Goal: Task Accomplishment & Management: Use online tool/utility

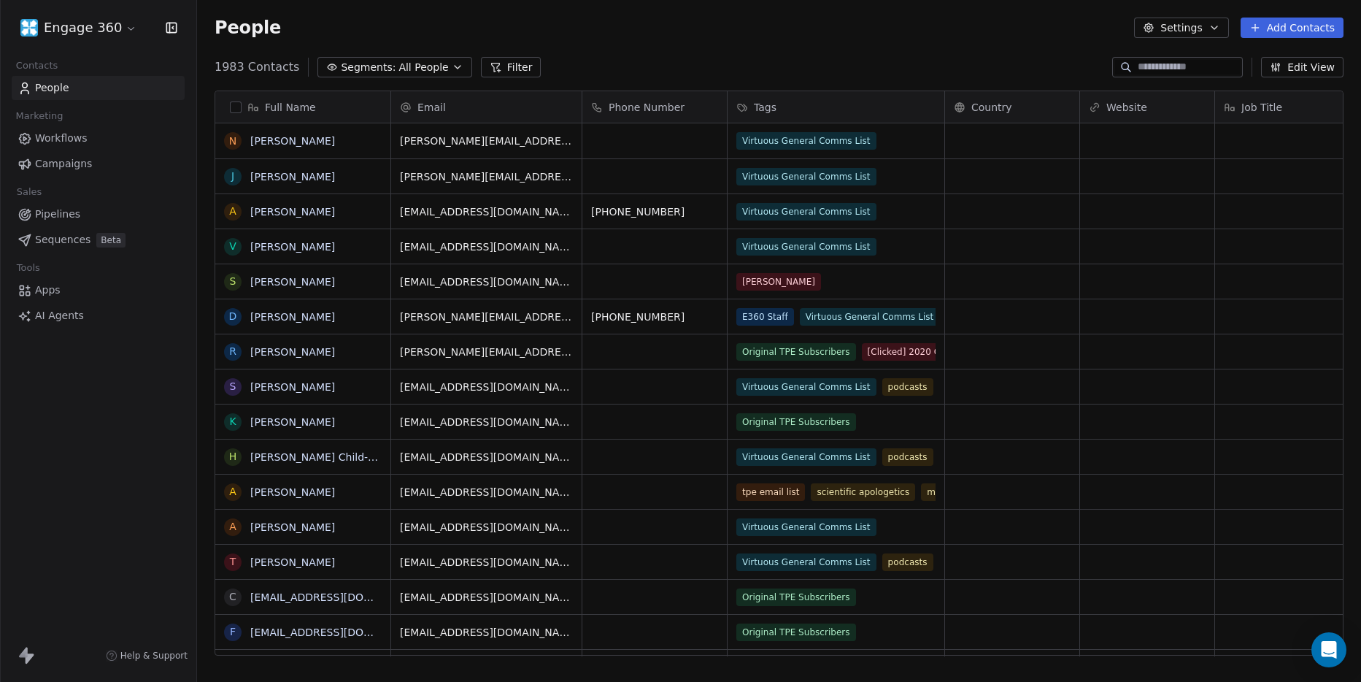
scroll to position [589, 1153]
click at [64, 166] on span "Campaigns" at bounding box center [63, 163] width 57 height 15
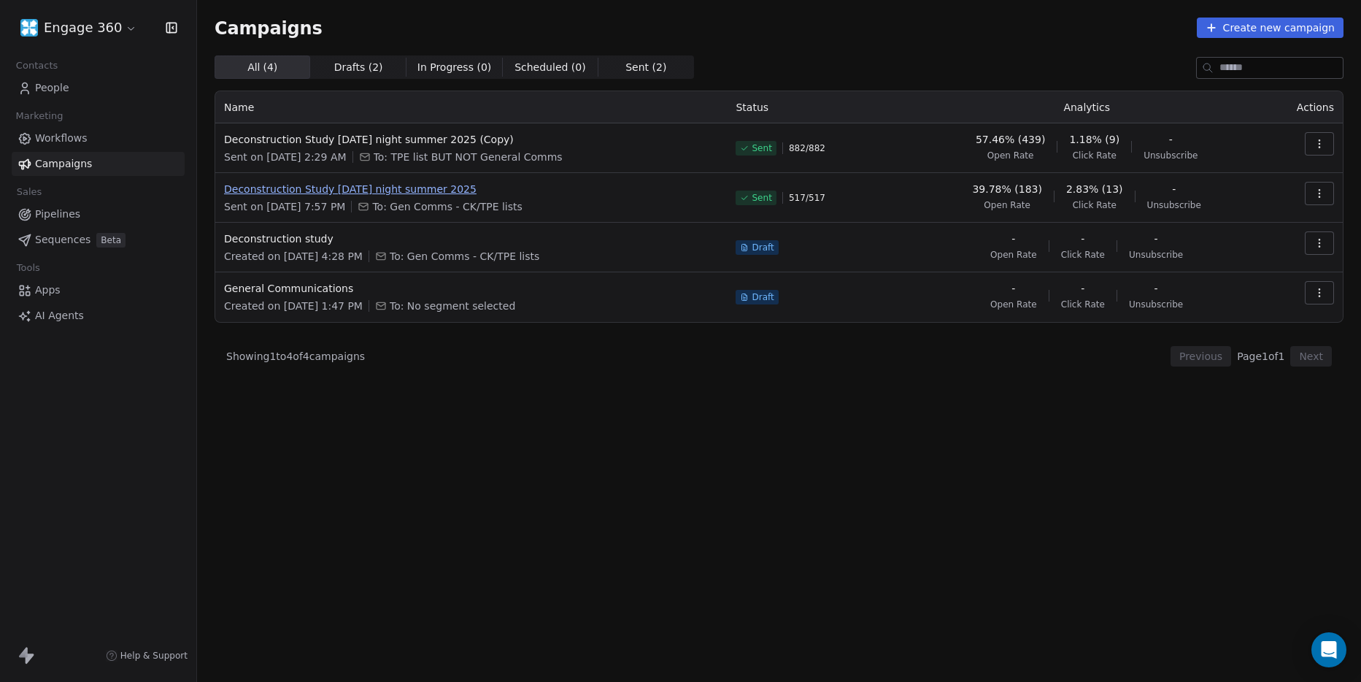
click at [454, 185] on span "Deconstruction Study [DATE] night summer 2025" at bounding box center [471, 189] width 494 height 15
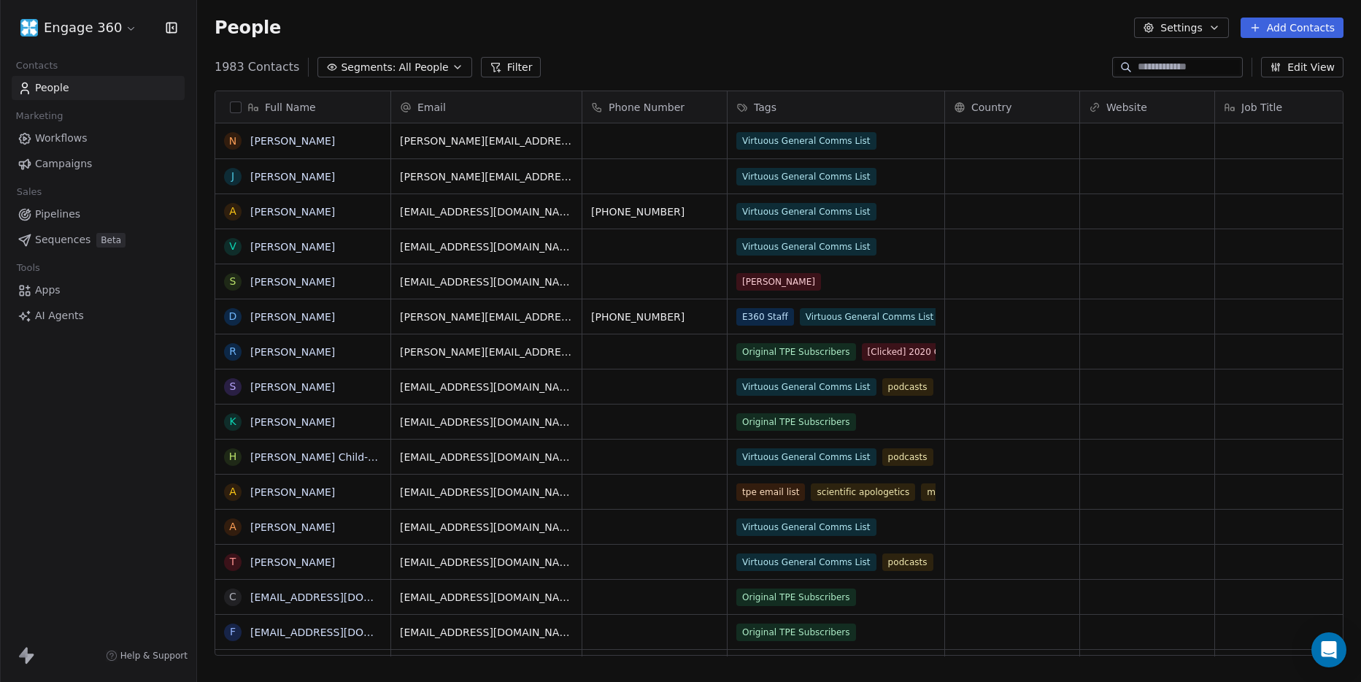
scroll to position [589, 1153]
click at [75, 161] on span "Campaigns" at bounding box center [63, 163] width 57 height 15
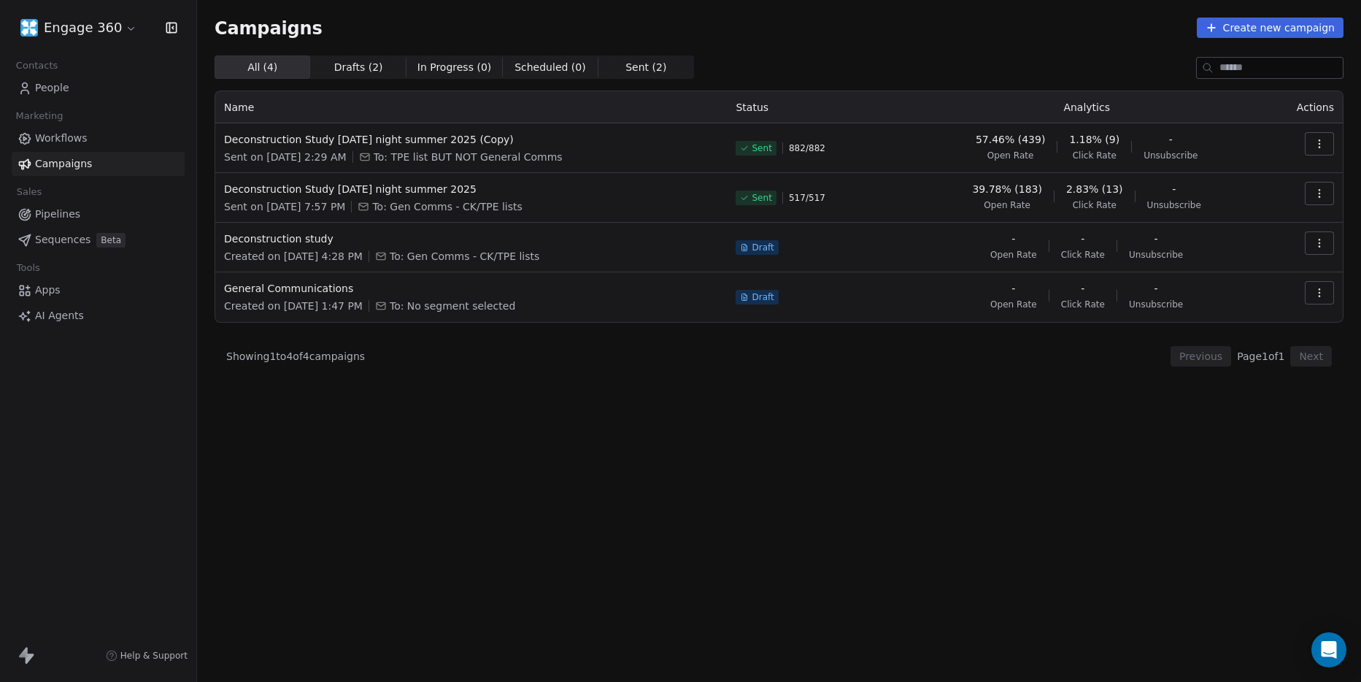
click at [1243, 14] on div "Campaigns Create new campaign All ( 4 ) All ( 4 ) Drafts ( 2 ) Drafts ( 2 ) In …" at bounding box center [779, 285] width 1164 height 571
click at [1243, 20] on button "Create new campaign" at bounding box center [1270, 28] width 147 height 20
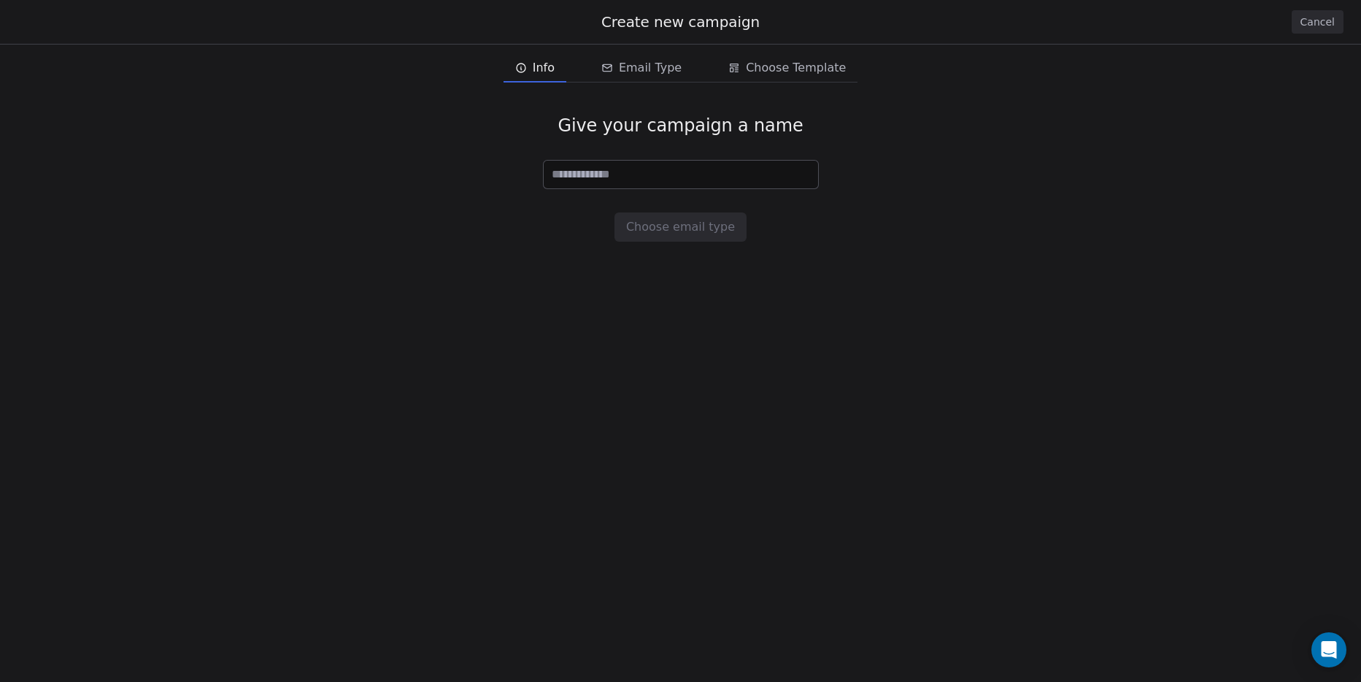
click at [620, 166] on input at bounding box center [681, 175] width 274 height 28
click at [704, 168] on input at bounding box center [681, 175] width 274 height 28
type input "*"
type input "**********"
click at [687, 235] on button "Choose email type" at bounding box center [680, 226] width 132 height 29
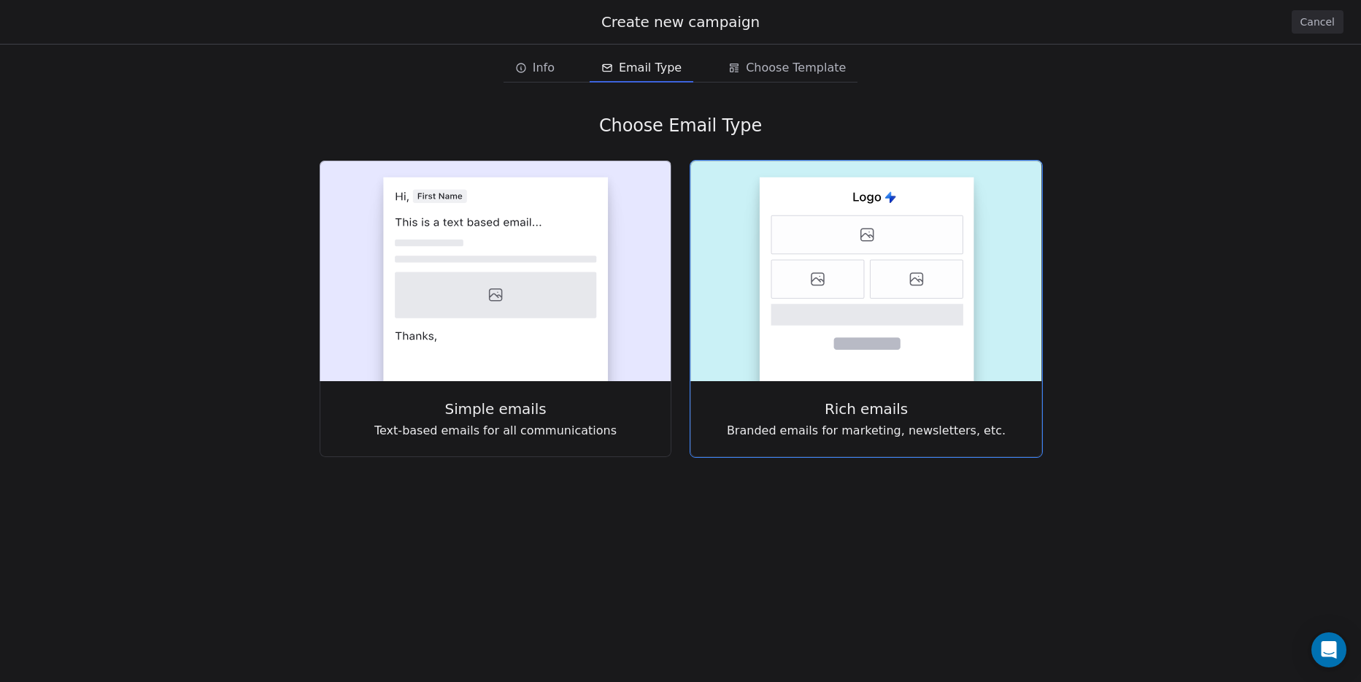
click at [829, 297] on icon at bounding box center [817, 279] width 93 height 39
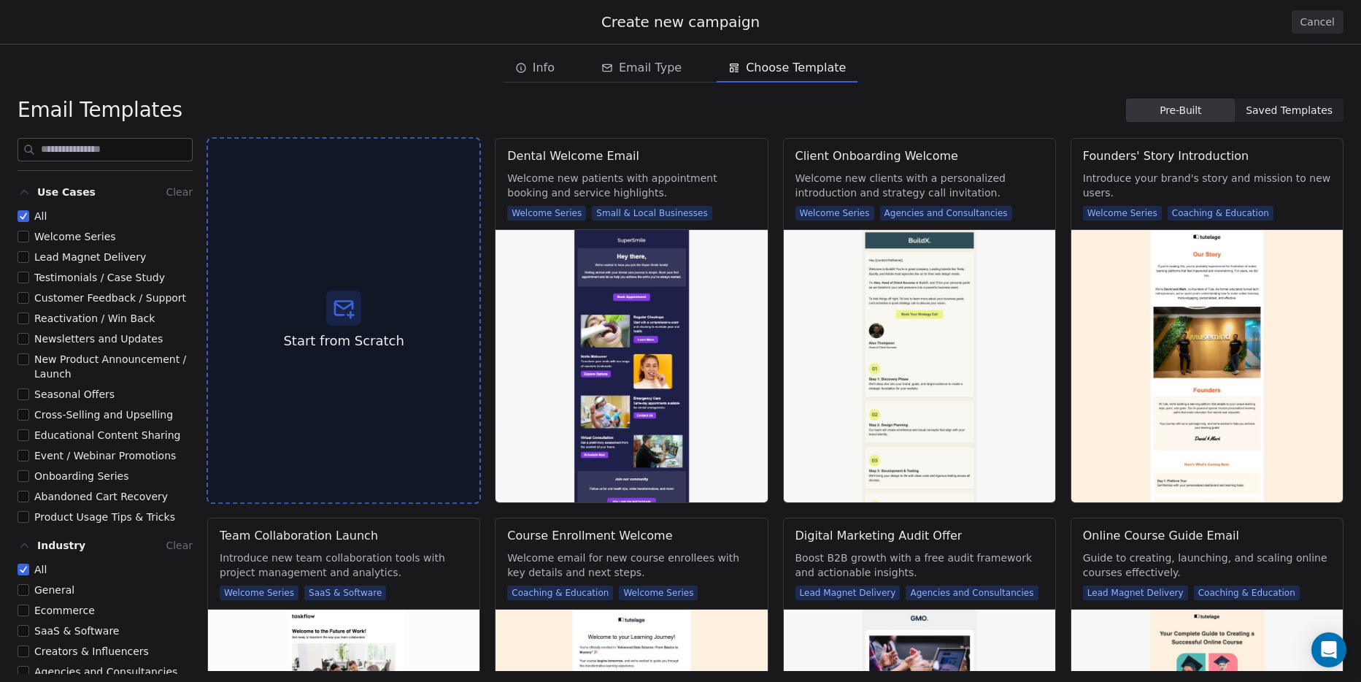
click at [356, 315] on div at bounding box center [343, 307] width 35 height 35
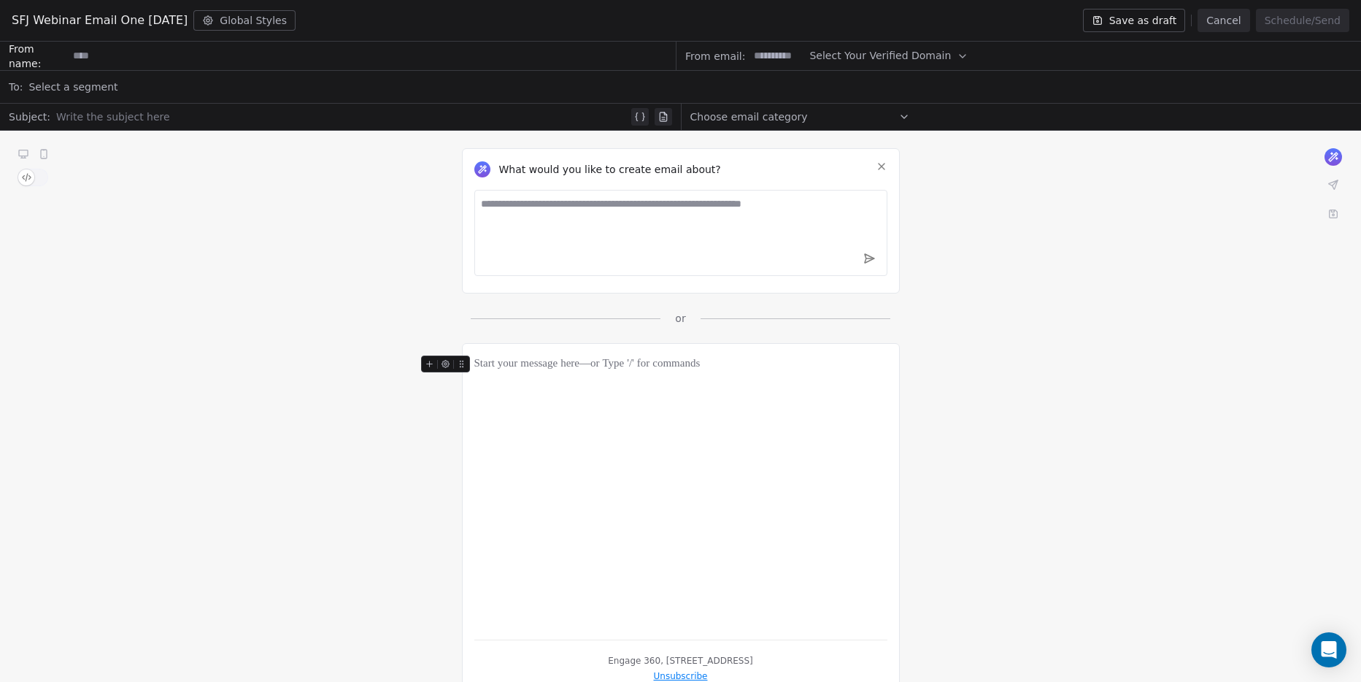
click at [1221, 17] on button "Cancel" at bounding box center [1223, 20] width 52 height 23
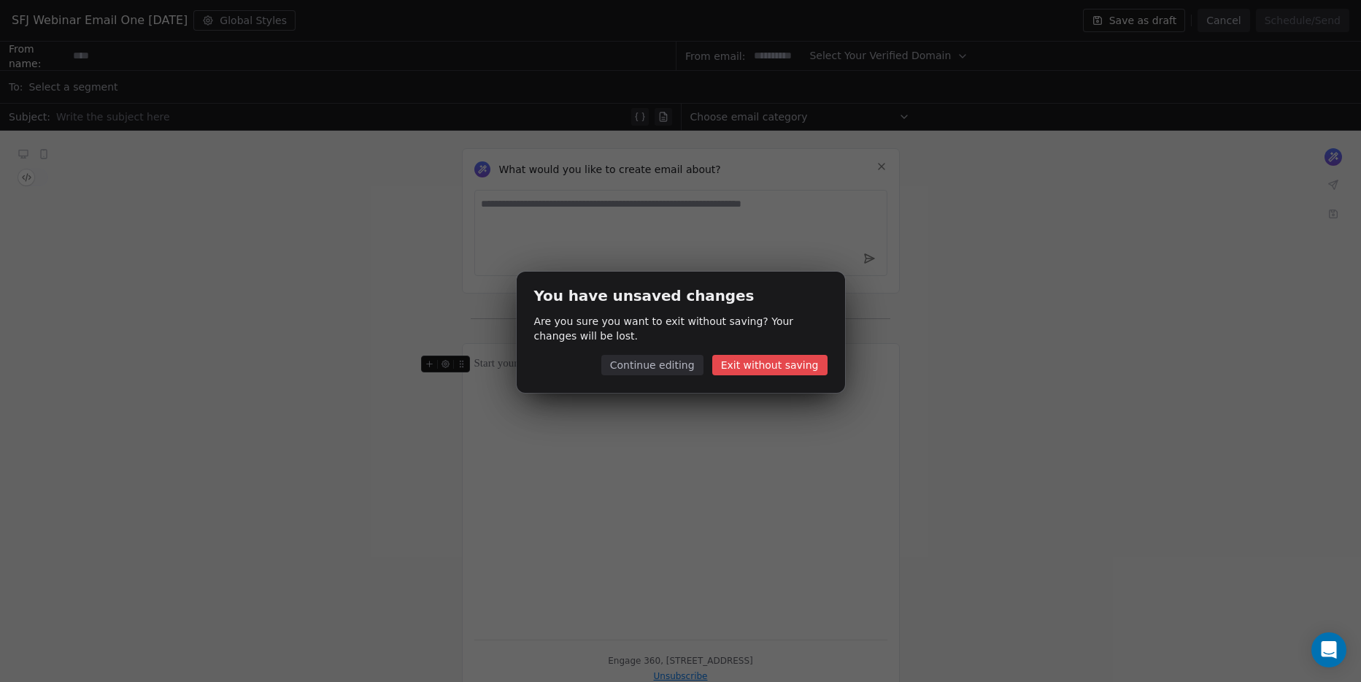
click at [790, 371] on button "Exit without saving" at bounding box center [769, 365] width 115 height 20
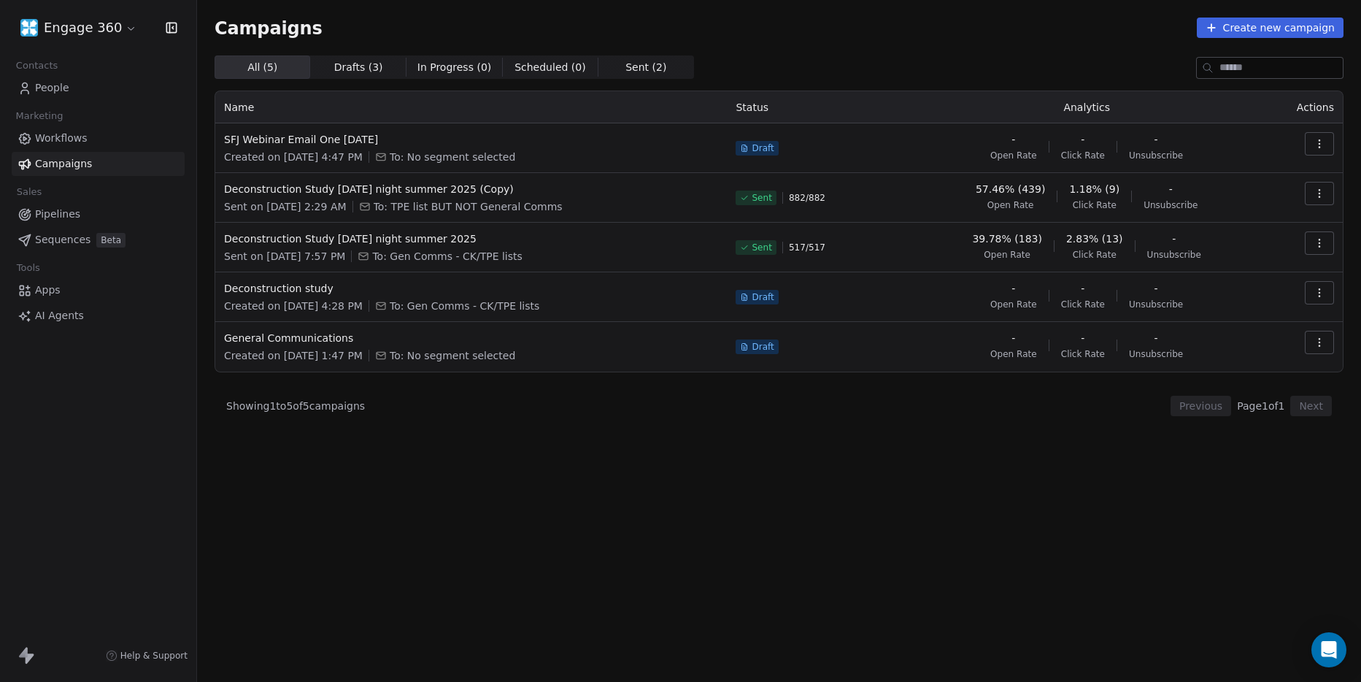
click at [1339, 142] on td at bounding box center [1303, 148] width 79 height 50
click at [1322, 142] on icon "button" at bounding box center [1319, 144] width 12 height 12
click at [1261, 243] on div "Delete" at bounding box center [1253, 246] width 147 height 23
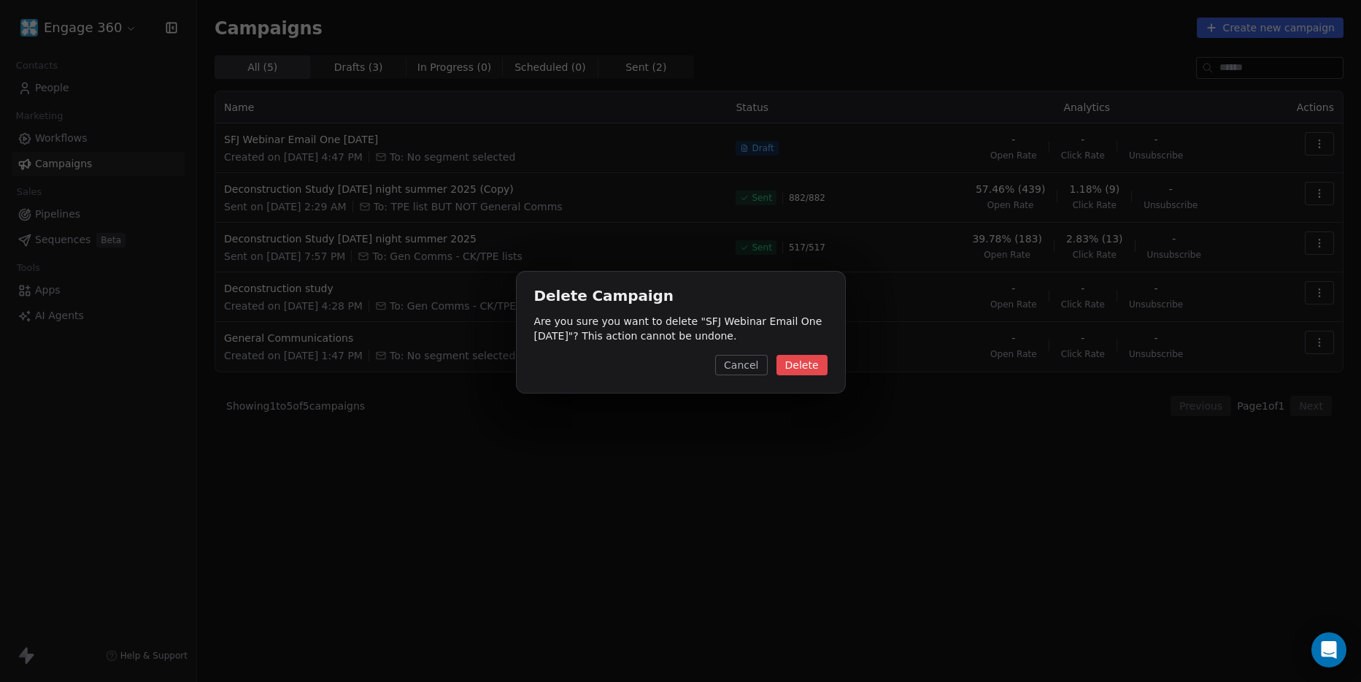
click at [806, 371] on button "Delete" at bounding box center [801, 365] width 51 height 20
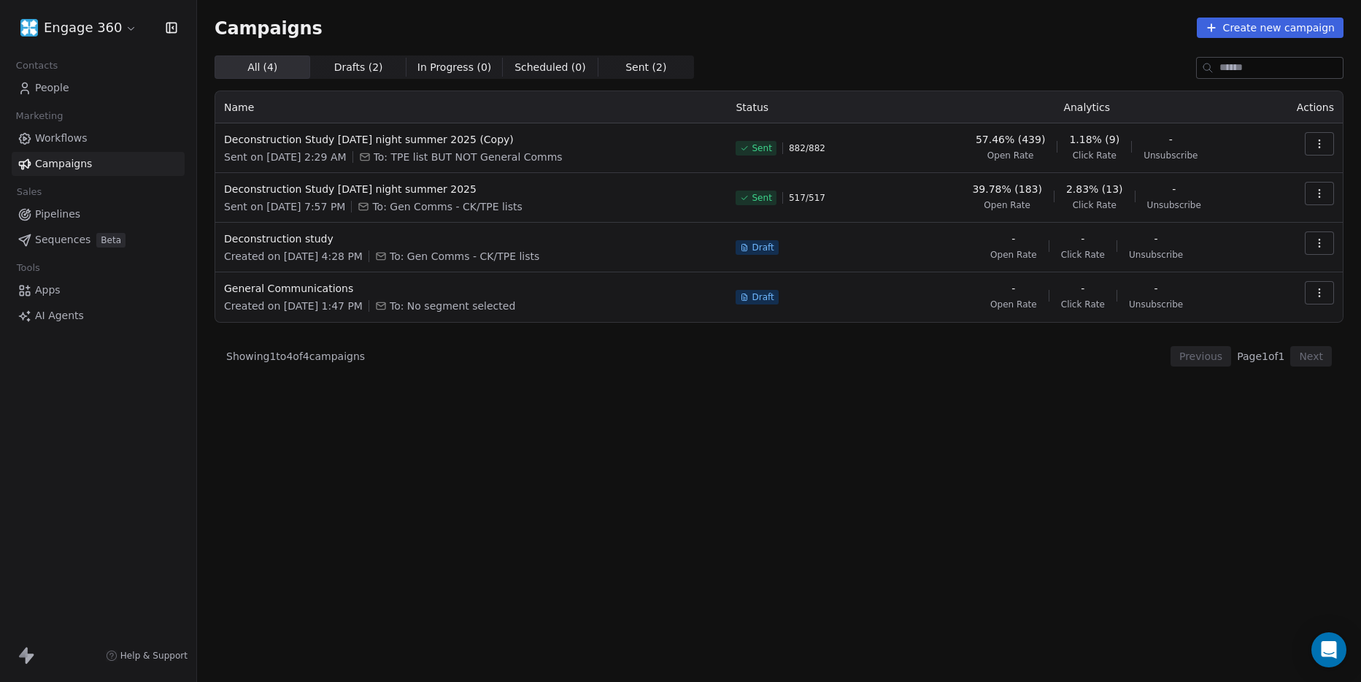
click at [1320, 134] on button "button" at bounding box center [1319, 143] width 29 height 23
click at [1233, 268] on span "Duplicate" at bounding box center [1230, 270] width 55 height 18
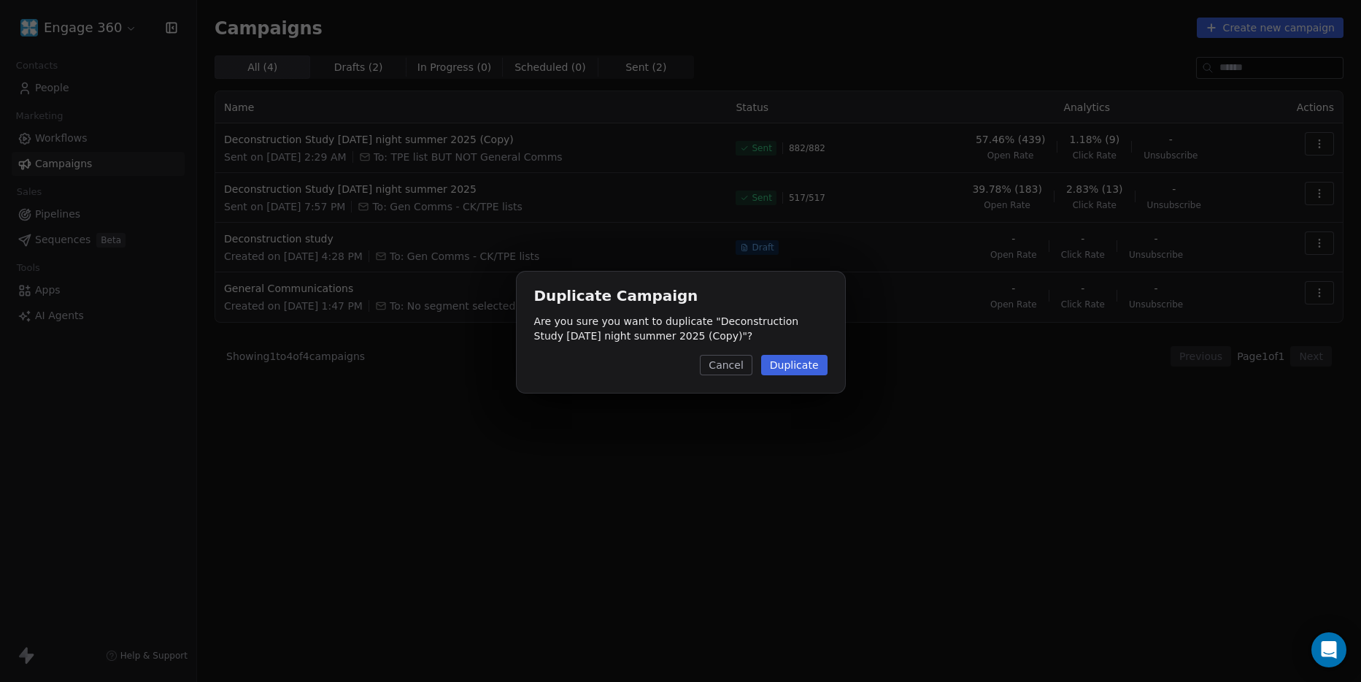
click at [734, 373] on button "Cancel" at bounding box center [726, 365] width 52 height 20
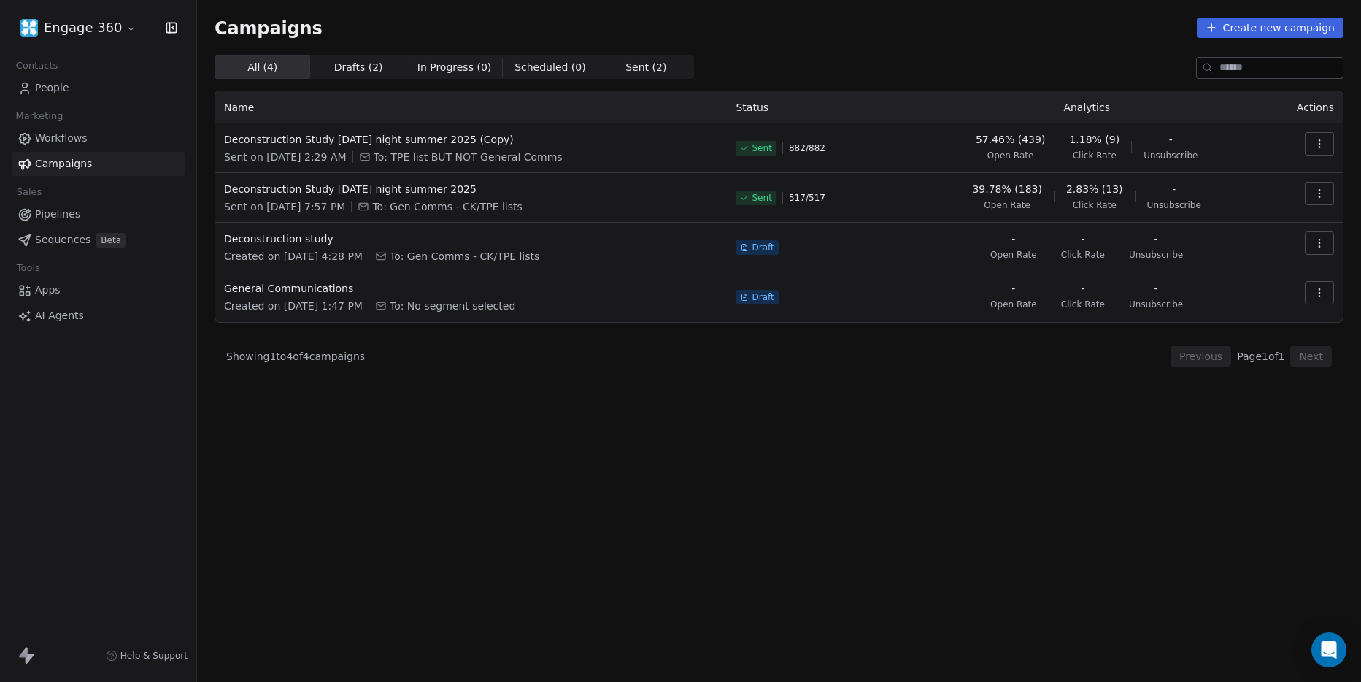
click at [61, 162] on span "Campaigns" at bounding box center [63, 163] width 57 height 15
click at [1286, 18] on button "Create new campaign" at bounding box center [1270, 28] width 147 height 20
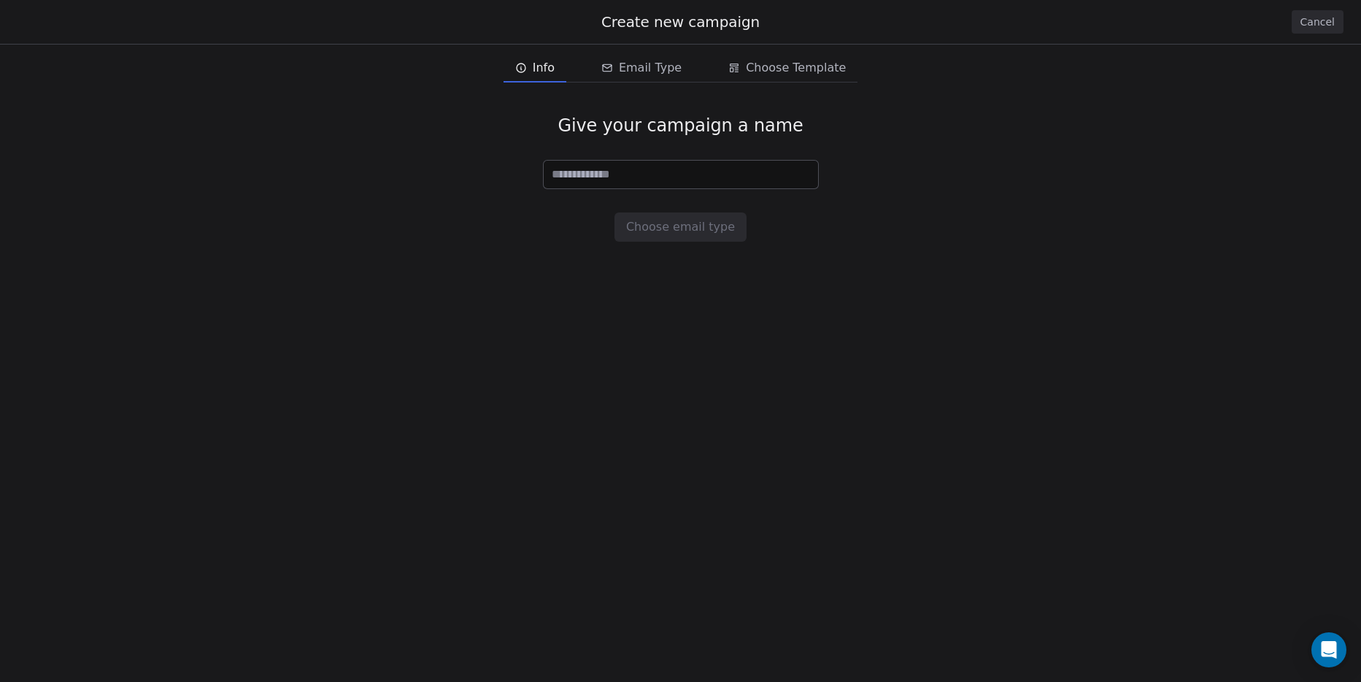
click at [652, 178] on input at bounding box center [681, 175] width 274 height 28
type input "**********"
click at [687, 227] on button "Choose email type" at bounding box center [680, 226] width 132 height 29
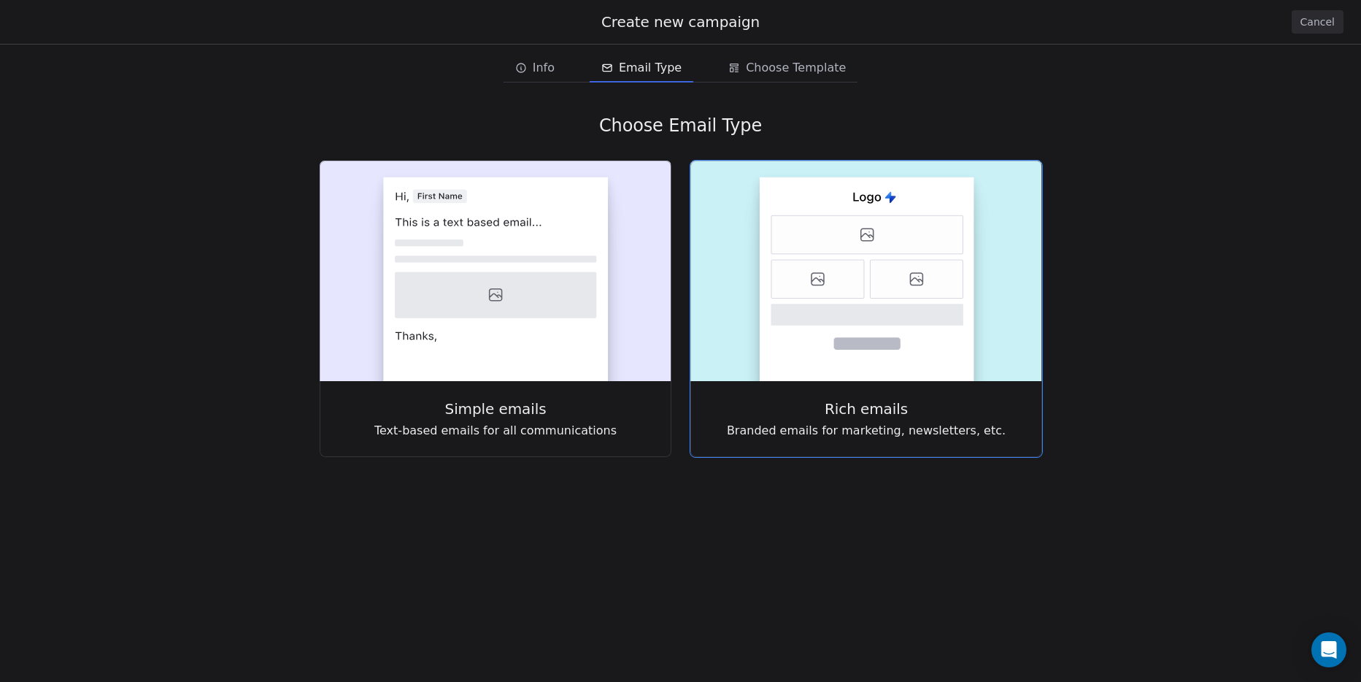
click at [833, 300] on rect at bounding box center [867, 279] width 215 height 204
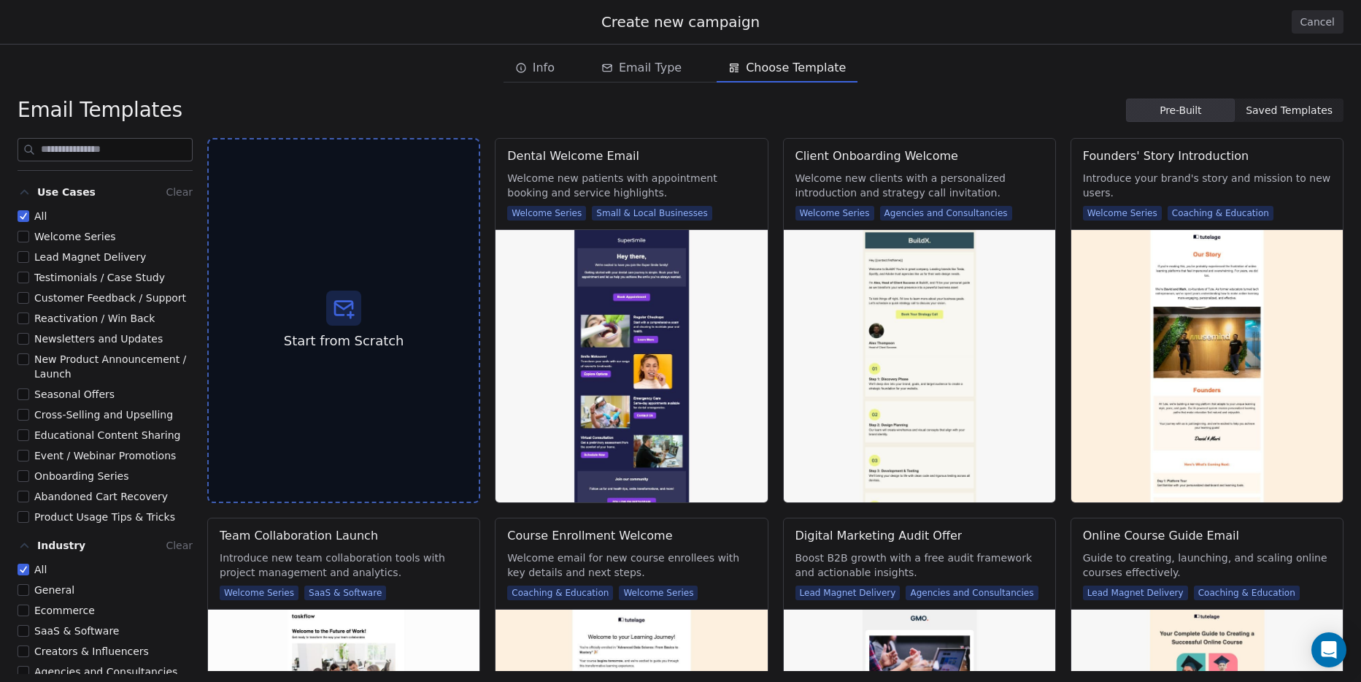
click at [1289, 112] on span "Saved Templates" at bounding box center [1289, 110] width 87 height 15
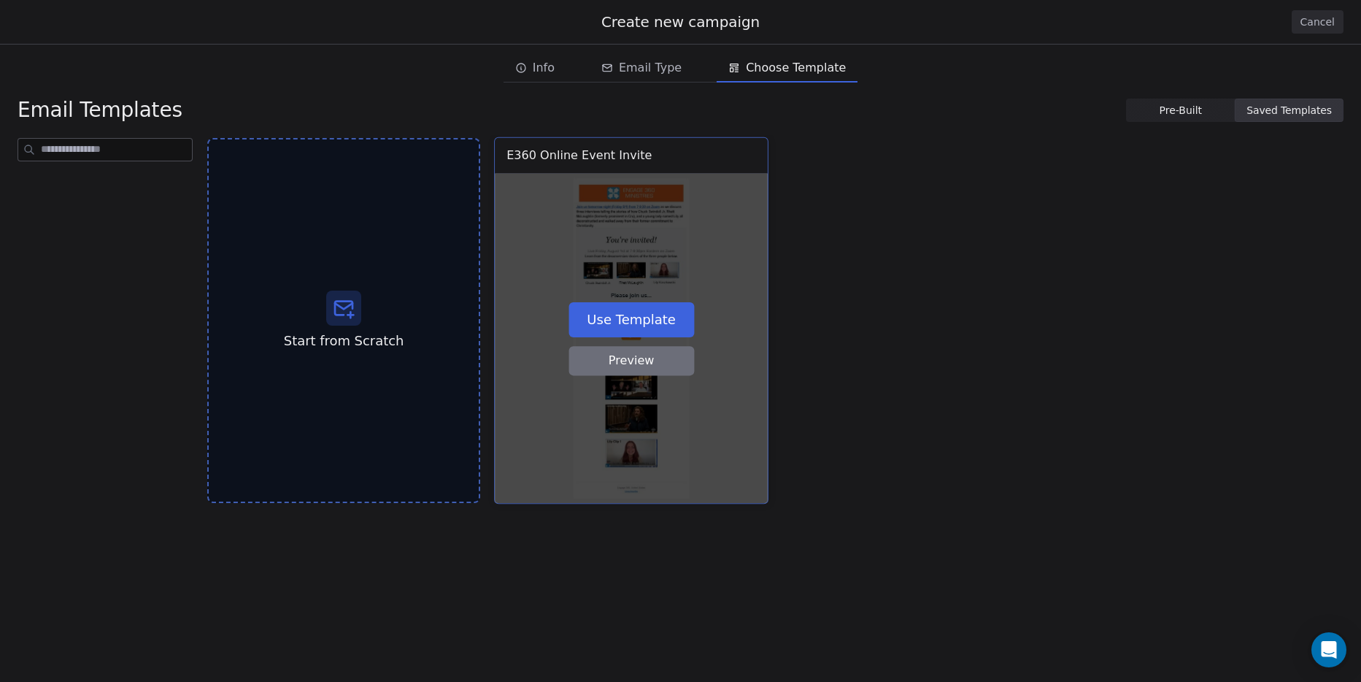
click at [628, 224] on div "Use Template Preview" at bounding box center [631, 338] width 273 height 329
click at [649, 316] on button "Use Template" at bounding box center [631, 318] width 126 height 35
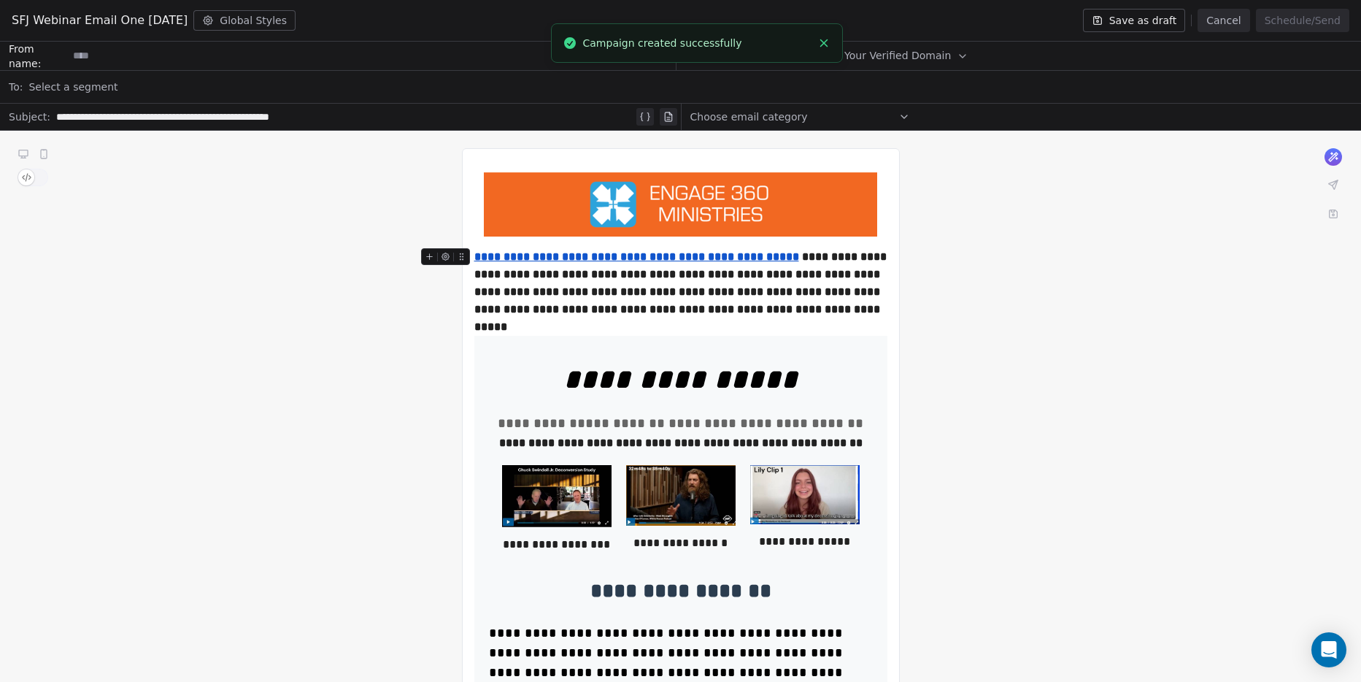
click at [671, 252] on u "**********" at bounding box center [636, 256] width 325 height 11
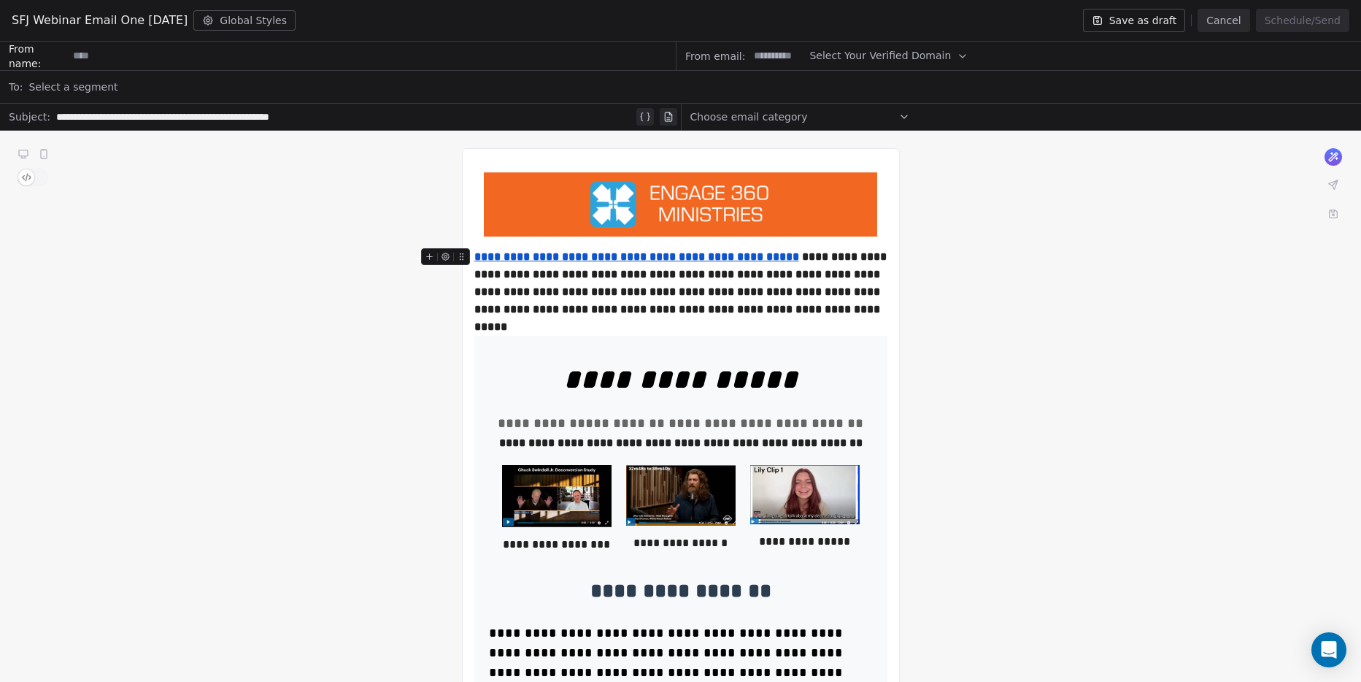
click at [466, 261] on icon at bounding box center [461, 256] width 9 height 9
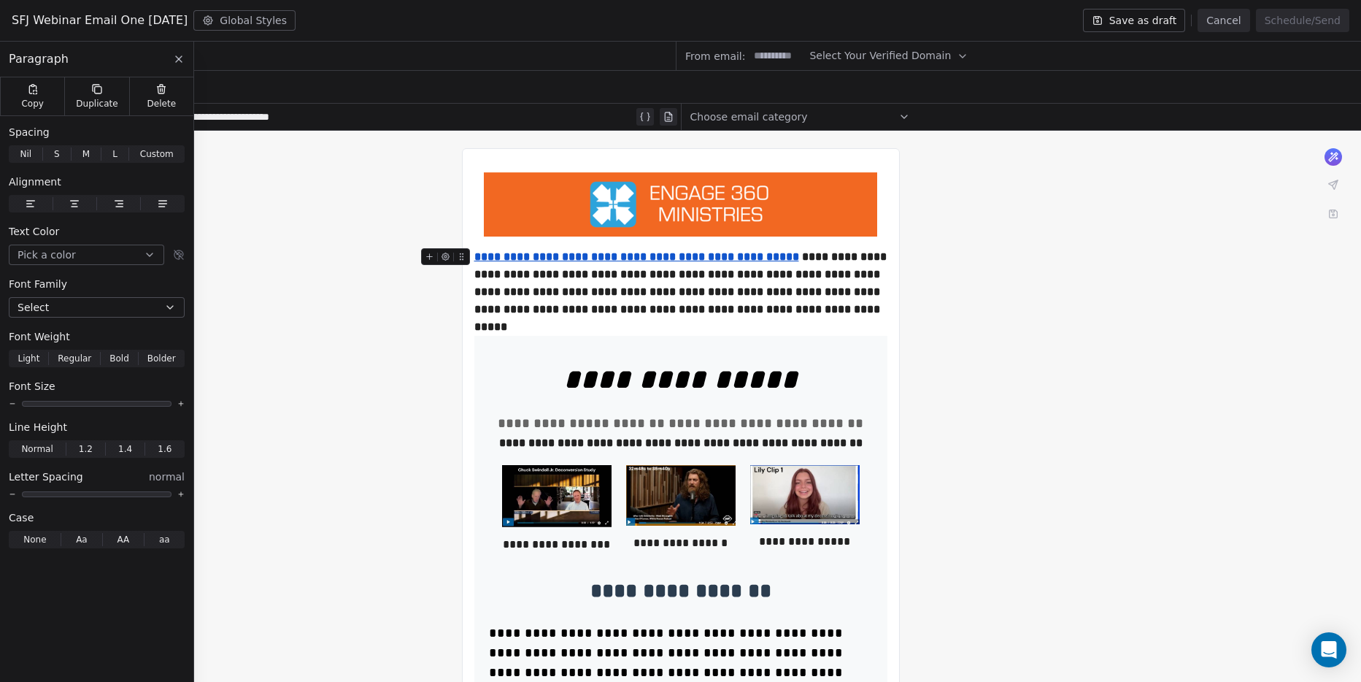
click at [503, 306] on strong "**********" at bounding box center [681, 291] width 415 height 81
click at [466, 259] on icon at bounding box center [461, 256] width 9 height 9
click at [460, 257] on icon at bounding box center [460, 256] width 1 height 1
click at [710, 323] on div "**********" at bounding box center [680, 292] width 413 height 88
click at [448, 256] on icon at bounding box center [444, 256] width 7 height 7
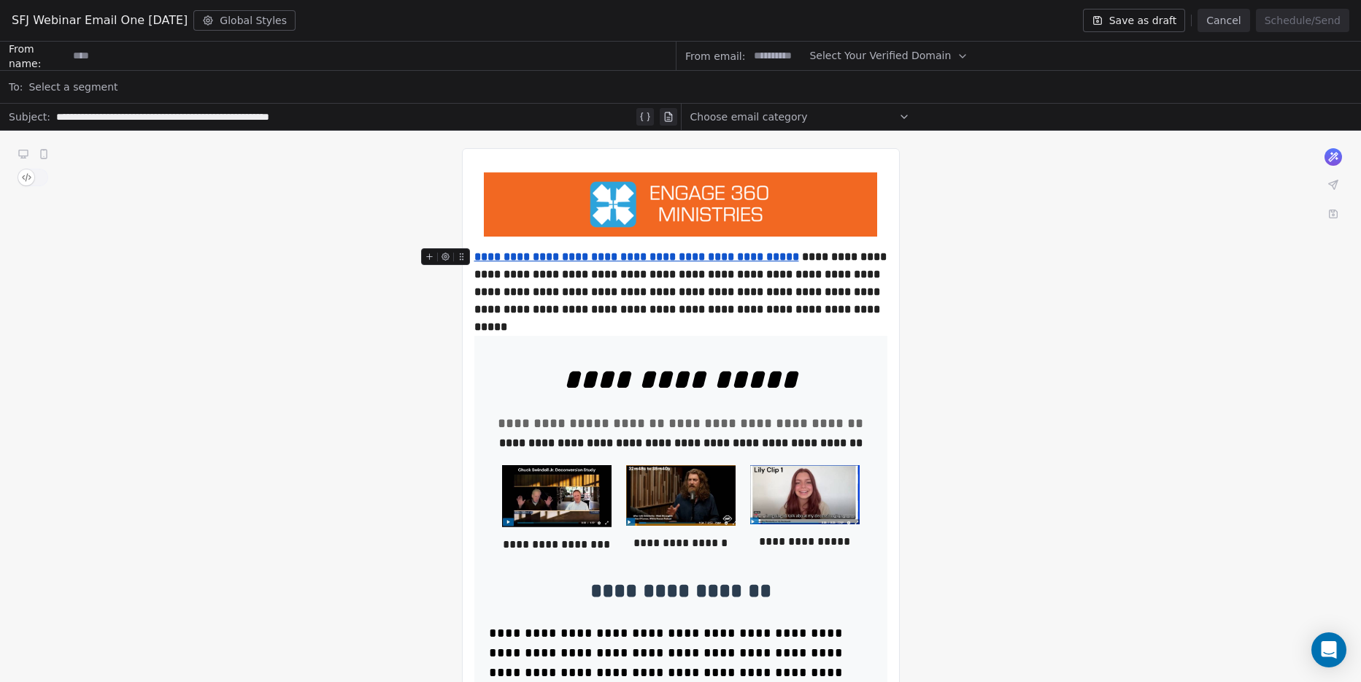
click at [459, 258] on icon at bounding box center [461, 256] width 9 height 9
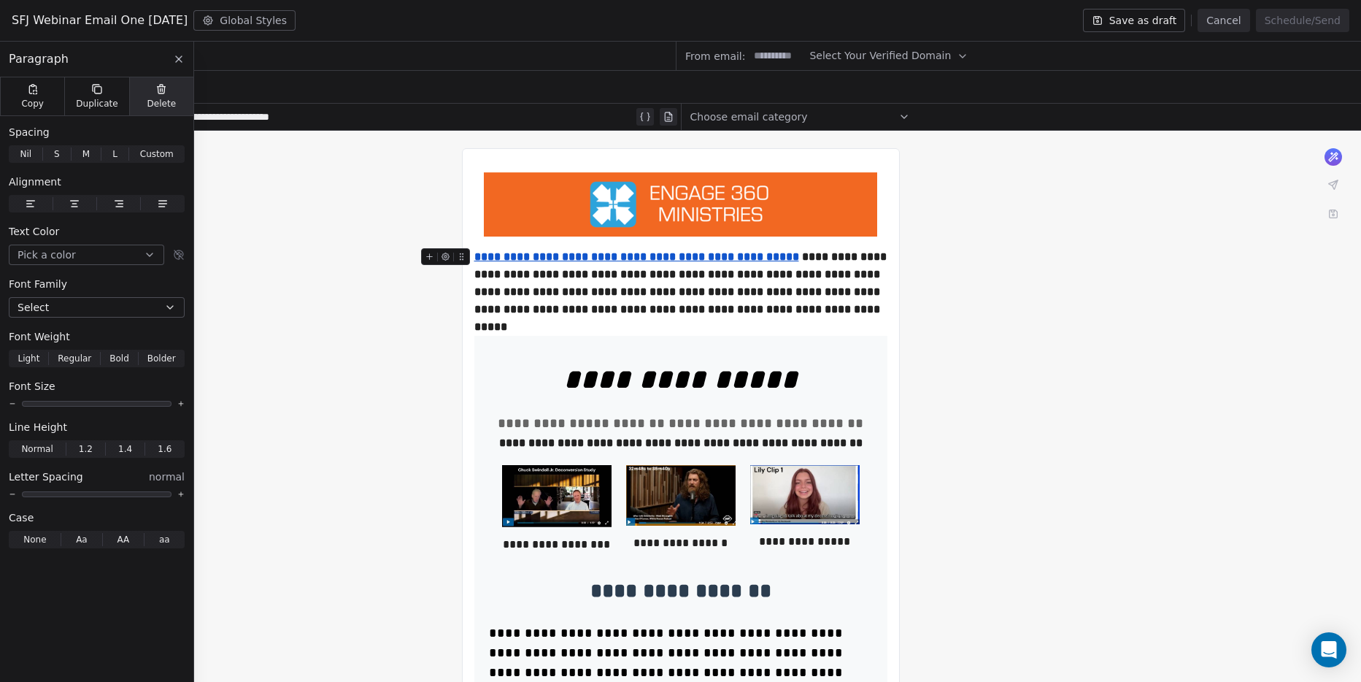
click at [169, 104] on span "Delete" at bounding box center [161, 104] width 29 height 12
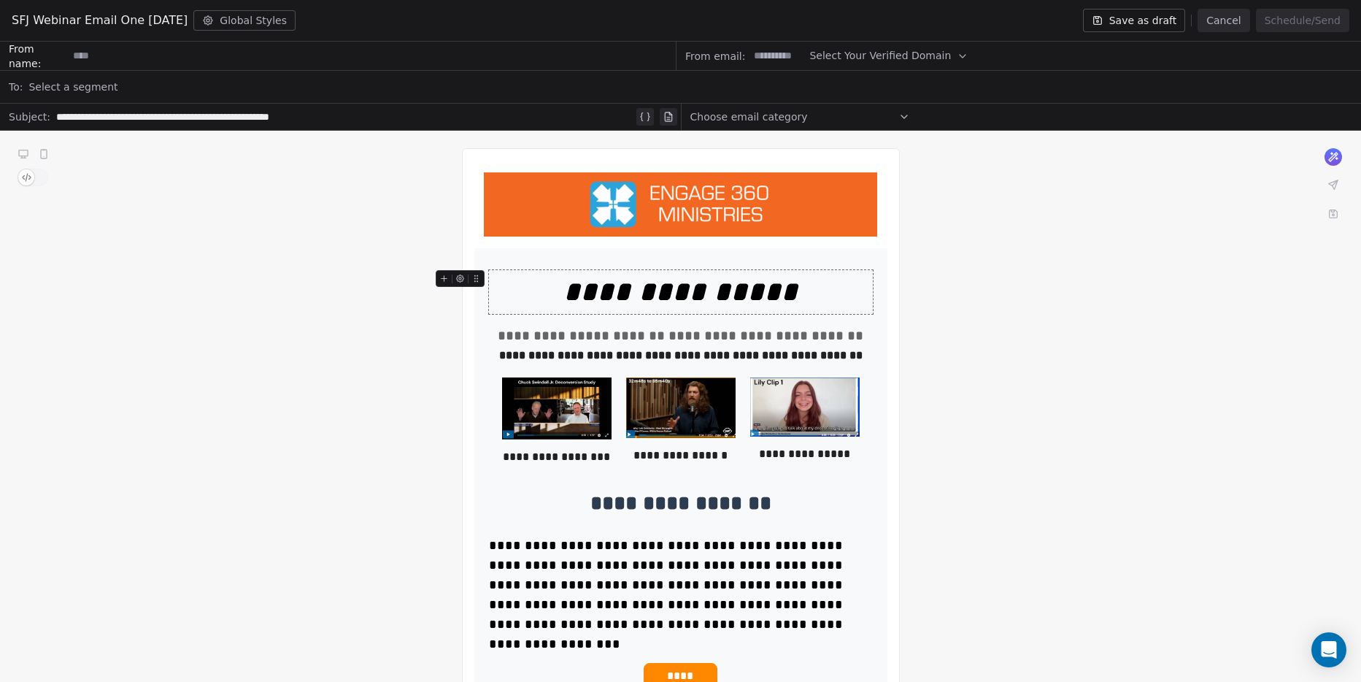
click at [523, 282] on div "**********" at bounding box center [681, 292] width 384 height 44
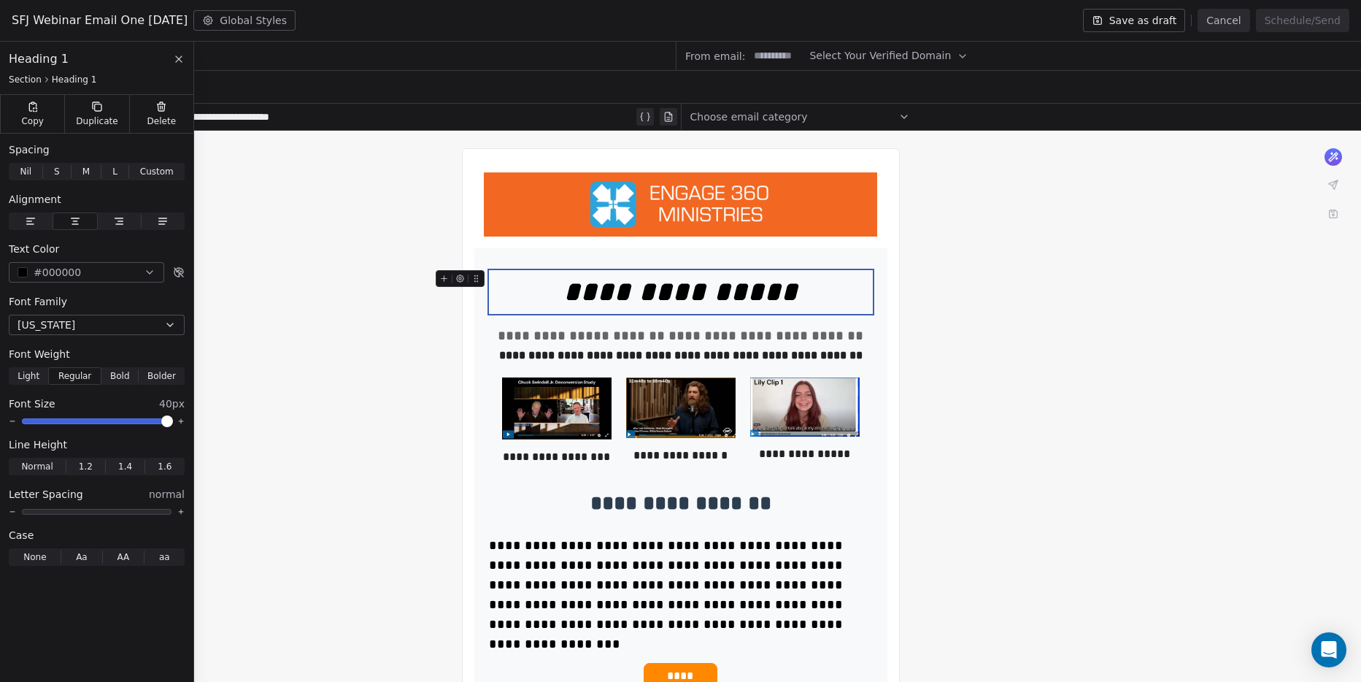
click at [472, 277] on icon at bounding box center [475, 278] width 9 height 9
click at [156, 109] on icon at bounding box center [161, 107] width 12 height 12
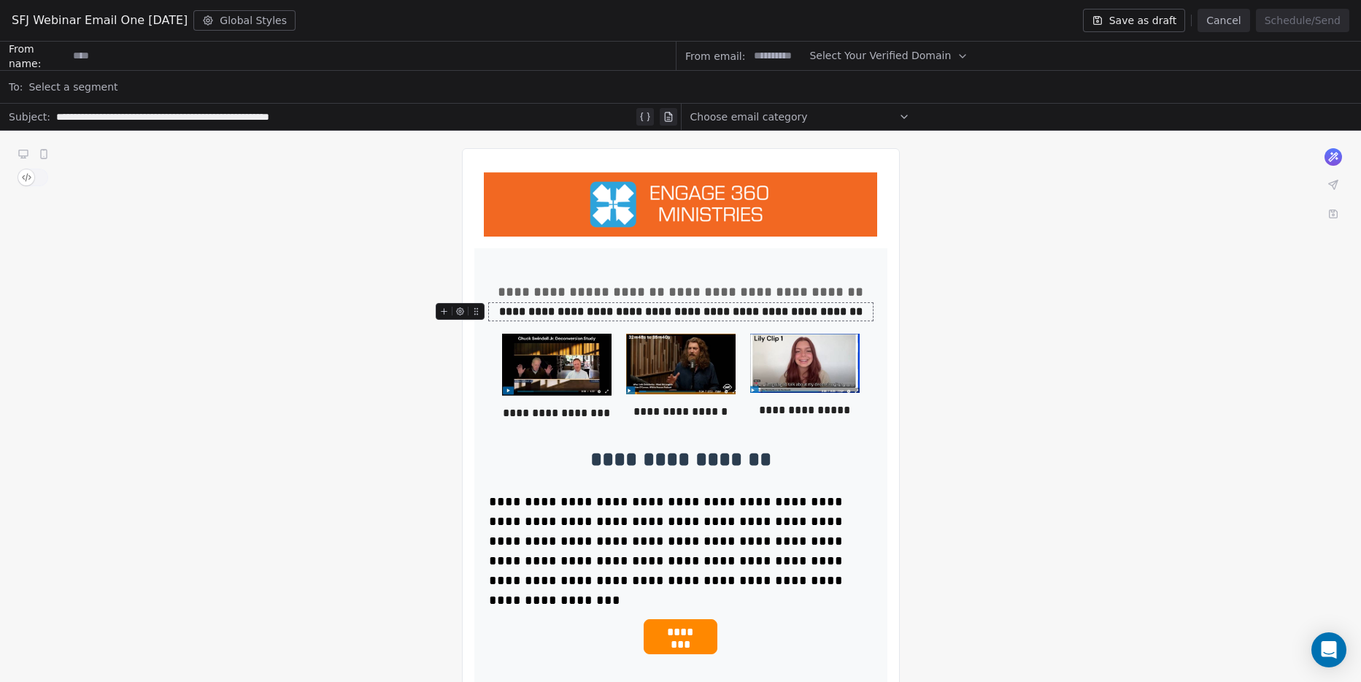
click at [649, 310] on strong "**********" at bounding box center [680, 311] width 363 height 11
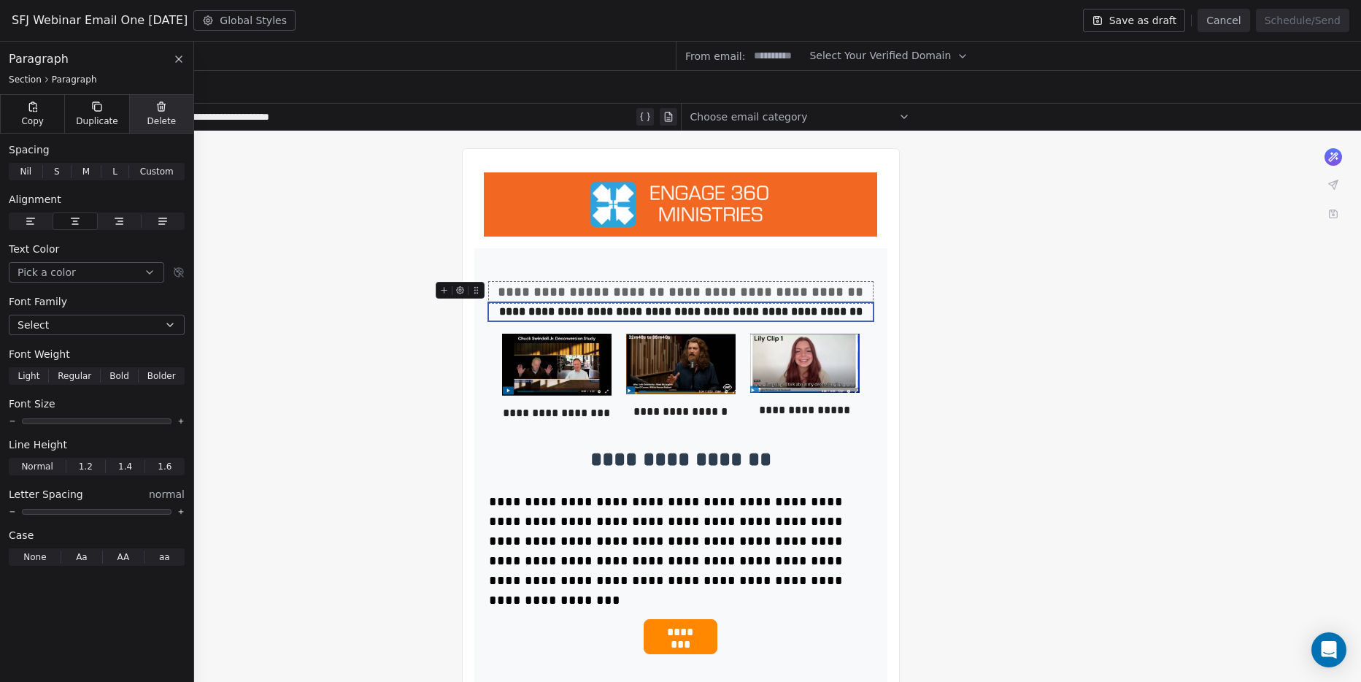
click at [146, 114] on div "Delete" at bounding box center [161, 114] width 64 height 38
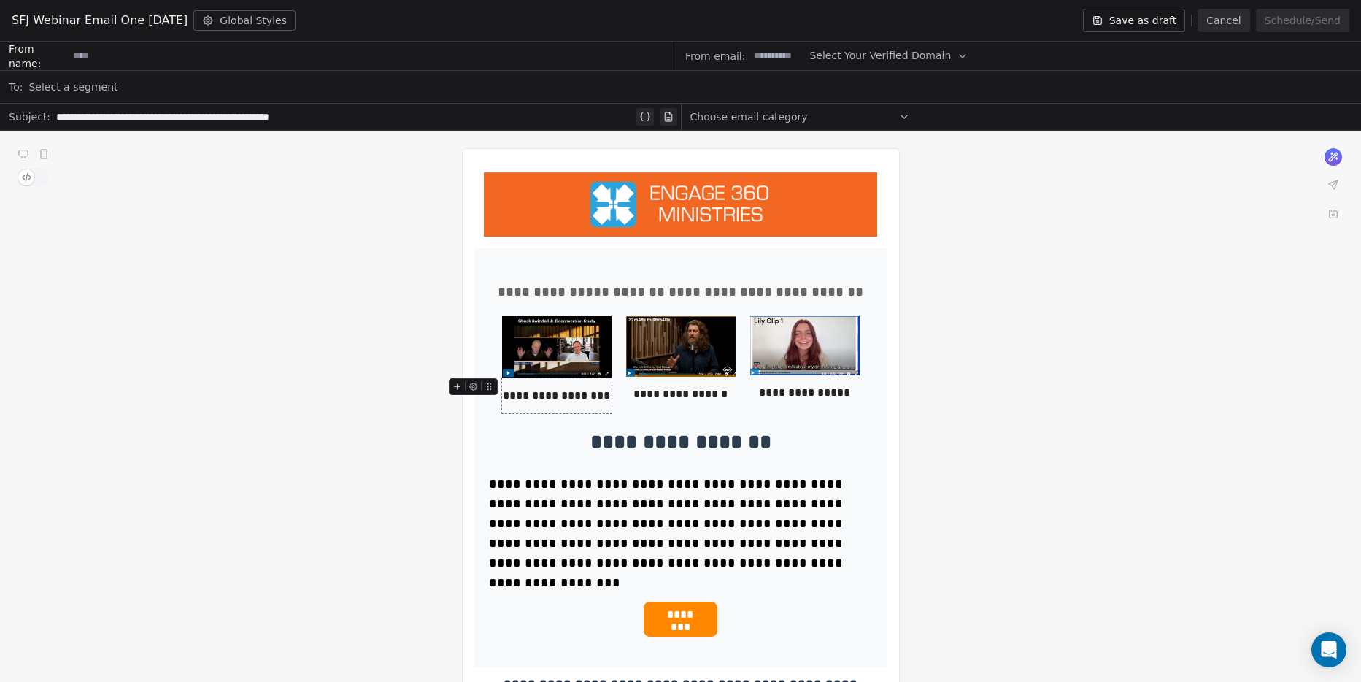
drag, startPoint x: 482, startPoint y: 302, endPoint x: 582, endPoint y: 409, distance: 145.6
click at [582, 409] on div "**********" at bounding box center [681, 457] width 384 height 374
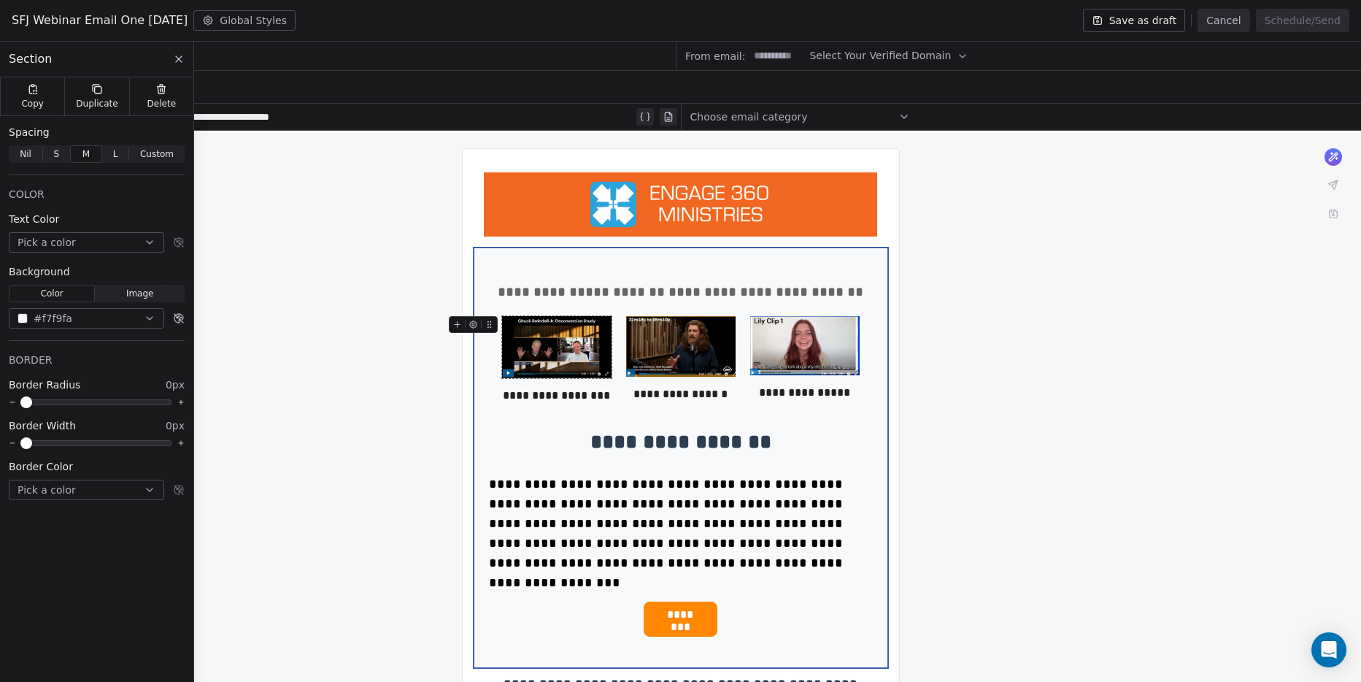
click at [491, 324] on icon at bounding box center [489, 324] width 9 height 9
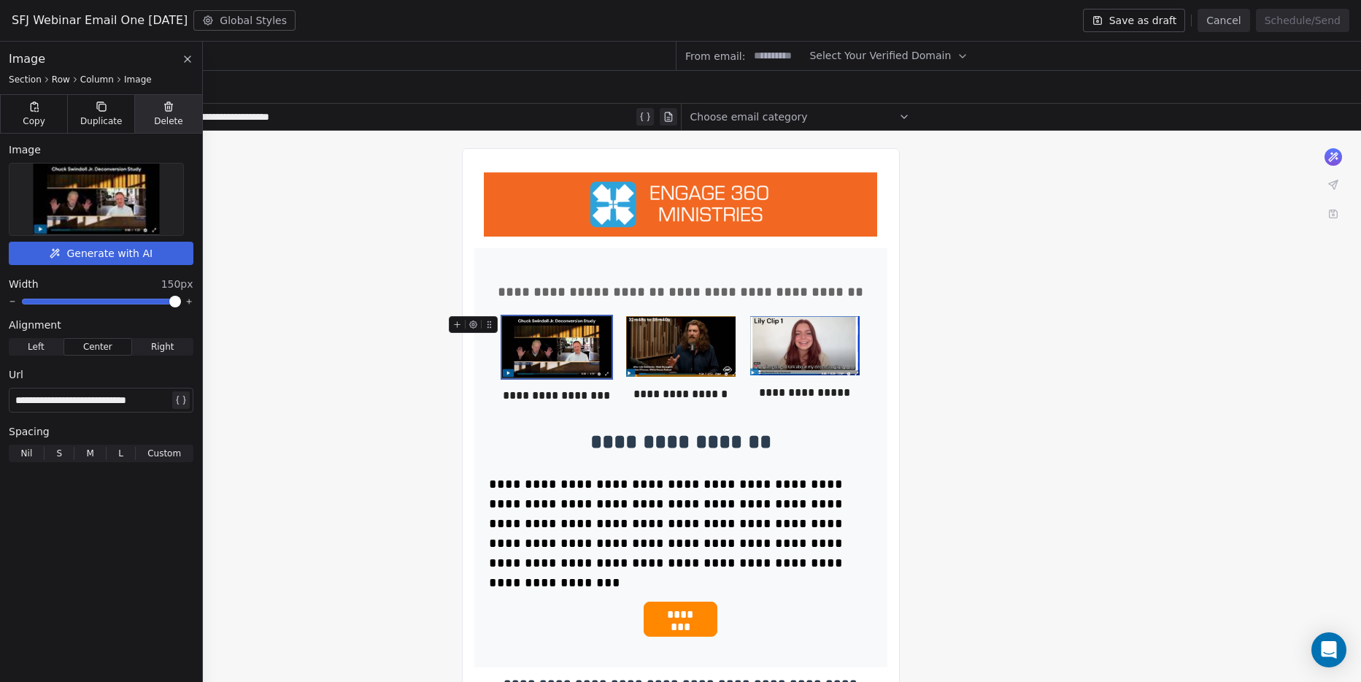
click at [174, 115] on span "Delete" at bounding box center [168, 121] width 29 height 12
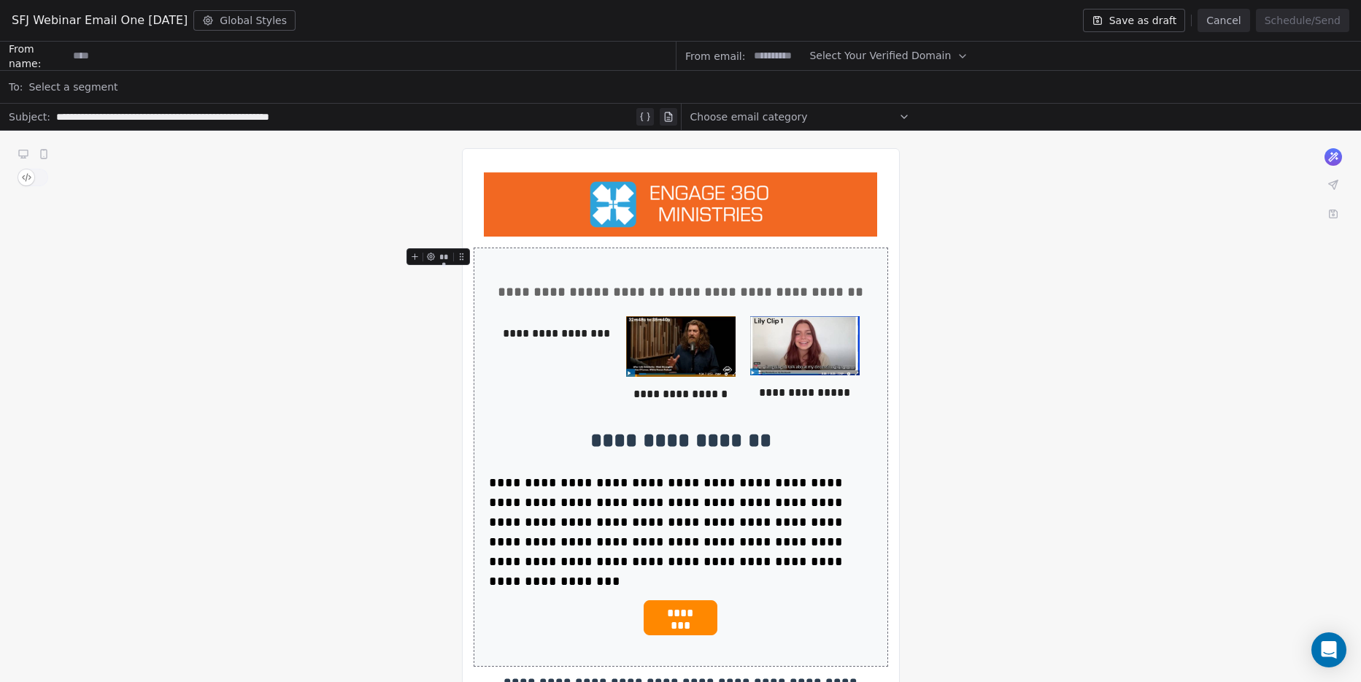
click at [502, 267] on div "**********" at bounding box center [680, 456] width 413 height 417
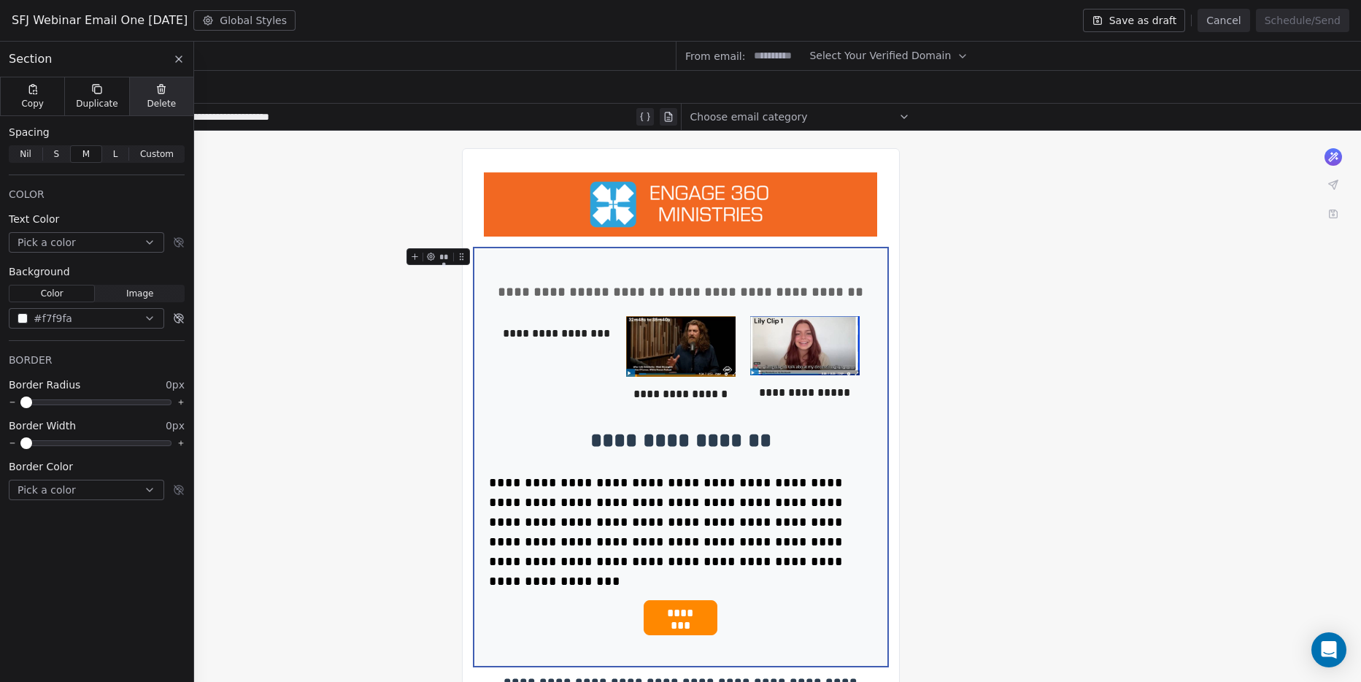
click at [170, 90] on div "Delete" at bounding box center [161, 96] width 64 height 38
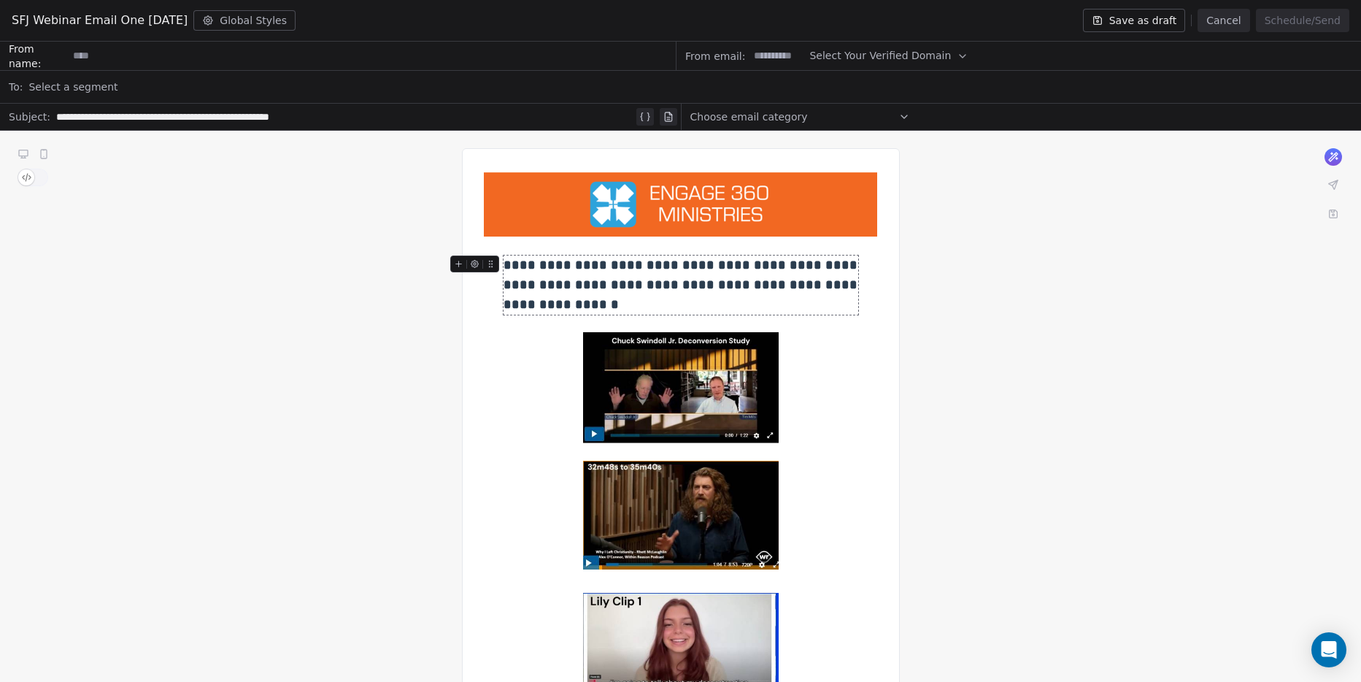
click at [615, 292] on div "**********" at bounding box center [680, 284] width 355 height 59
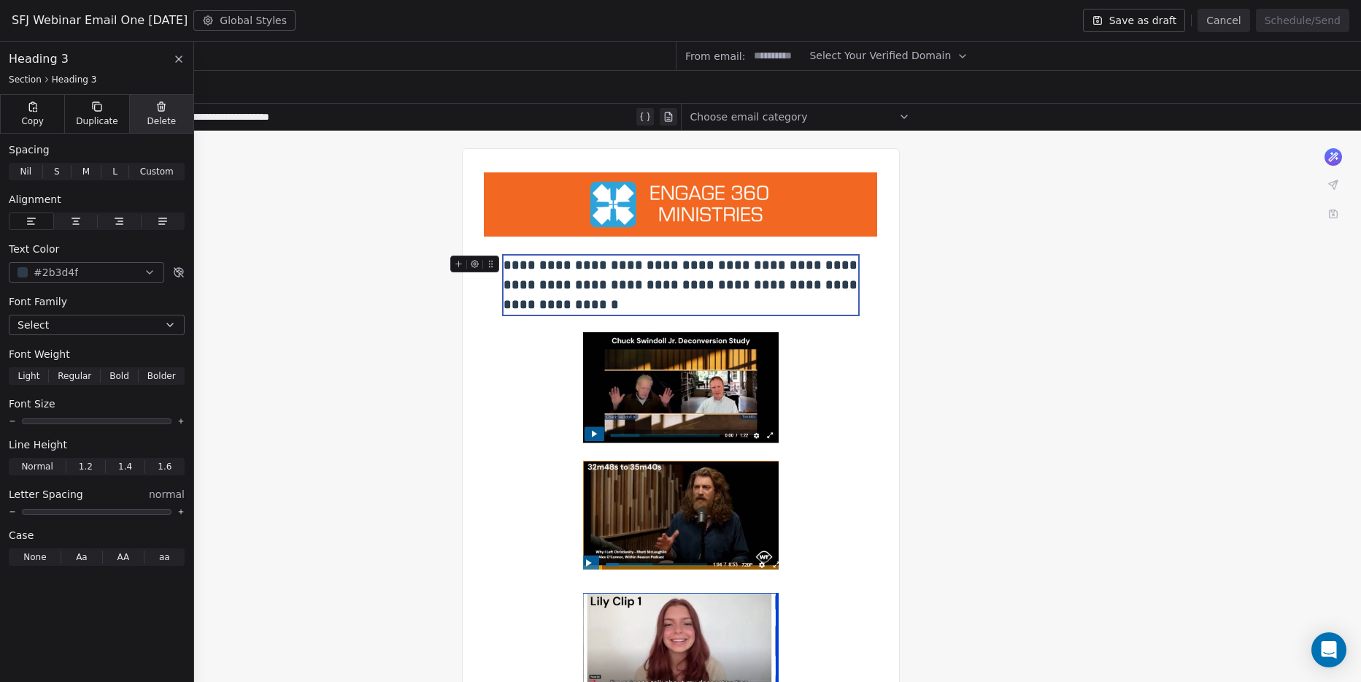
click at [152, 115] on span "Delete" at bounding box center [161, 121] width 29 height 12
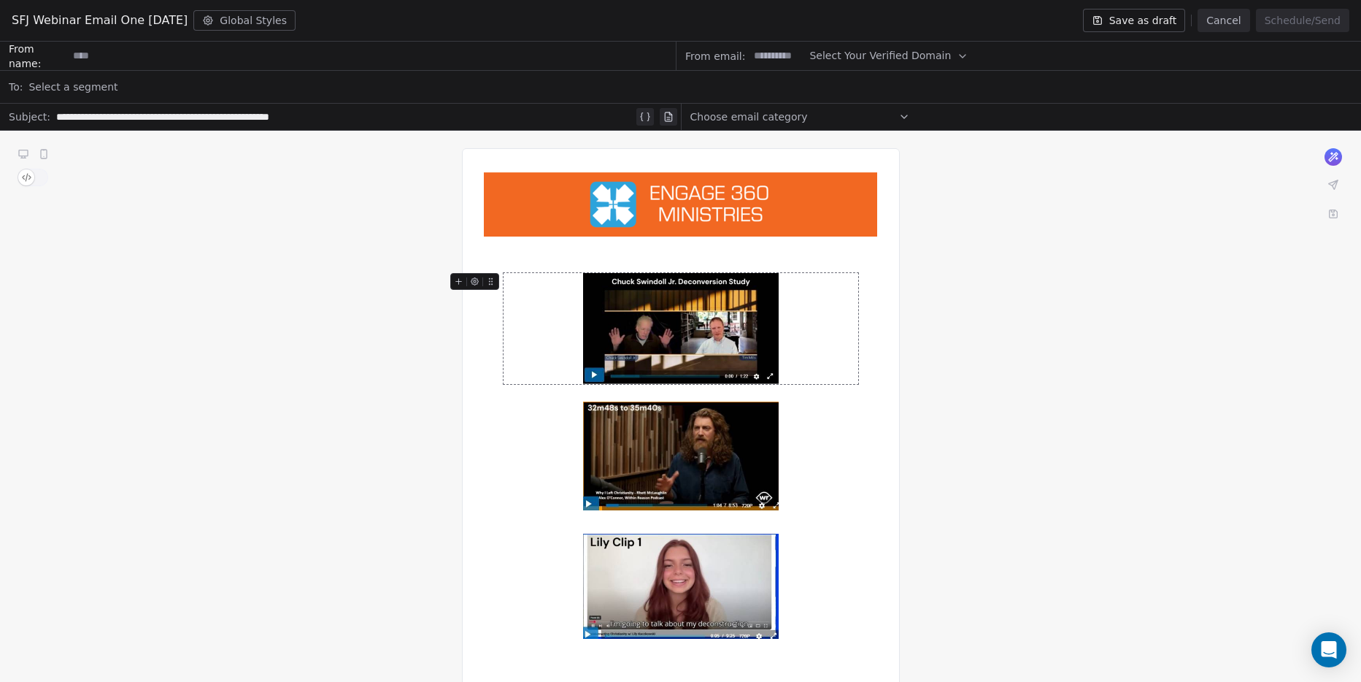
click at [615, 293] on img at bounding box center [681, 328] width 196 height 111
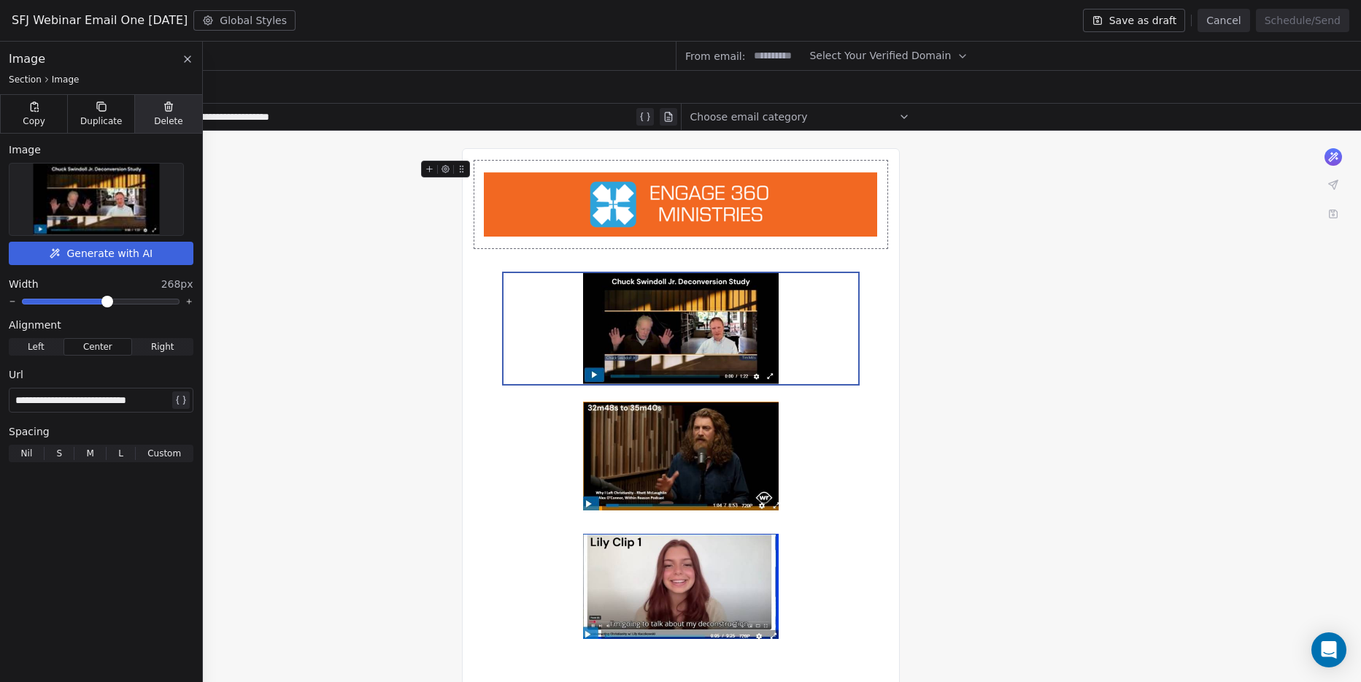
click at [174, 125] on span "Delete" at bounding box center [168, 121] width 29 height 12
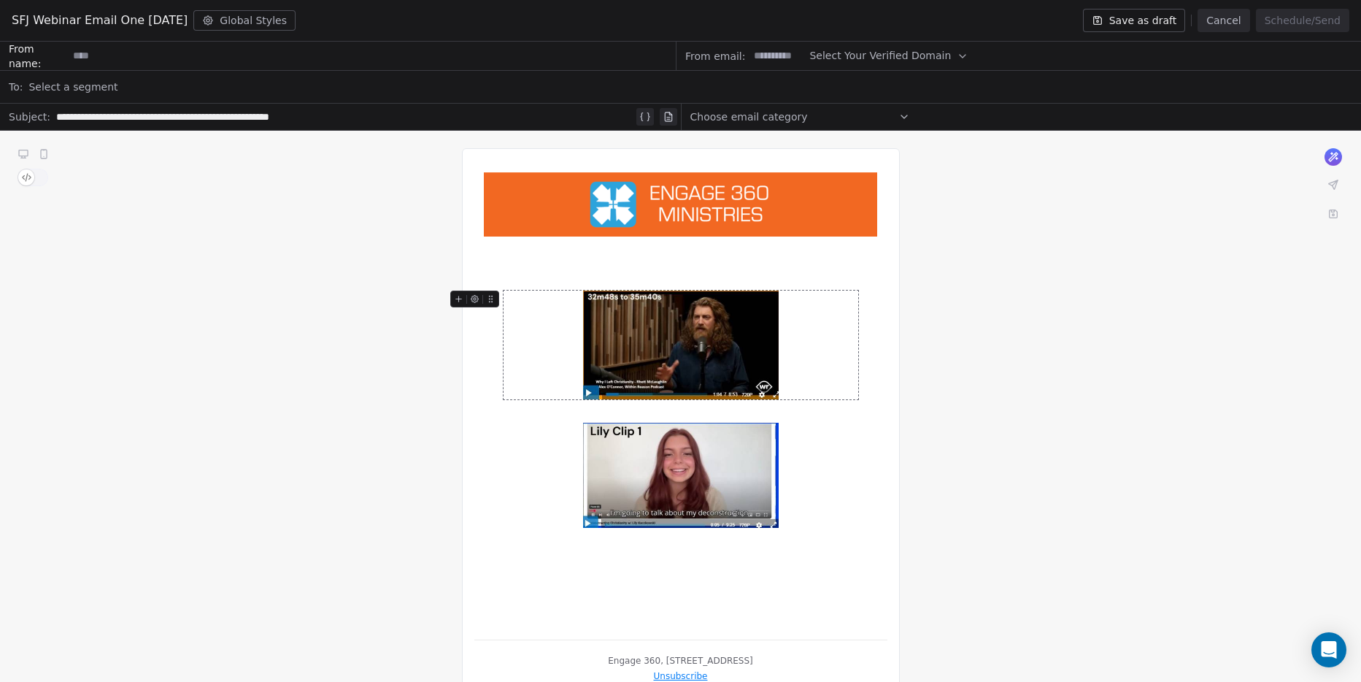
click at [690, 333] on img at bounding box center [681, 344] width 196 height 108
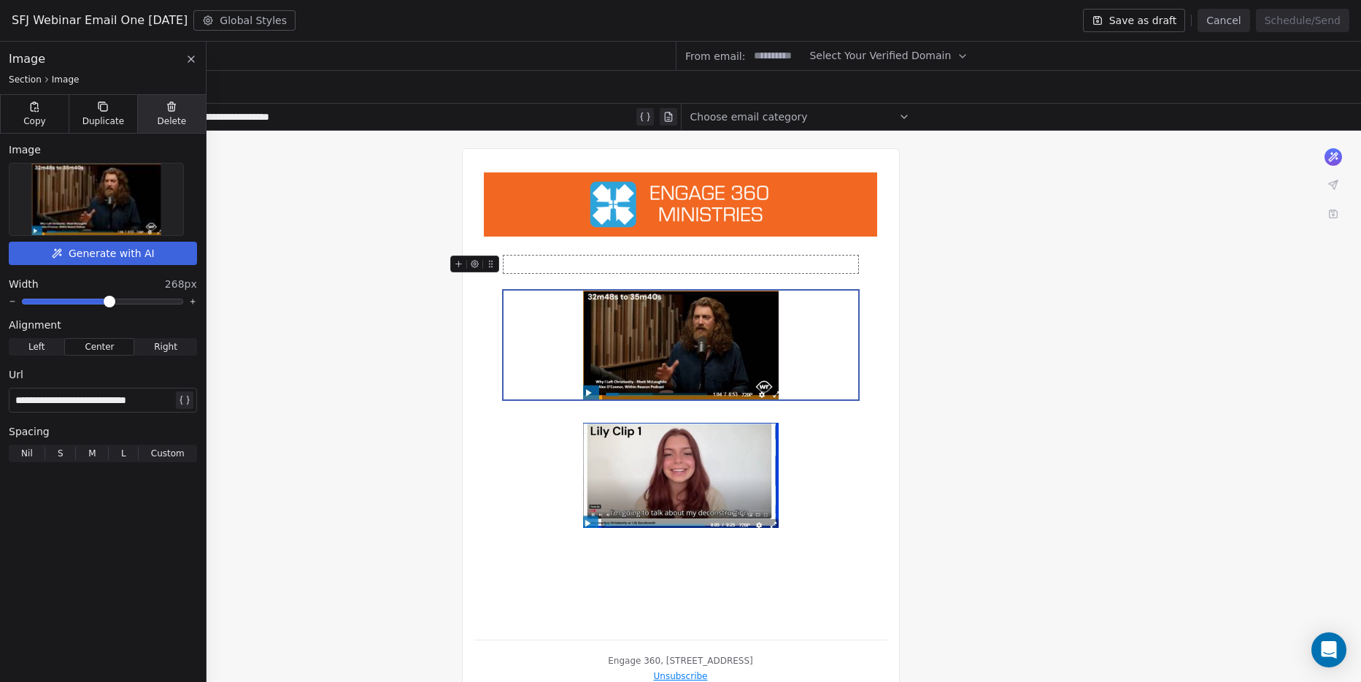
click at [175, 120] on span "Delete" at bounding box center [171, 121] width 29 height 12
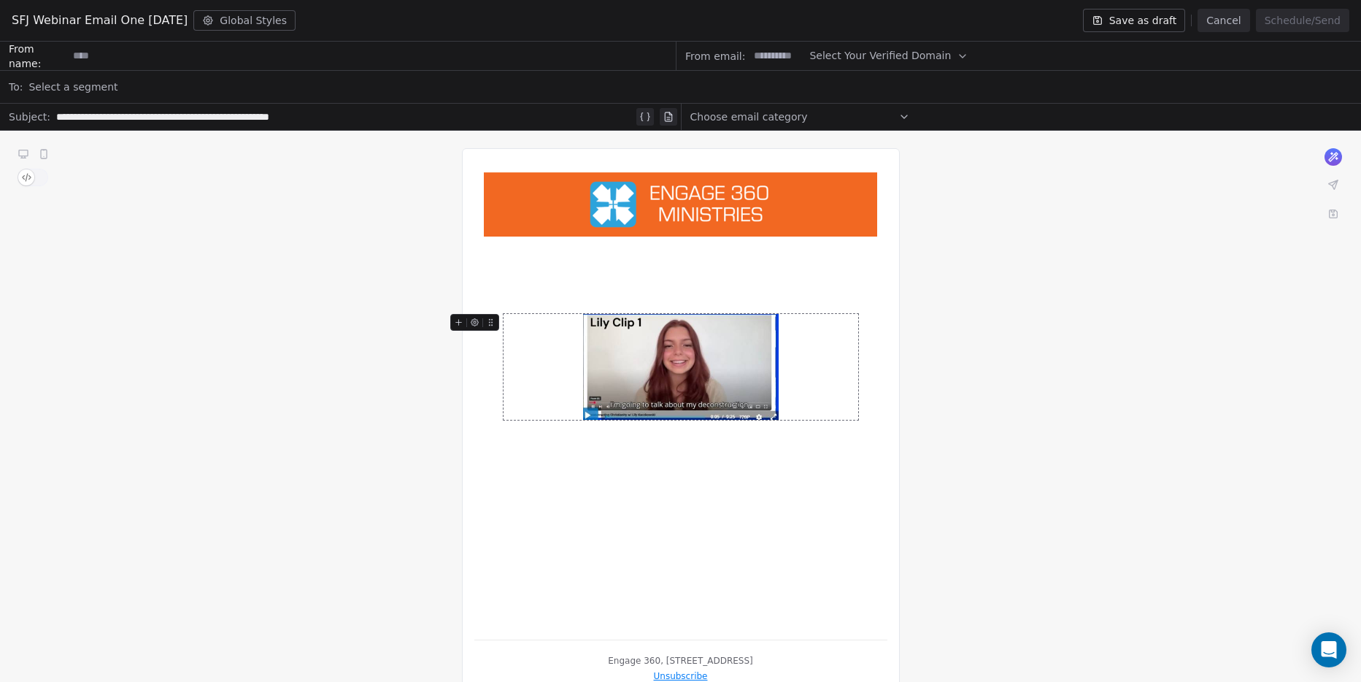
click at [723, 364] on img at bounding box center [681, 366] width 196 height 105
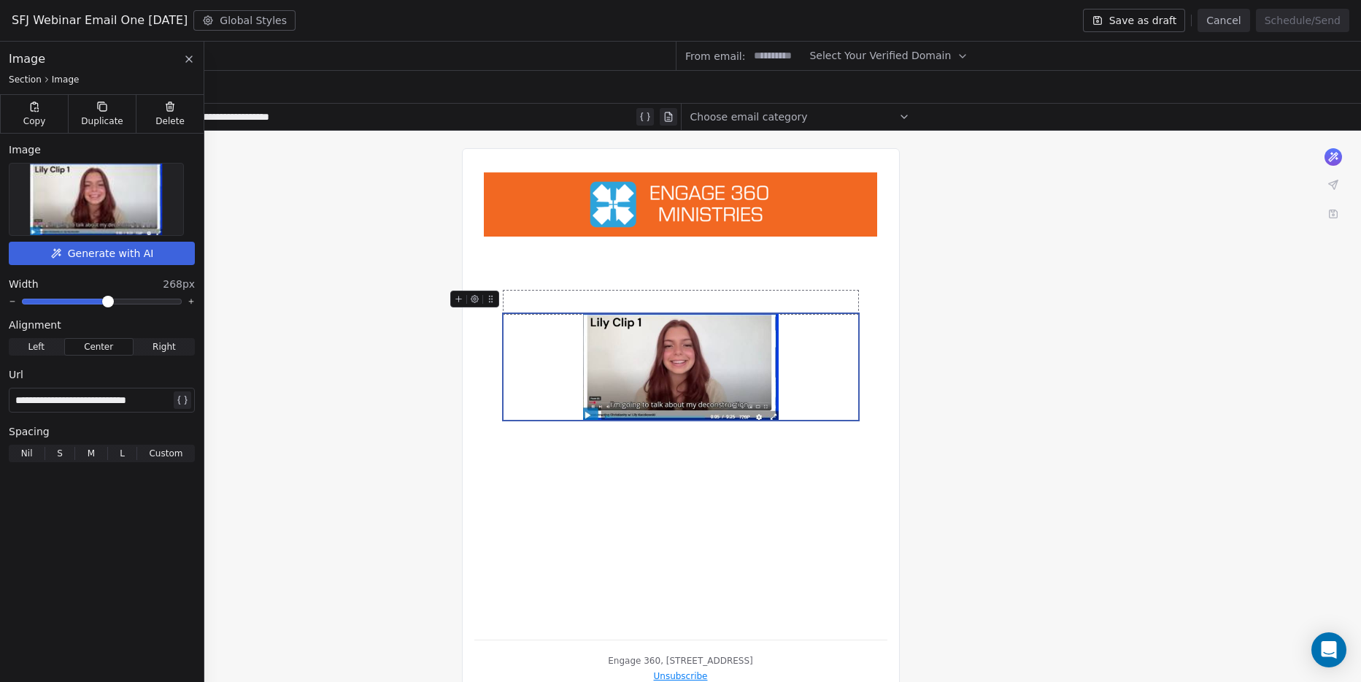
click at [490, 302] on icon at bounding box center [489, 301] width 1 height 1
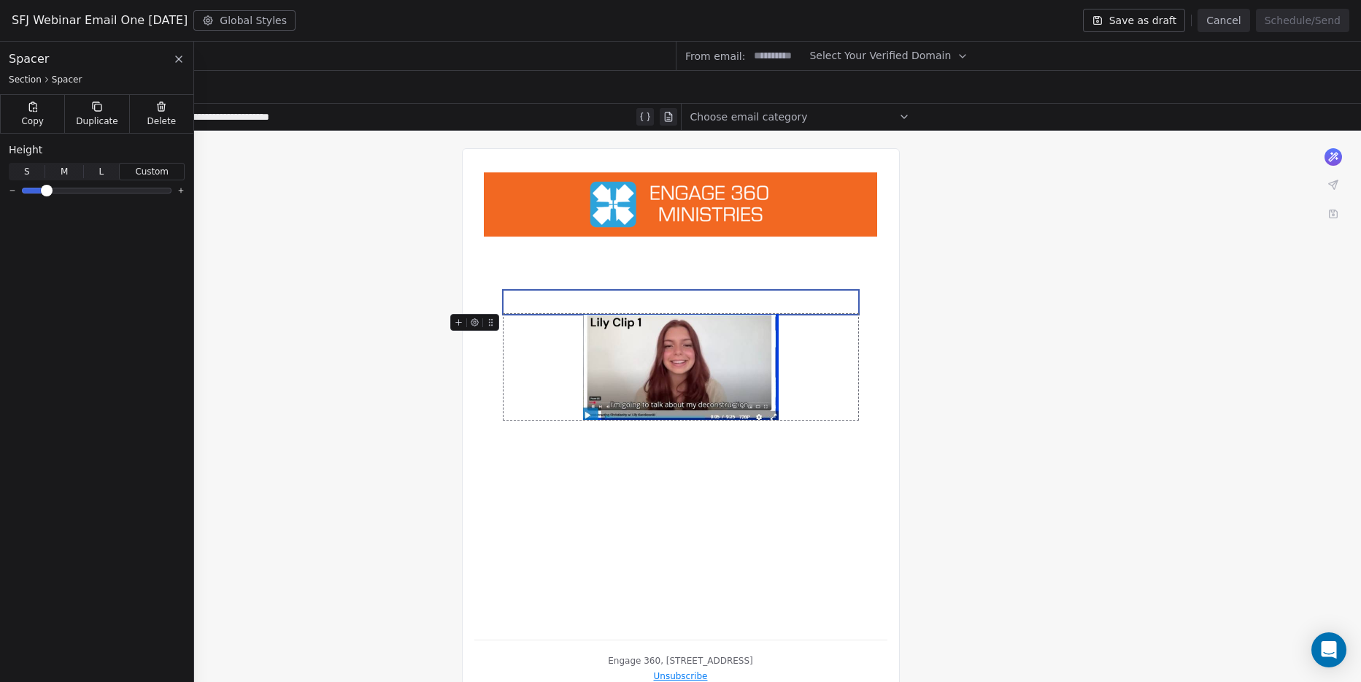
click at [698, 382] on img at bounding box center [681, 366] width 196 height 105
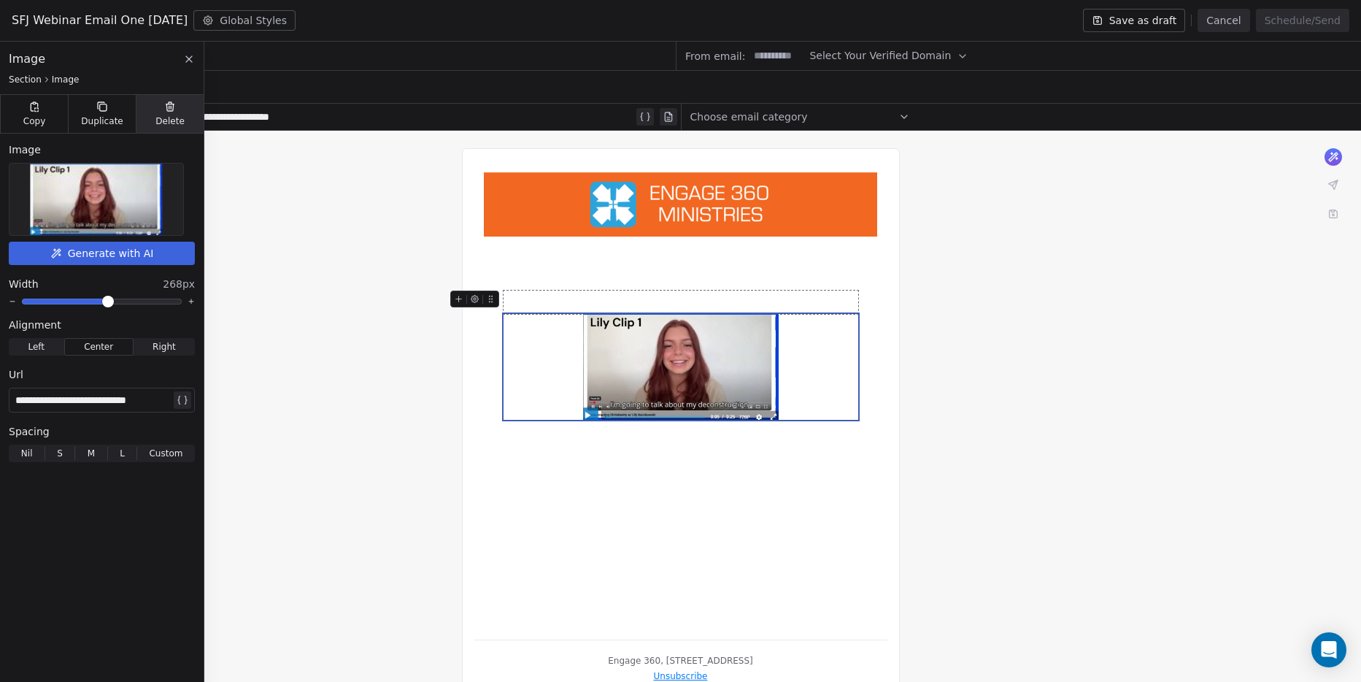
click at [169, 123] on span "Delete" at bounding box center [169, 121] width 29 height 12
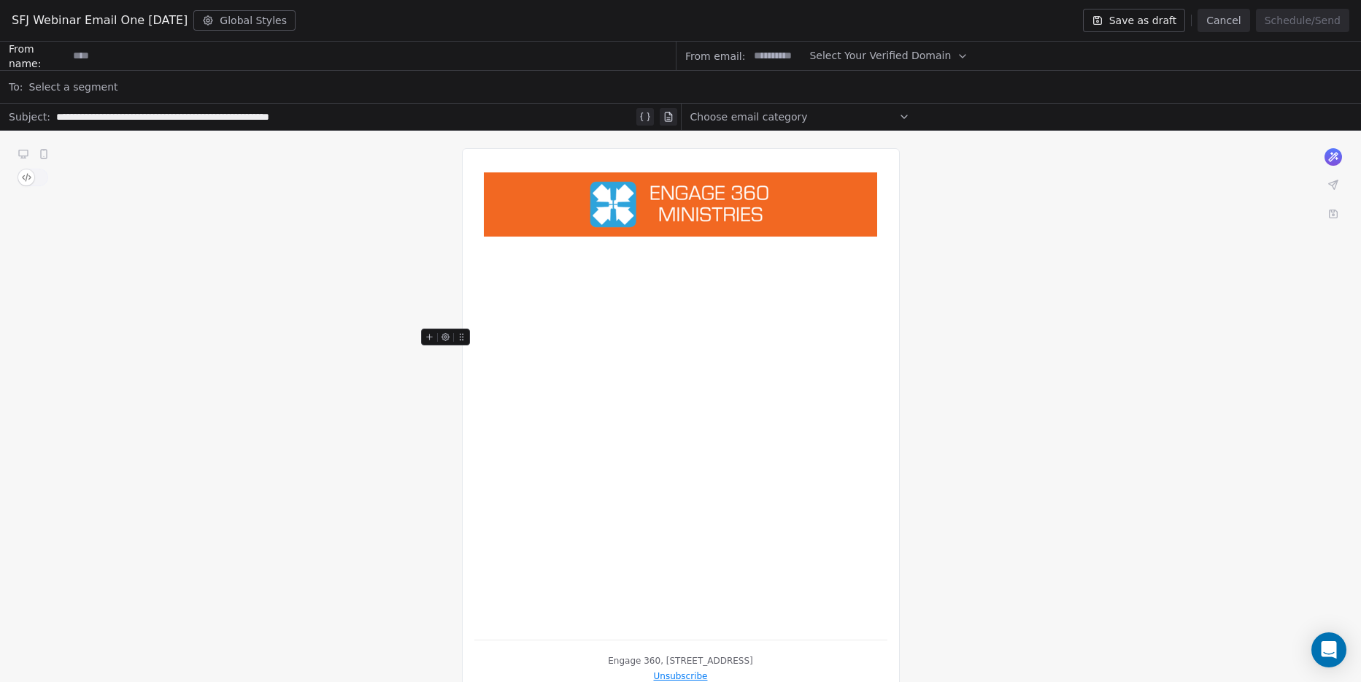
click at [606, 386] on div "***" at bounding box center [680, 394] width 413 height 467
click at [573, 292] on div at bounding box center [680, 301] width 355 height 23
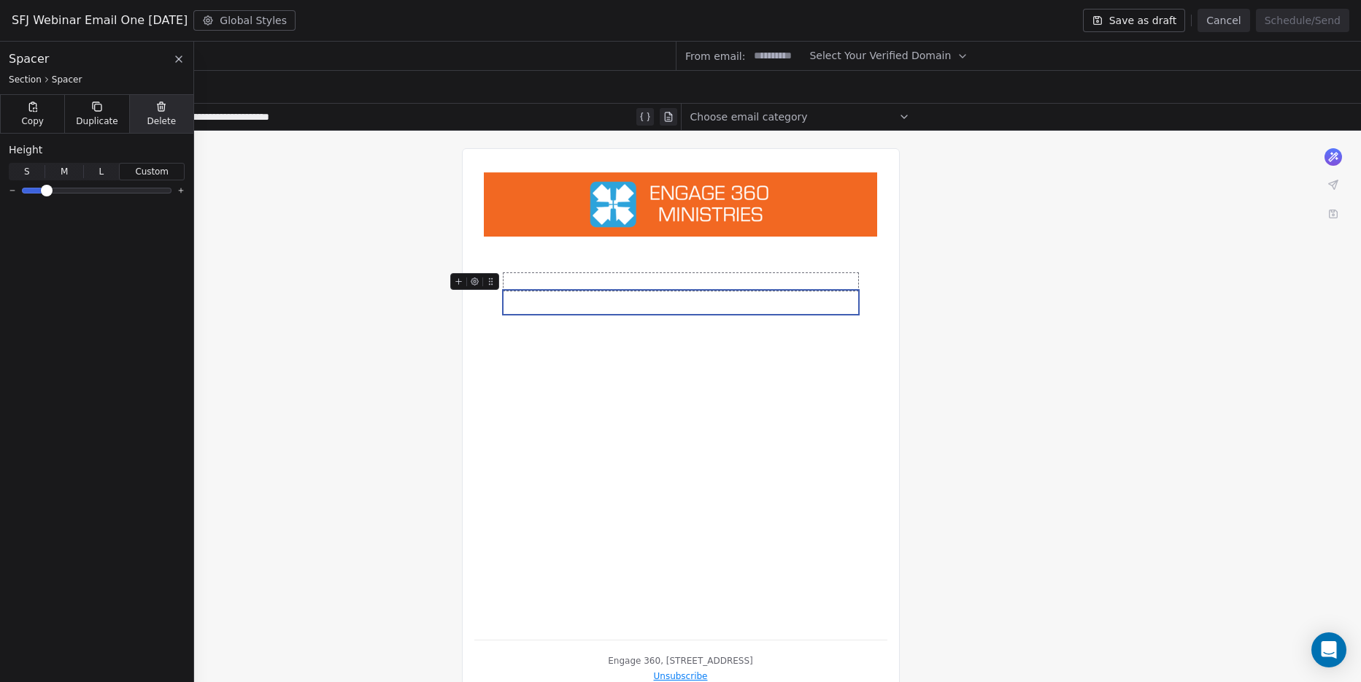
click at [153, 118] on span "Delete" at bounding box center [161, 121] width 29 height 12
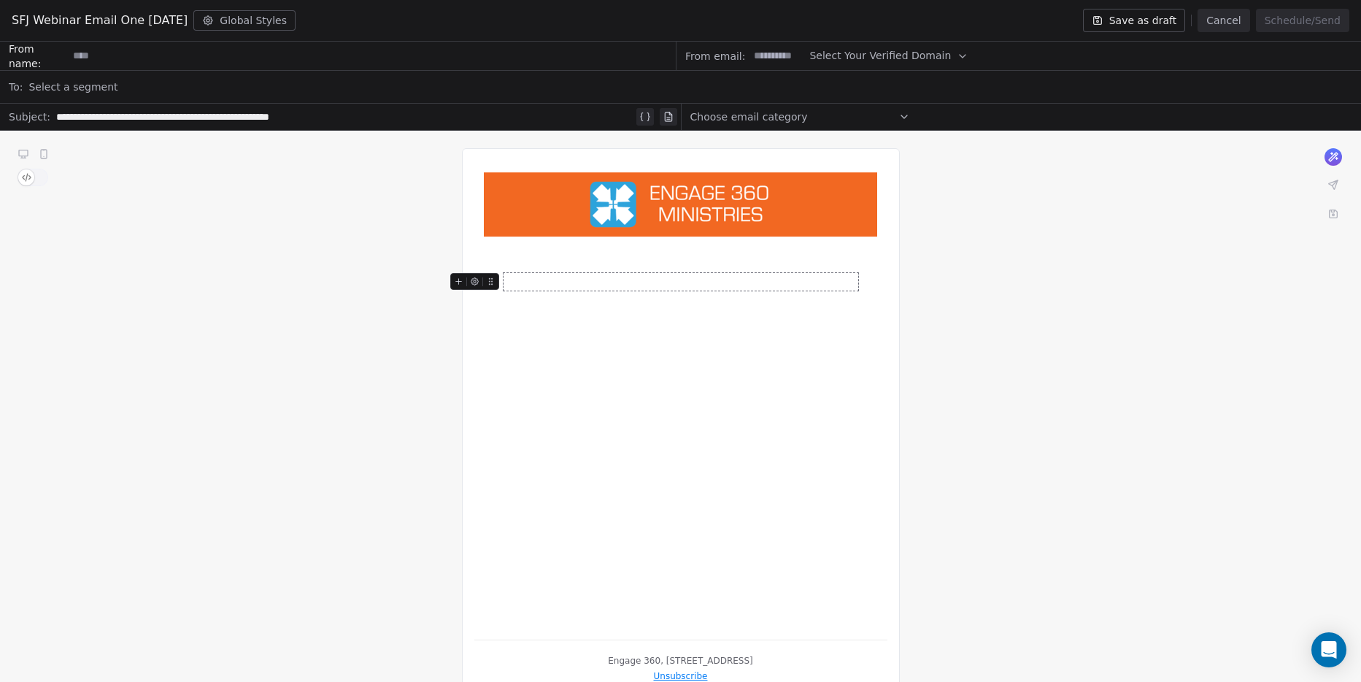
click at [602, 276] on div at bounding box center [680, 282] width 355 height 18
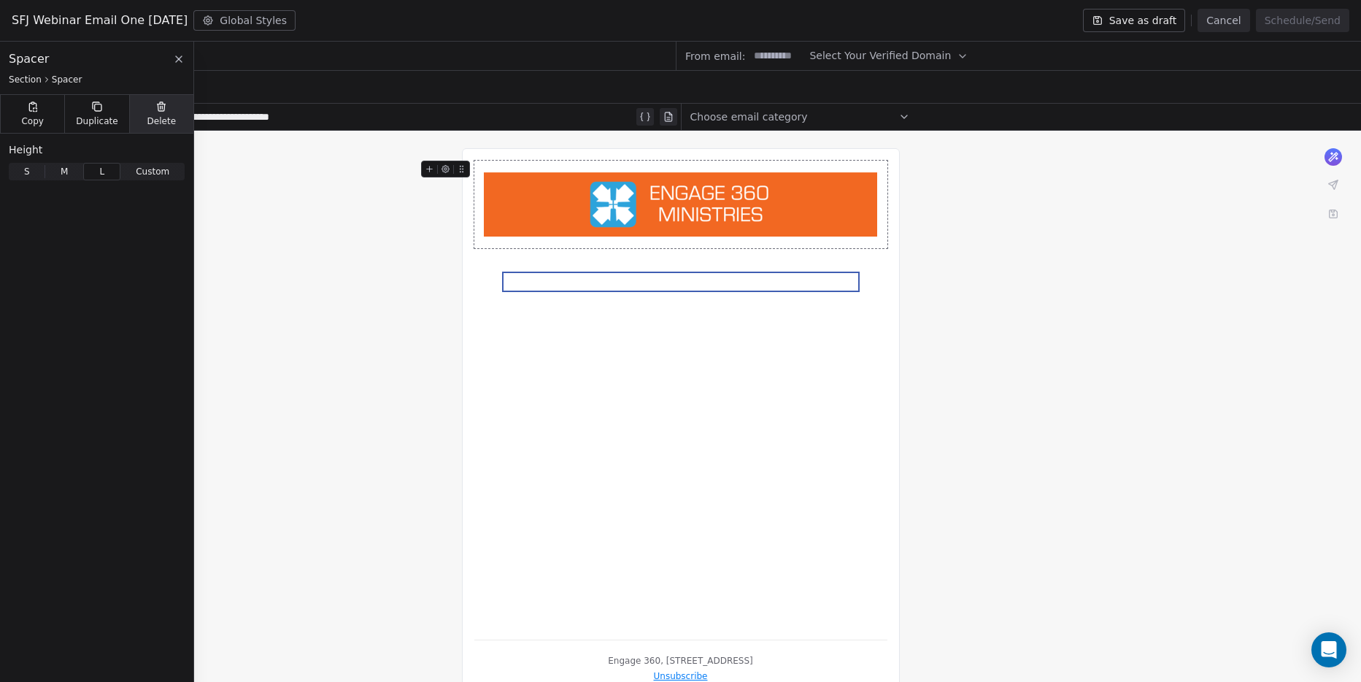
click at [171, 118] on span "Delete" at bounding box center [161, 121] width 29 height 12
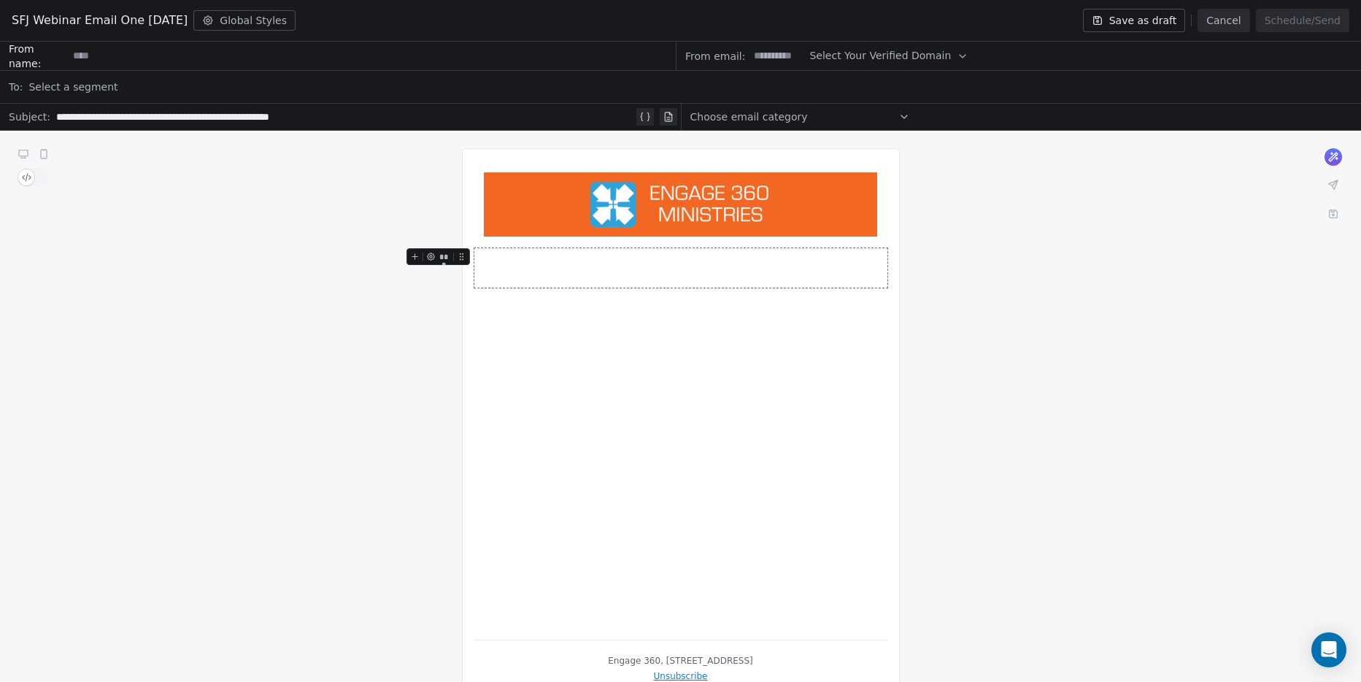
click at [565, 282] on div at bounding box center [680, 267] width 413 height 39
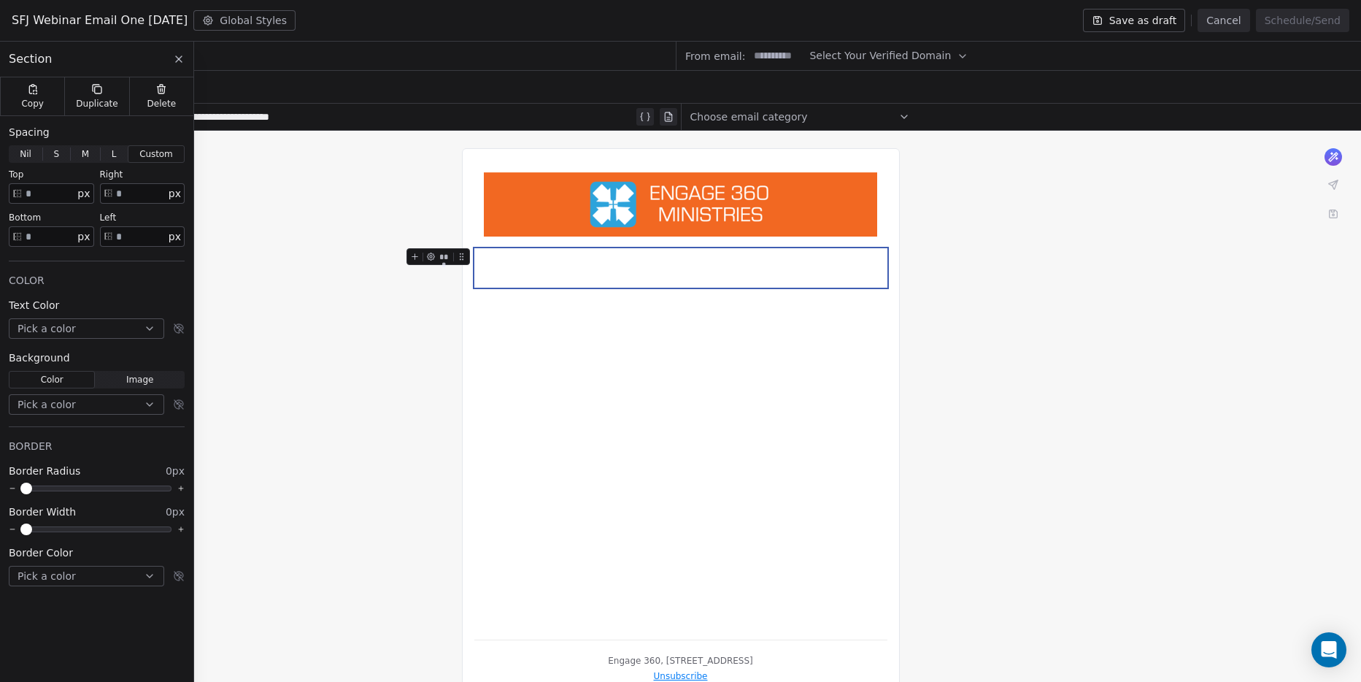
click at [412, 255] on icon at bounding box center [414, 256] width 9 height 9
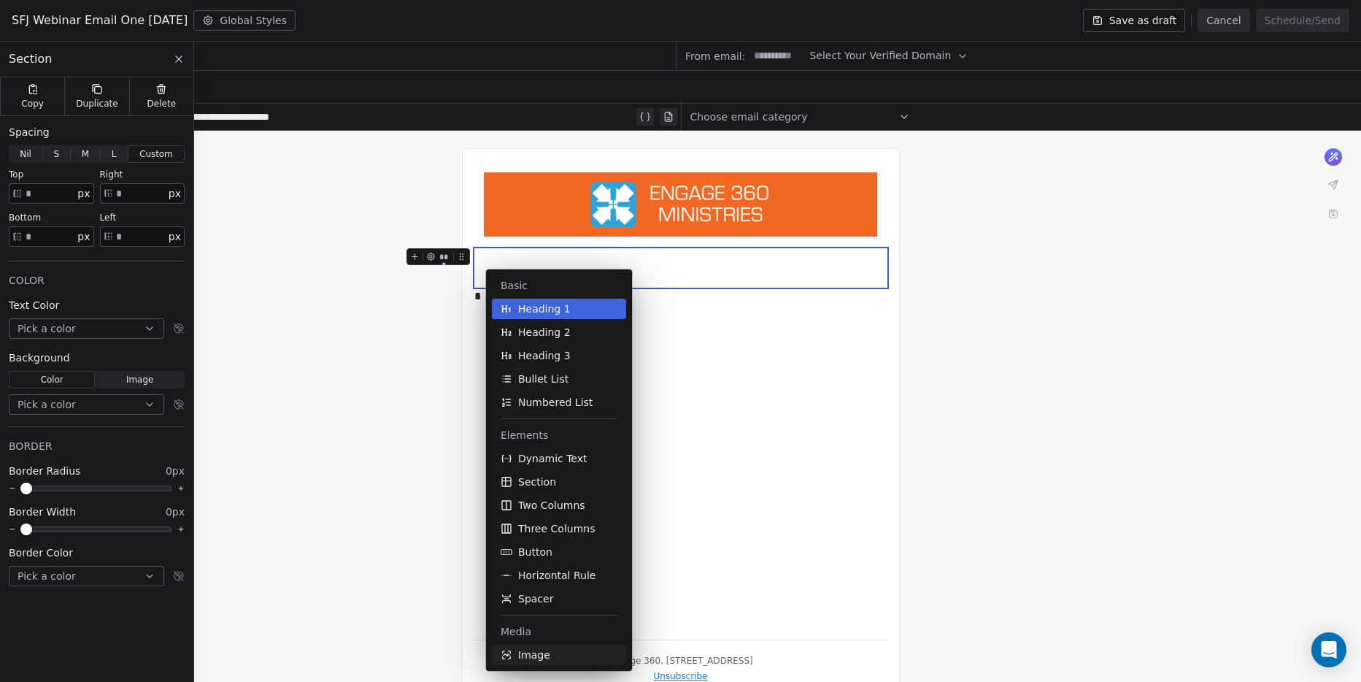
click at [578, 659] on button "Image" at bounding box center [559, 654] width 134 height 20
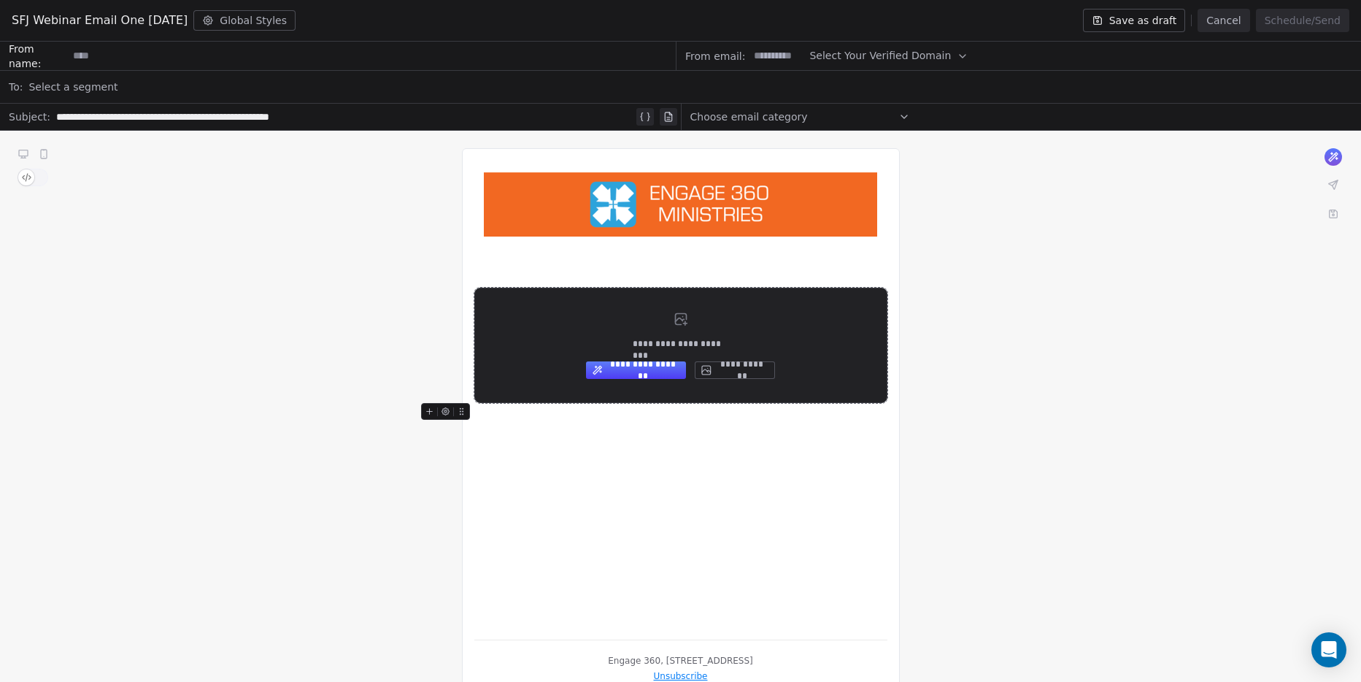
click at [744, 369] on button "**********" at bounding box center [735, 370] width 80 height 18
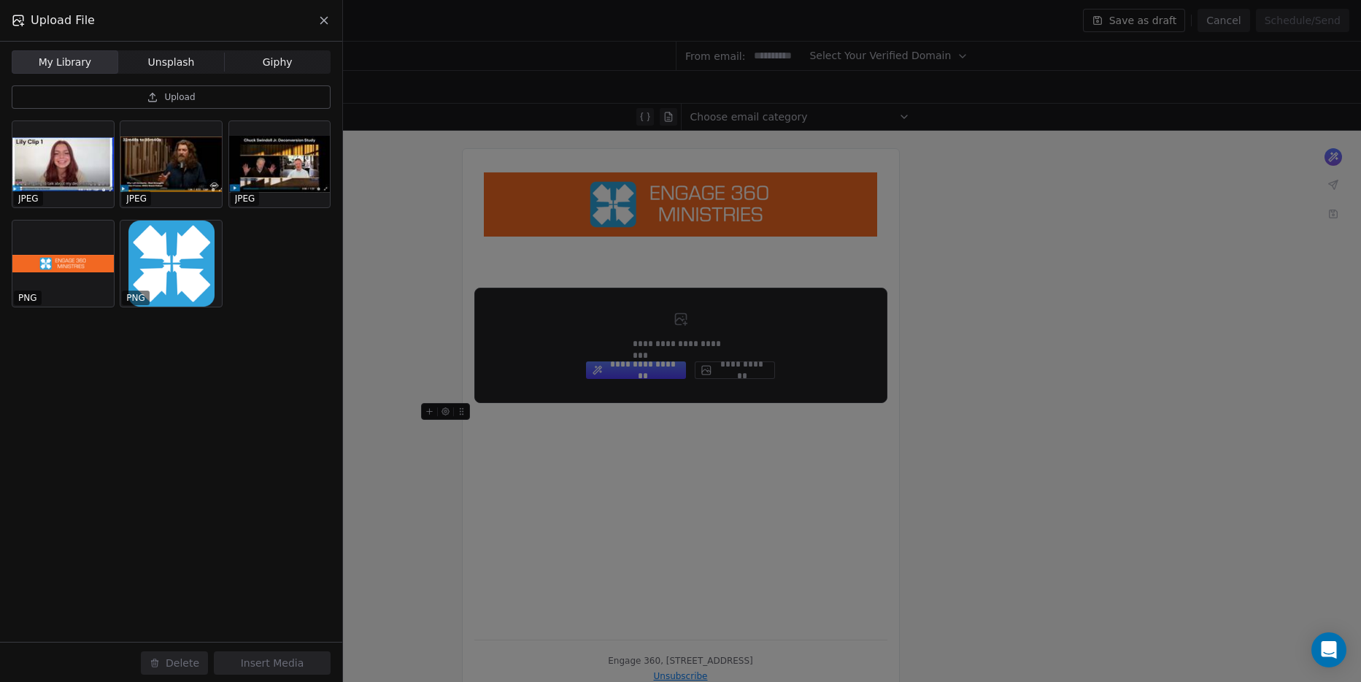
click at [226, 93] on button "Upload" at bounding box center [171, 96] width 319 height 23
click at [147, 93] on icon at bounding box center [153, 97] width 12 height 12
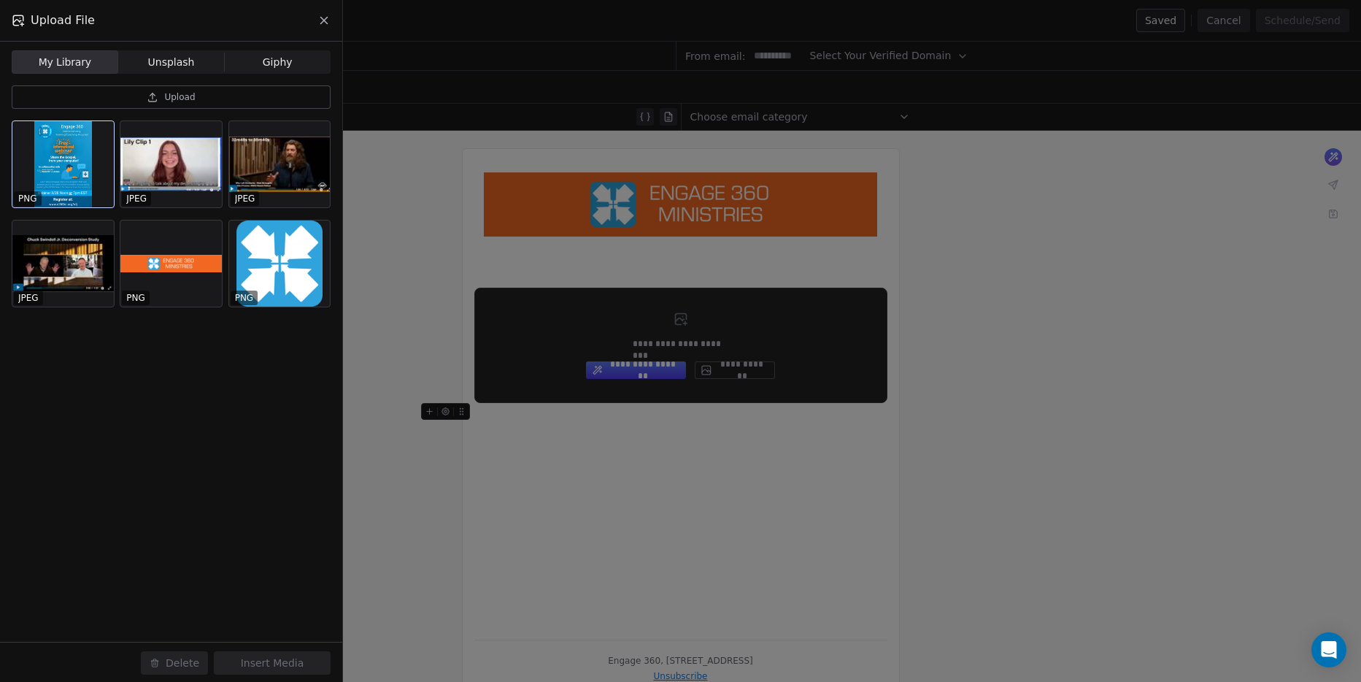
click at [82, 185] on div at bounding box center [62, 164] width 101 height 86
click at [289, 664] on button "Insert Media" at bounding box center [272, 662] width 117 height 23
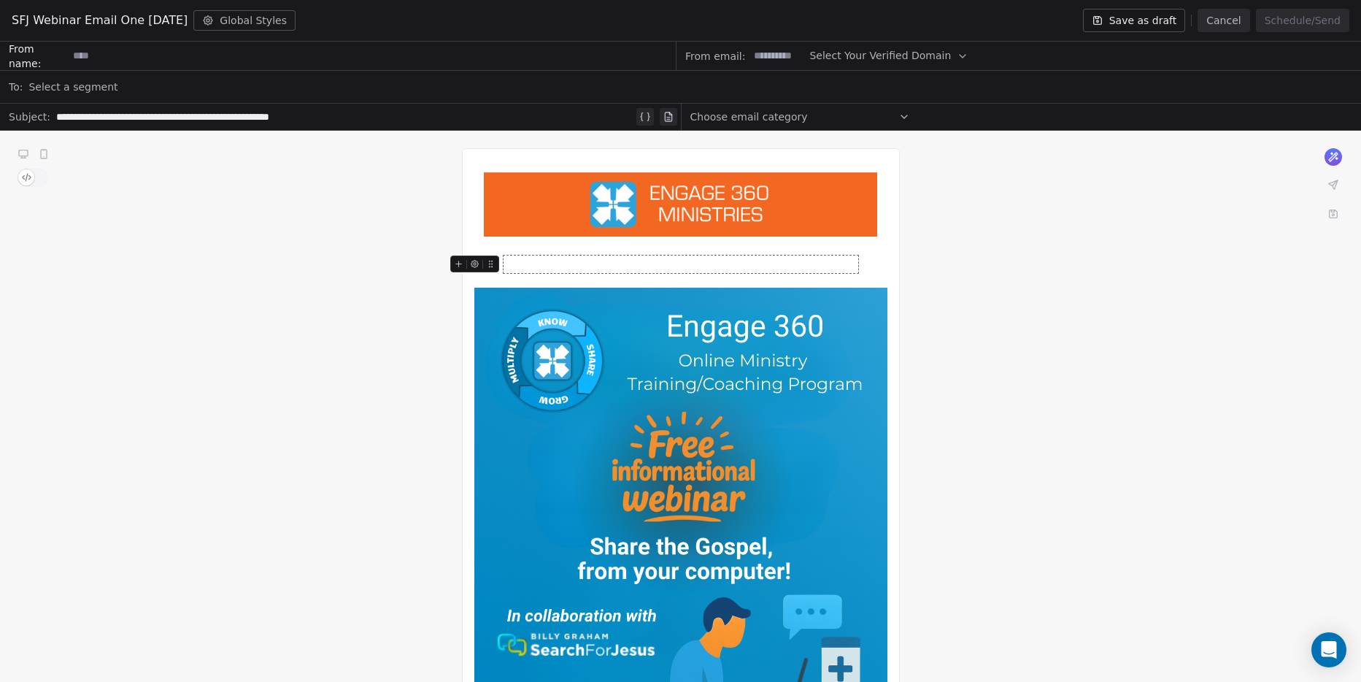
click at [703, 266] on div at bounding box center [680, 264] width 355 height 18
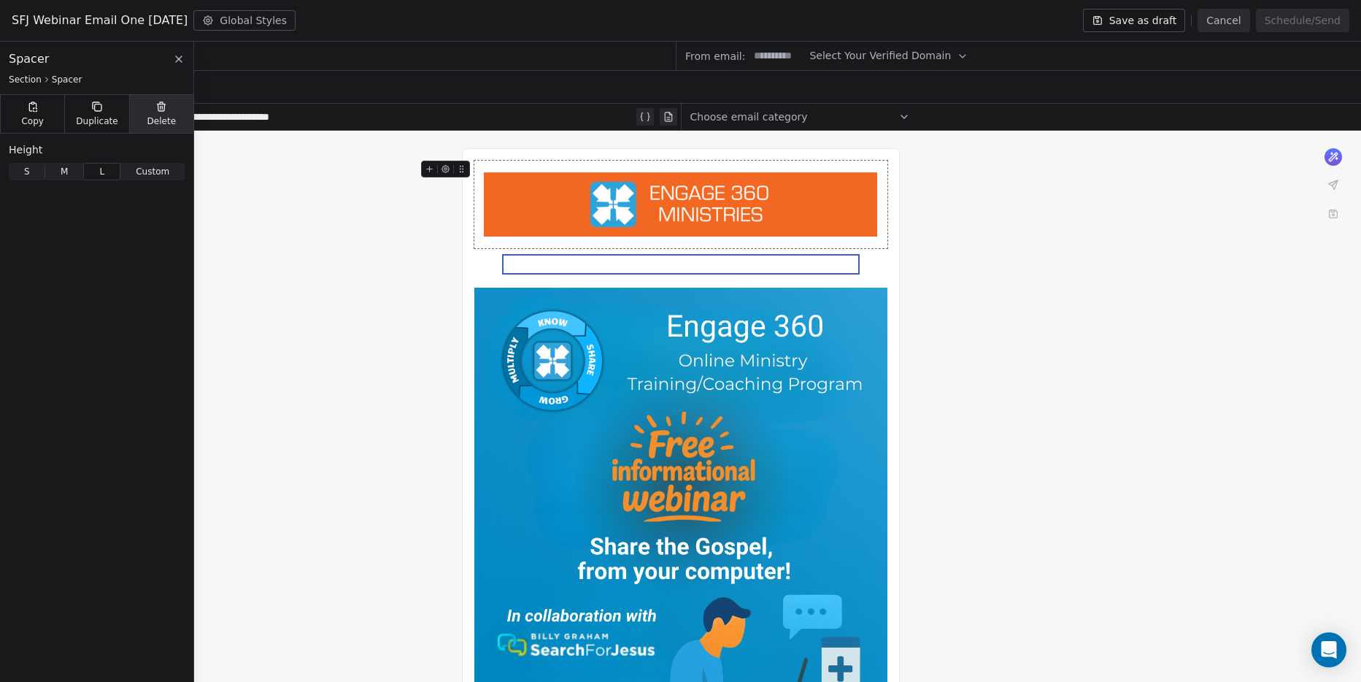
click at [151, 105] on div "Delete" at bounding box center [161, 114] width 64 height 38
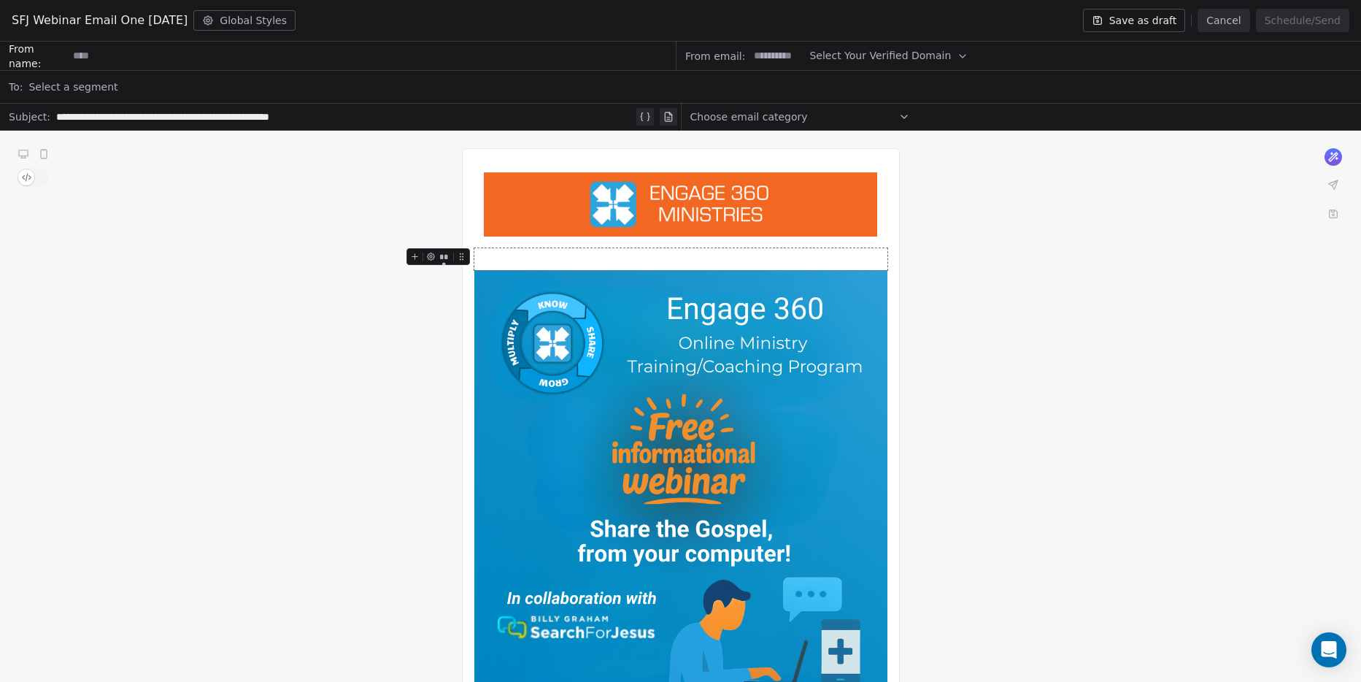
click at [705, 251] on div at bounding box center [680, 259] width 413 height 22
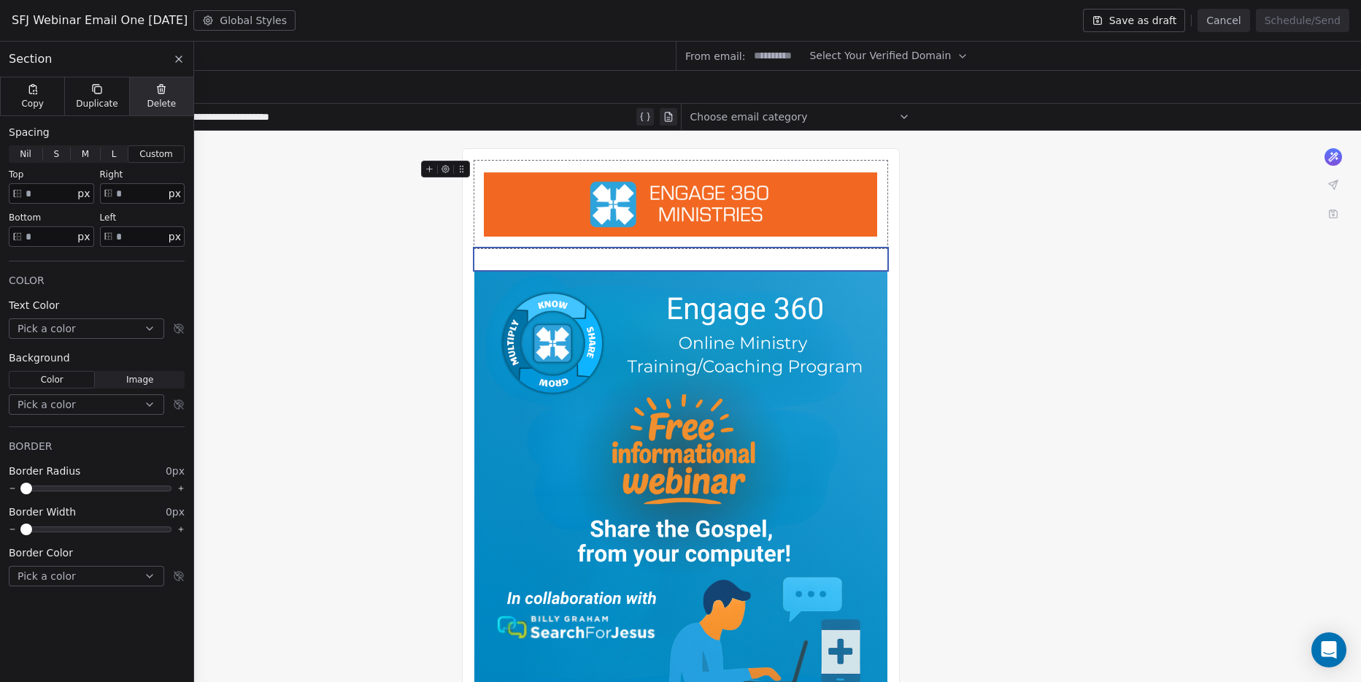
click at [150, 101] on span "Delete" at bounding box center [161, 104] width 29 height 12
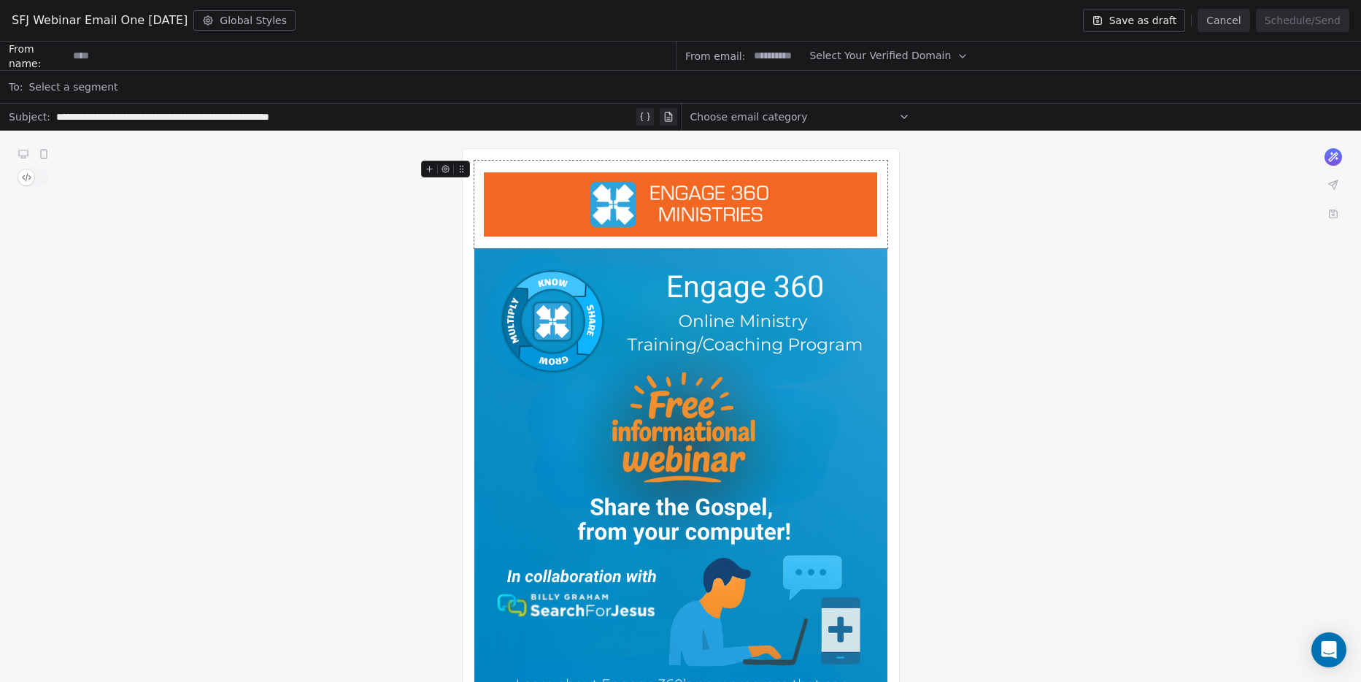
click at [637, 240] on div at bounding box center [680, 205] width 413 height 88
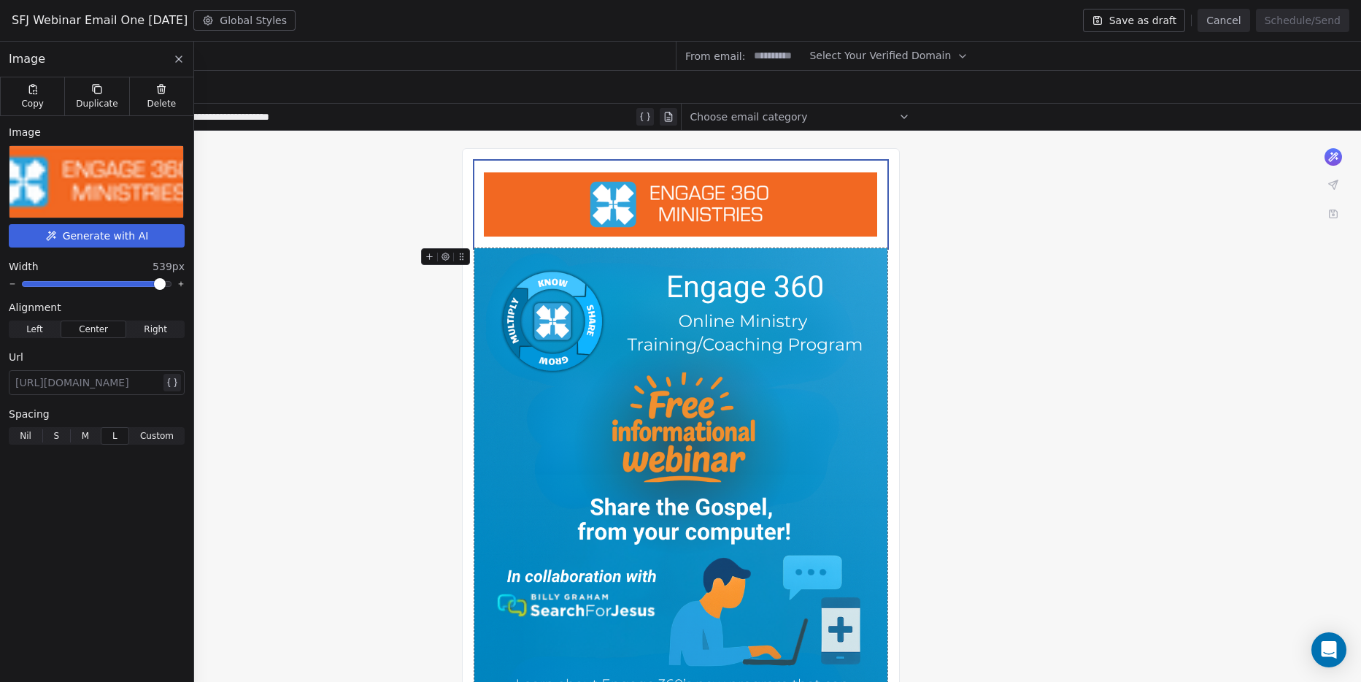
click at [1058, 272] on div "What would you like to create email about? or Engage 360, [GEOGRAPHIC_DATA], [G…" at bounding box center [680, 566] width 1361 height 870
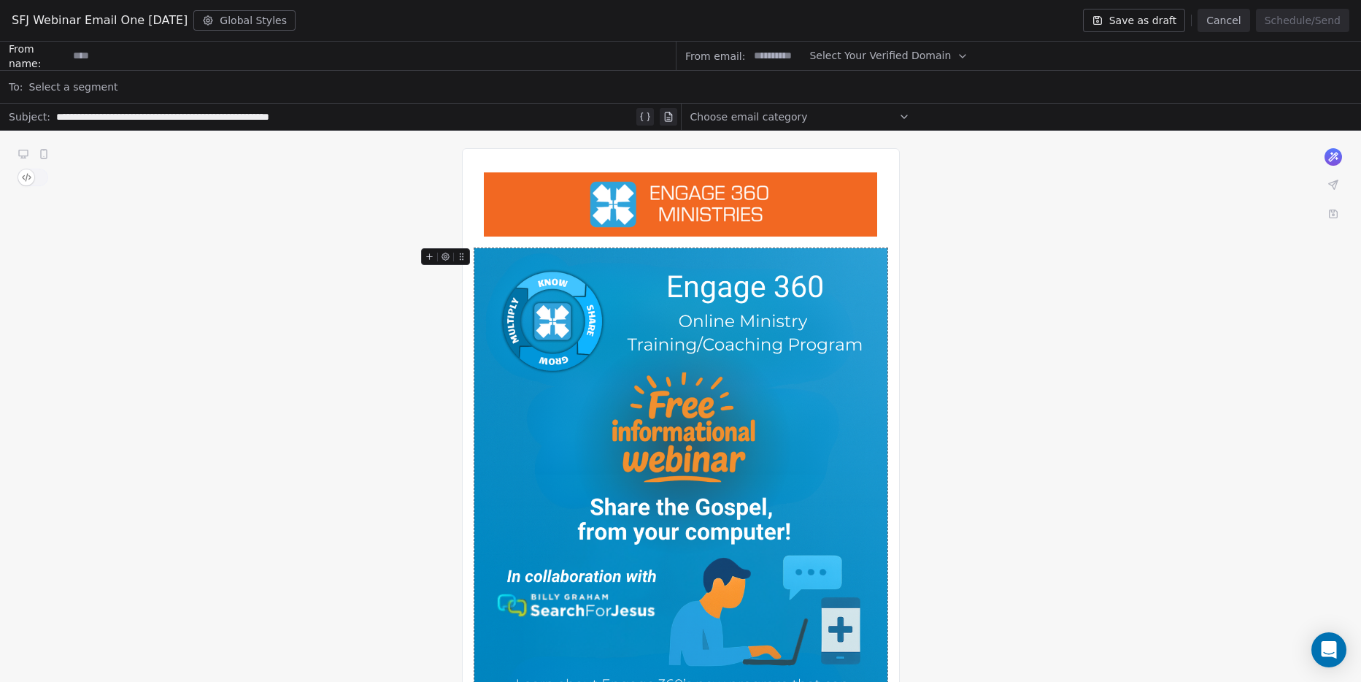
click at [734, 251] on img at bounding box center [680, 558] width 413 height 620
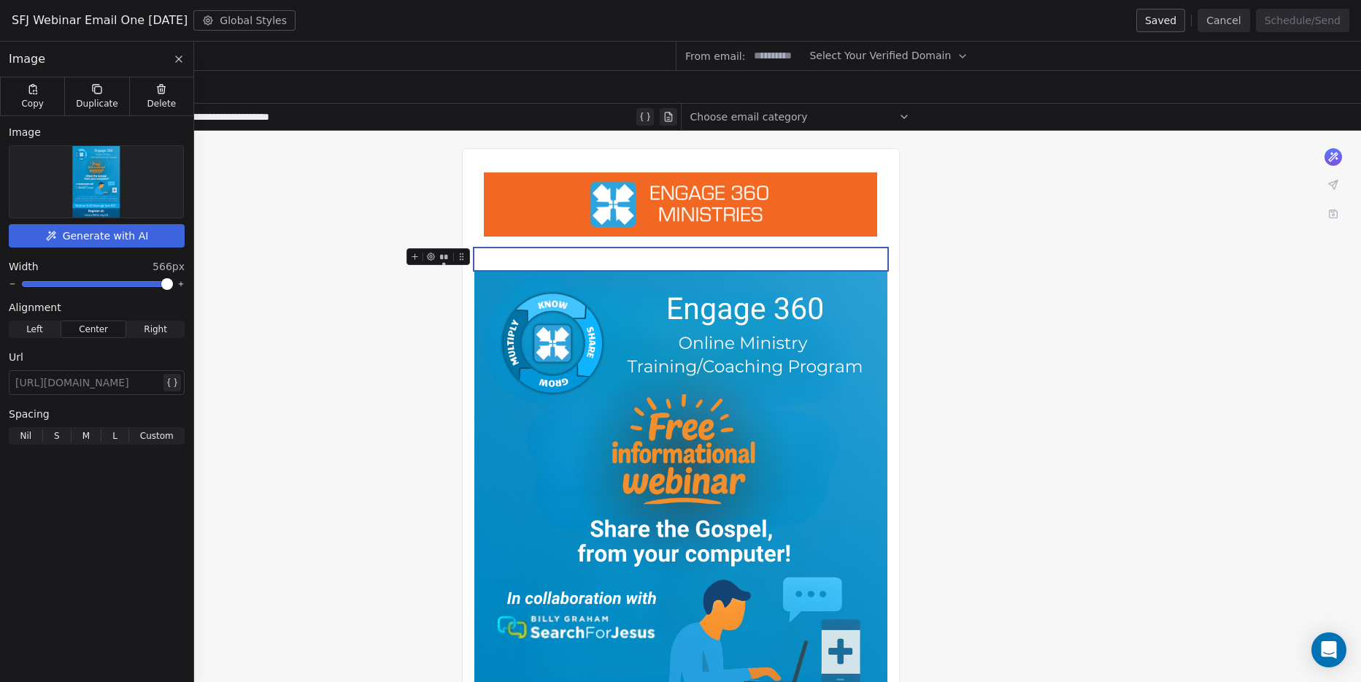
click at [648, 259] on div at bounding box center [680, 259] width 413 height 22
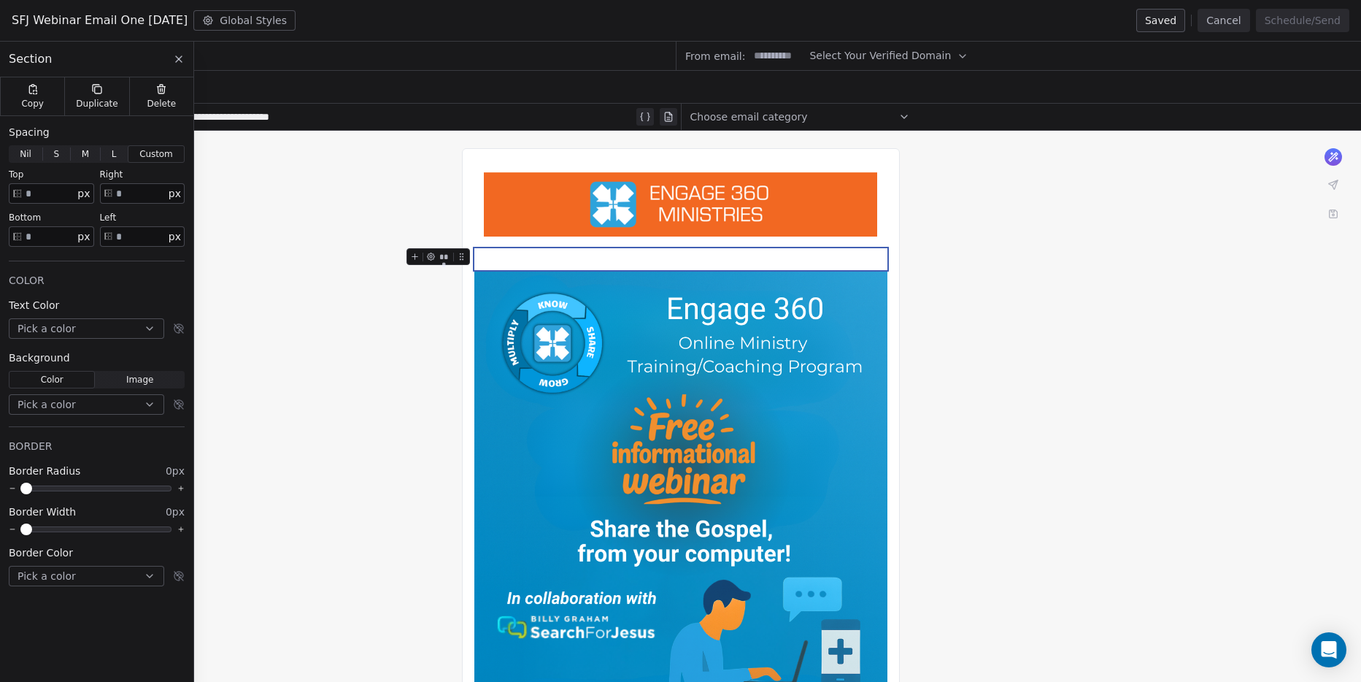
click at [648, 259] on div at bounding box center [680, 259] width 413 height 22
drag, startPoint x: 641, startPoint y: 252, endPoint x: 412, endPoint y: 253, distance: 228.4
click at [412, 253] on icon at bounding box center [414, 256] width 9 height 9
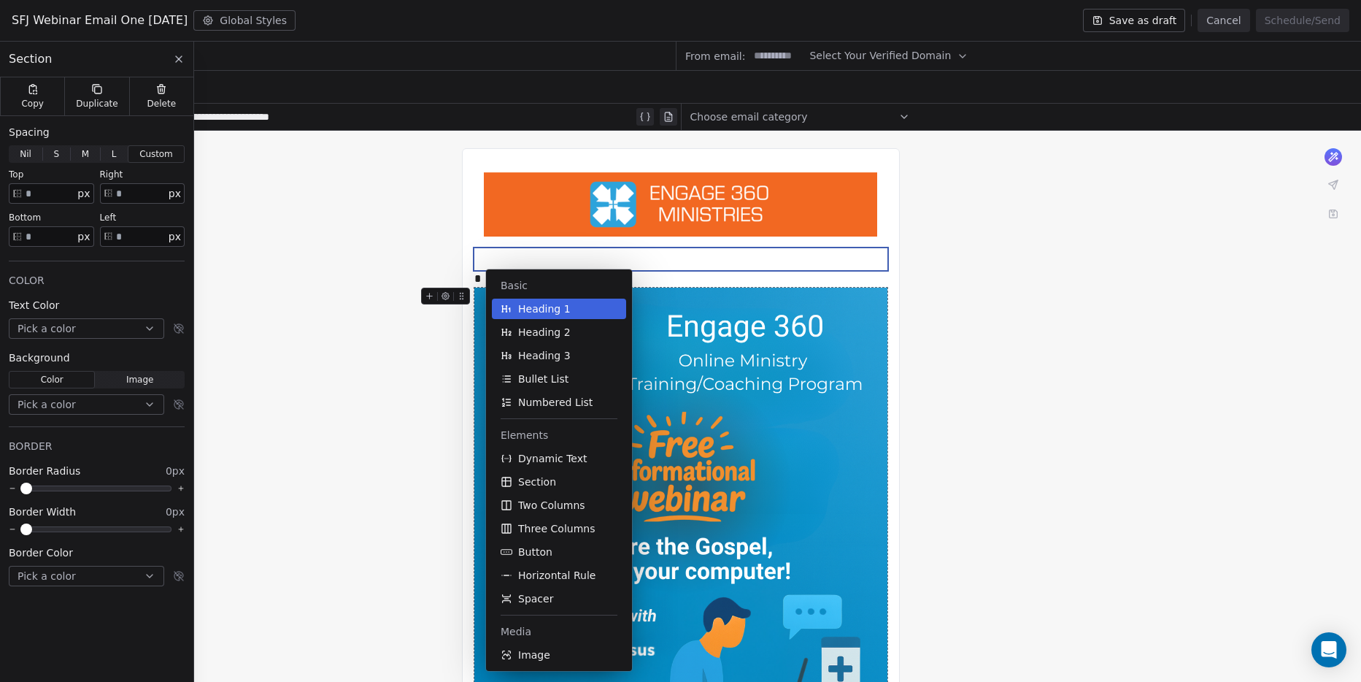
click at [517, 315] on button "Heading 1" at bounding box center [559, 308] width 134 height 20
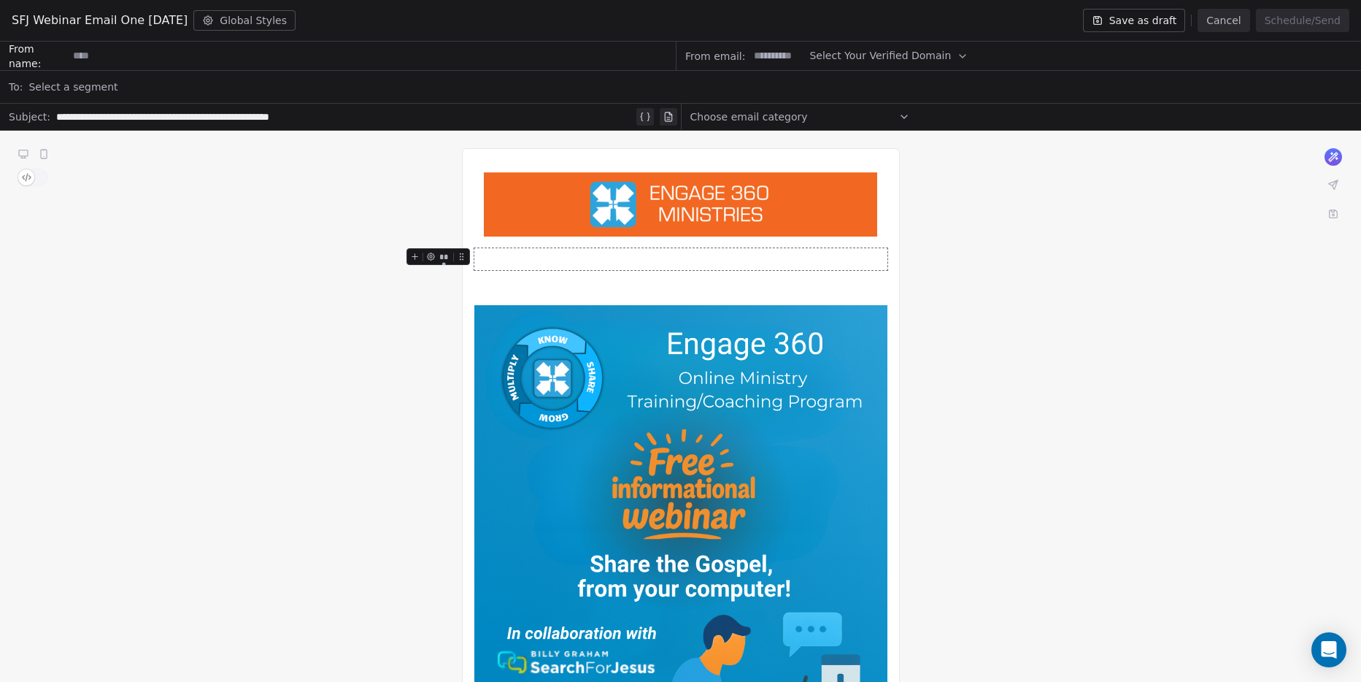
click at [529, 269] on div at bounding box center [680, 259] width 413 height 22
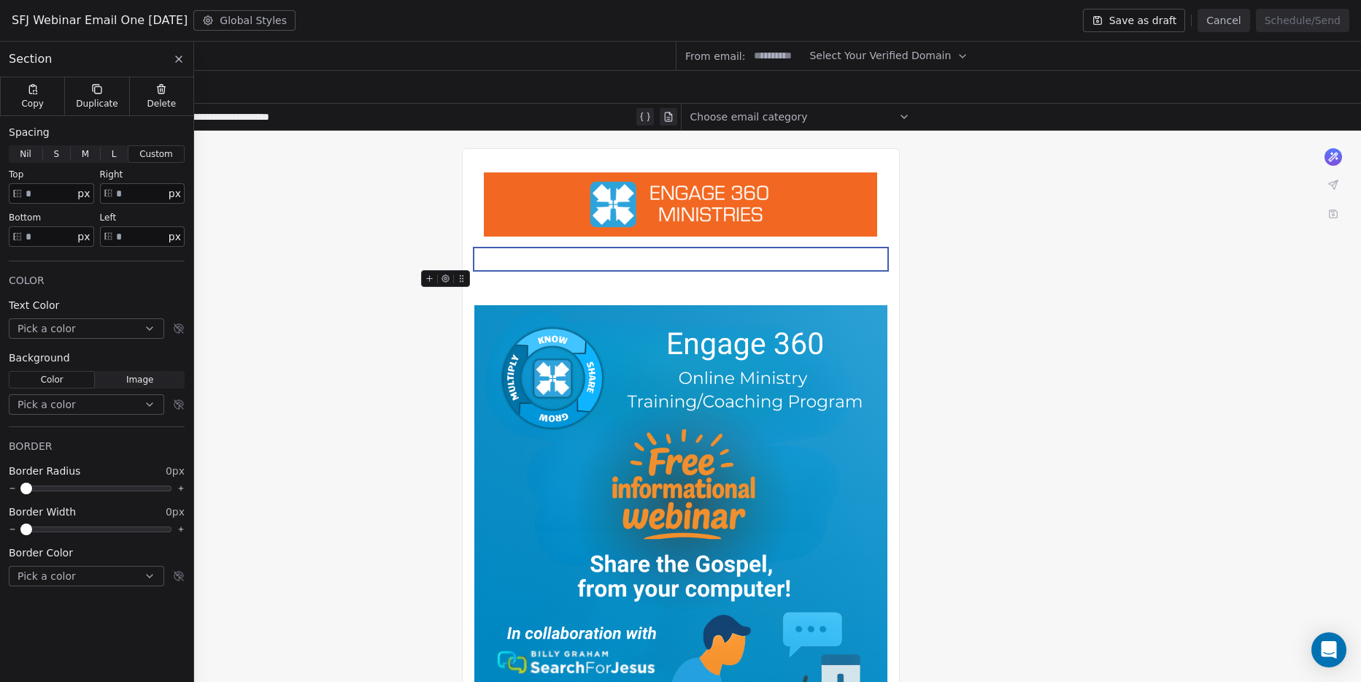
click at [529, 286] on div at bounding box center [680, 287] width 413 height 35
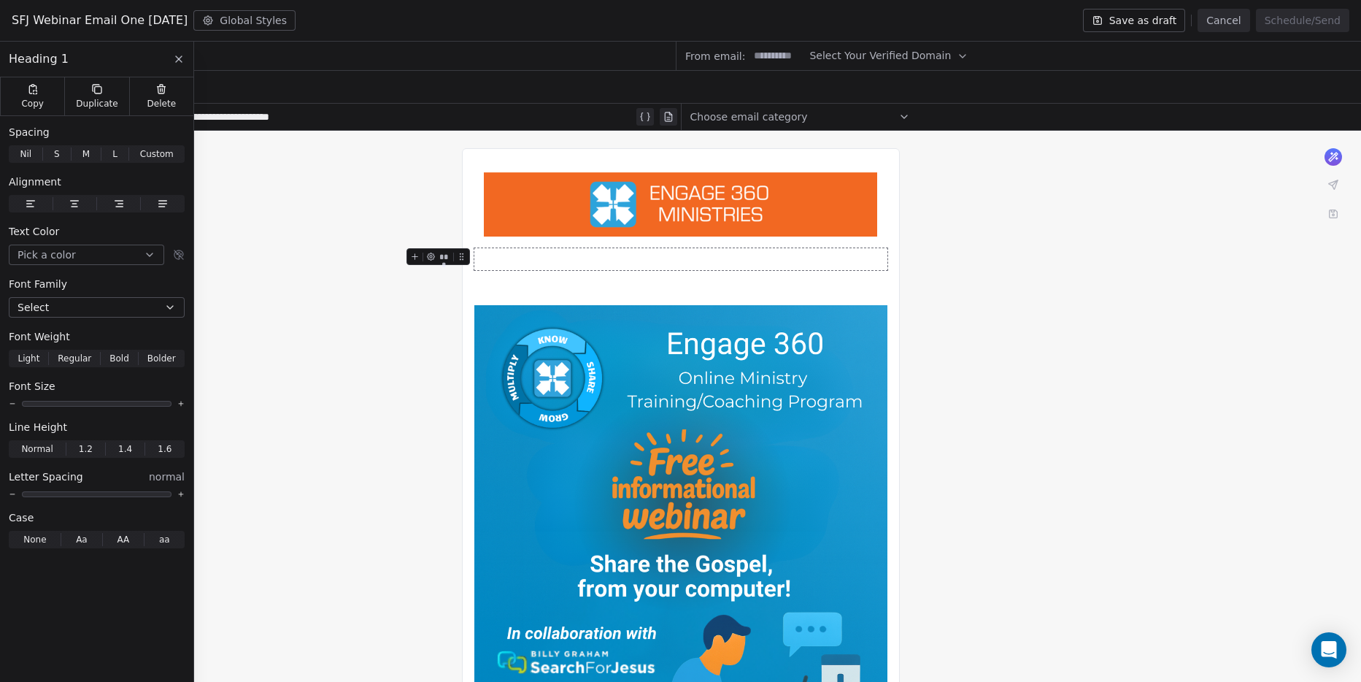
click at [529, 266] on div at bounding box center [680, 259] width 413 height 22
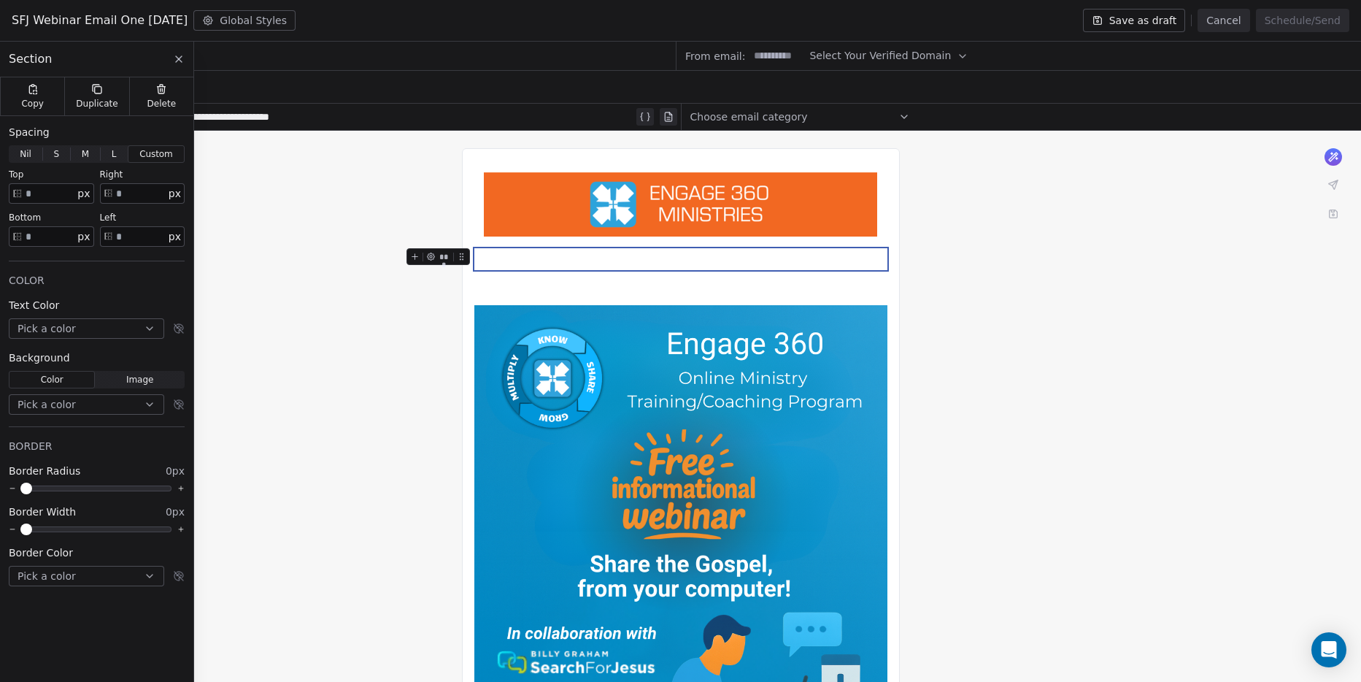
click at [134, 77] on div "Section" at bounding box center [96, 60] width 193 height 36
click at [153, 93] on div "Delete" at bounding box center [161, 96] width 64 height 38
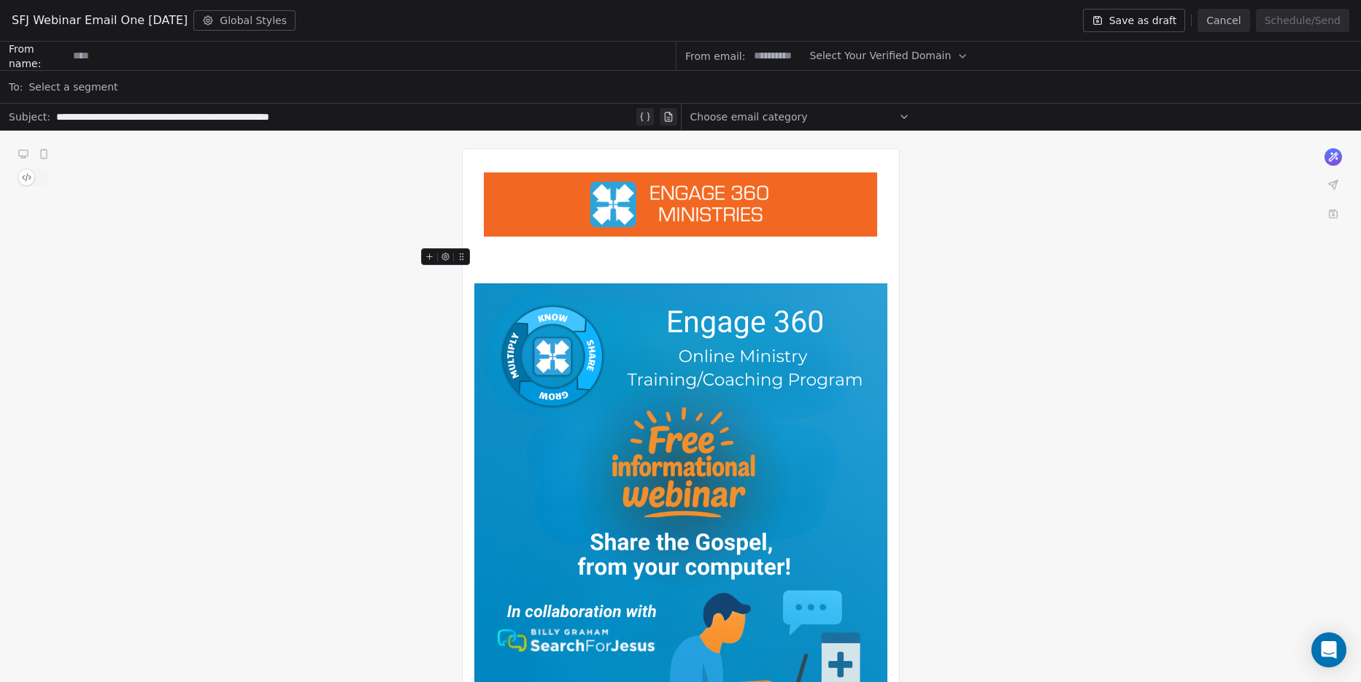
click at [514, 266] on div at bounding box center [680, 265] width 413 height 35
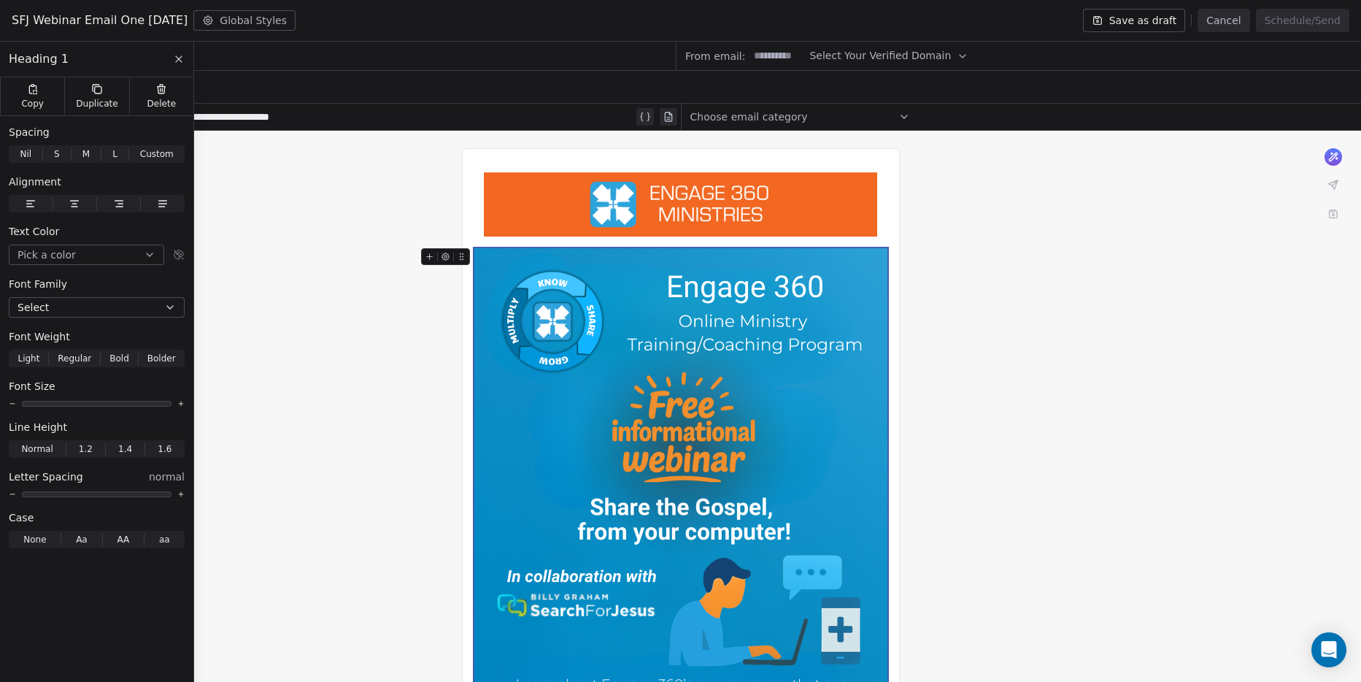
click at [1020, 367] on div "What would you like to create email about? or Engage 360, [GEOGRAPHIC_DATA], [G…" at bounding box center [680, 566] width 1361 height 870
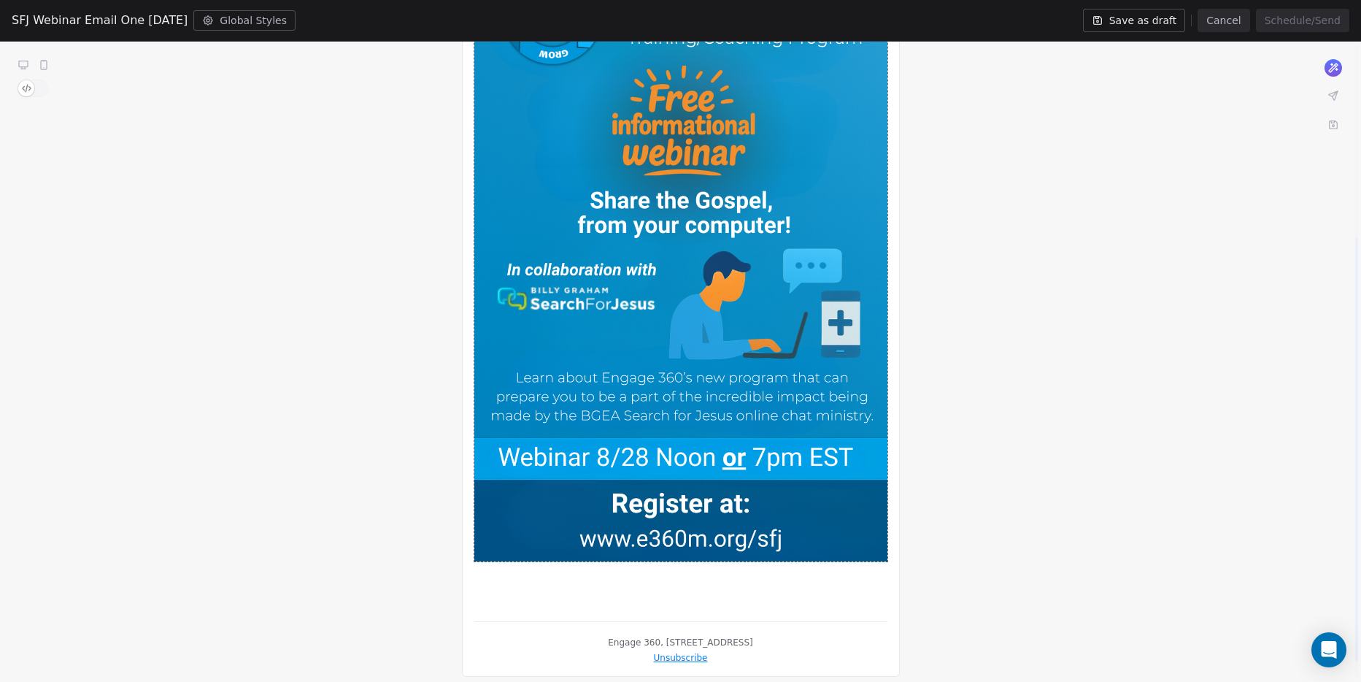
scroll to position [319, 0]
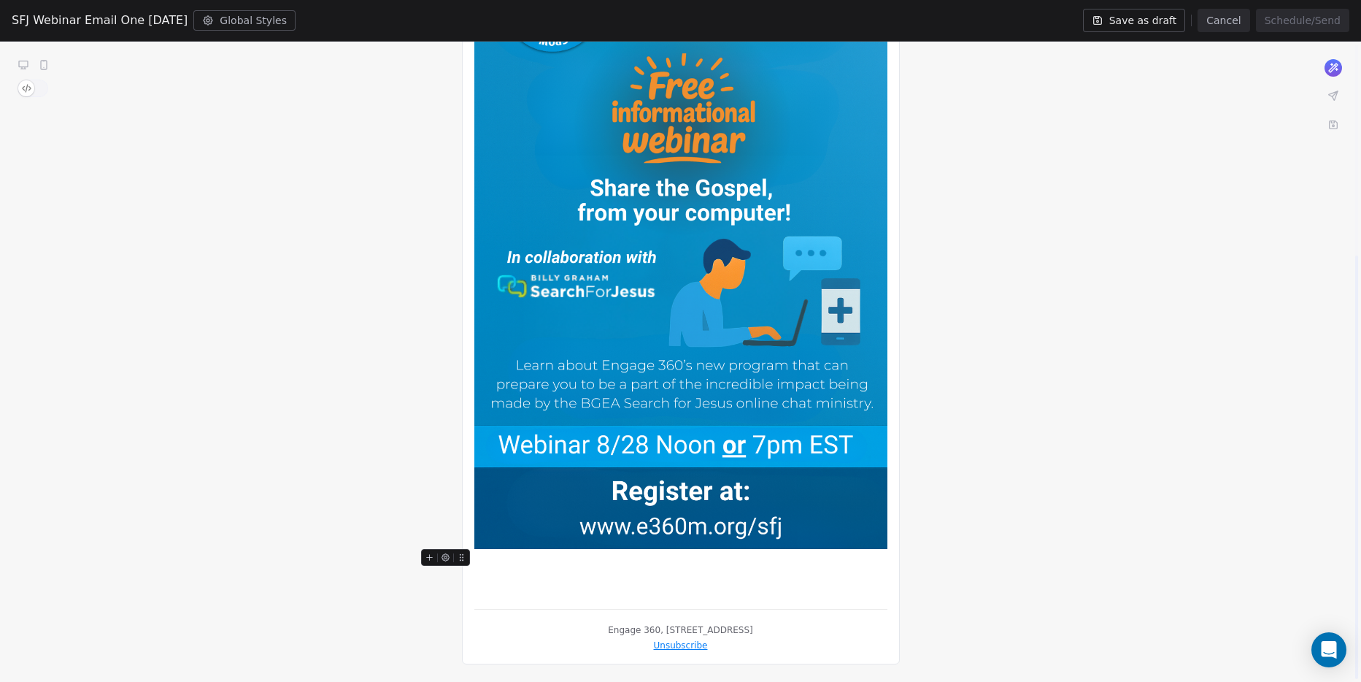
click at [726, 571] on div at bounding box center [680, 219] width 413 height 755
click at [430, 552] on icon at bounding box center [429, 556] width 9 height 9
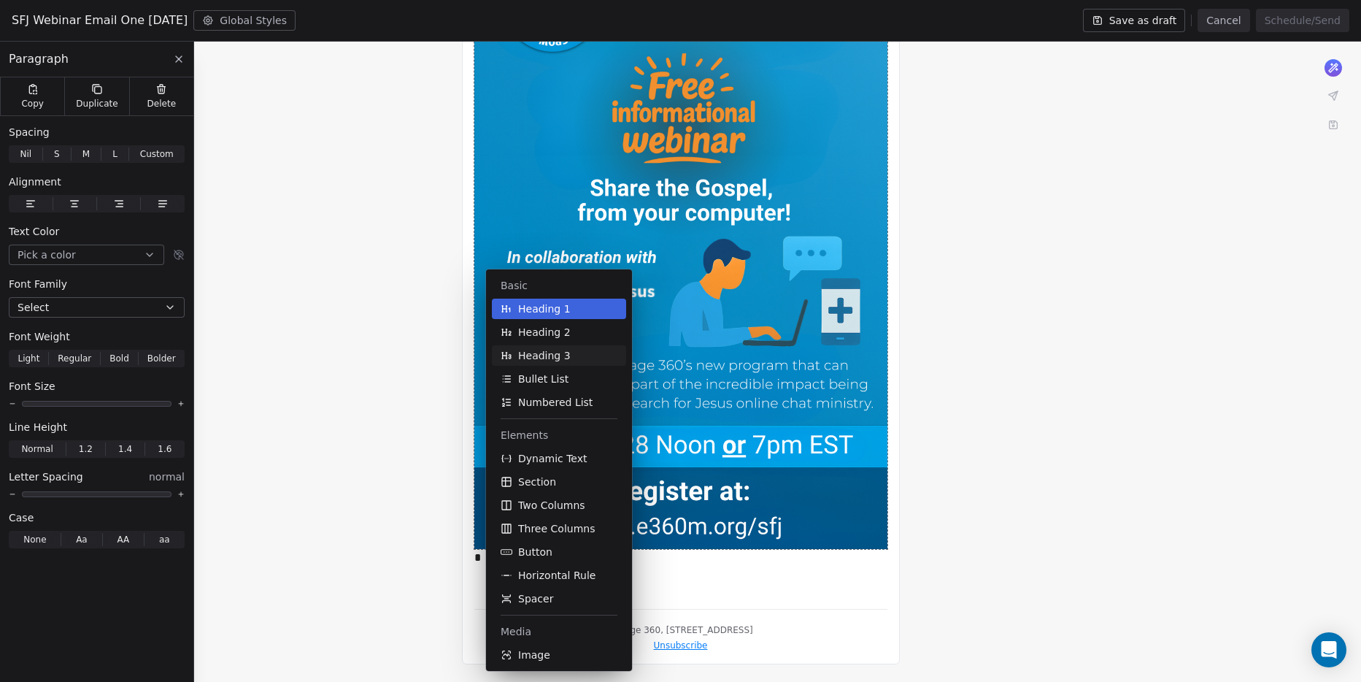
click at [549, 347] on button "Heading 3" at bounding box center [559, 355] width 134 height 20
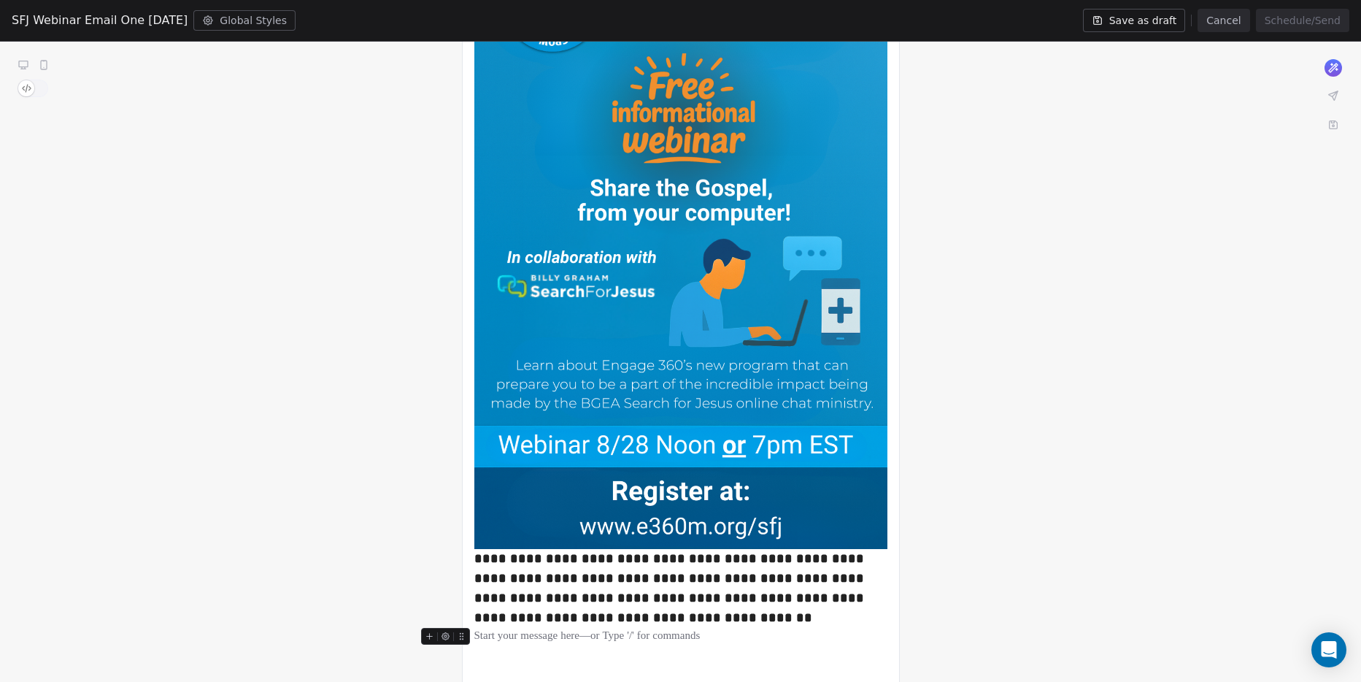
click at [429, 634] on icon at bounding box center [429, 636] width 0 height 6
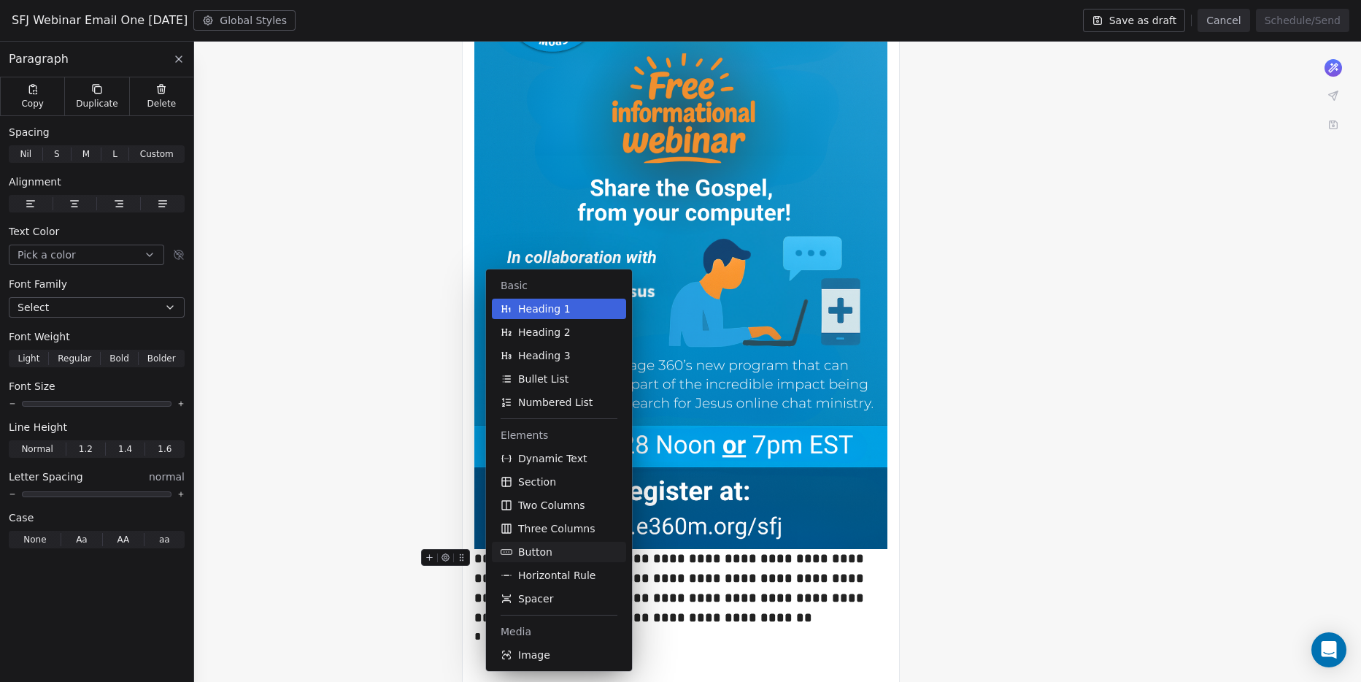
click at [534, 549] on span "Button" at bounding box center [535, 551] width 34 height 15
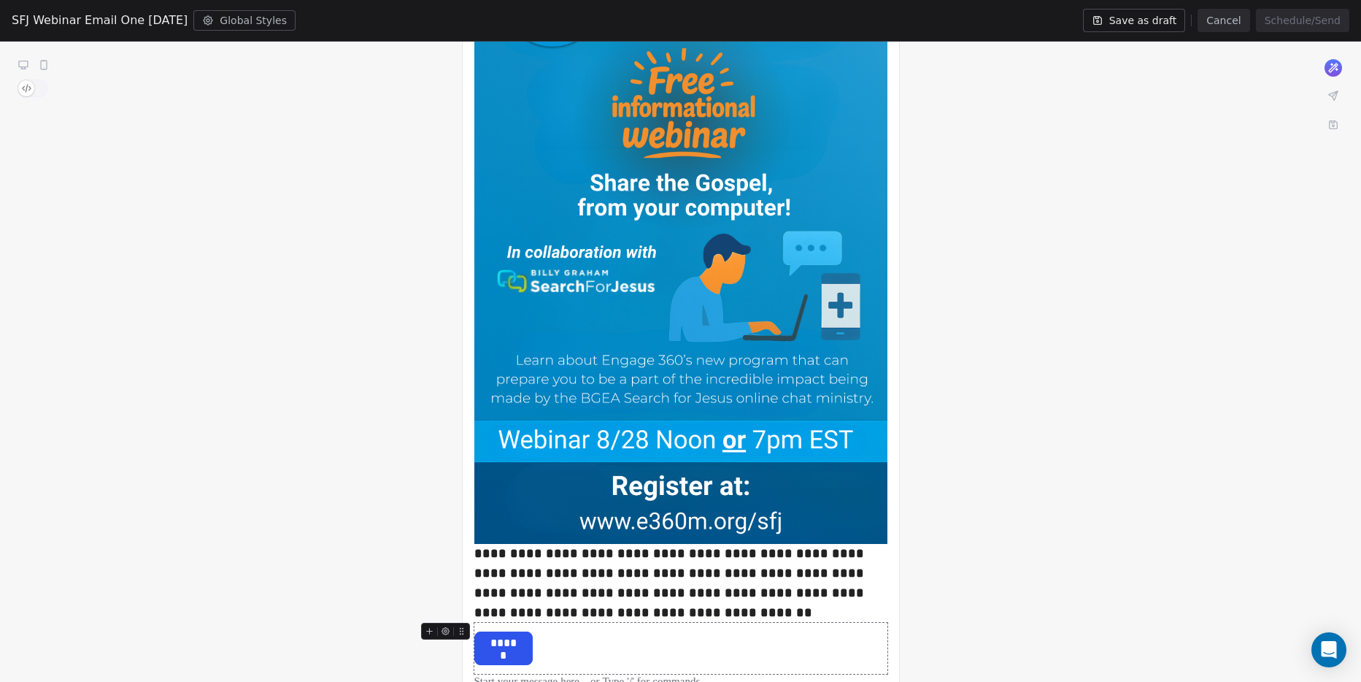
click at [514, 647] on span "******" at bounding box center [503, 643] width 57 height 22
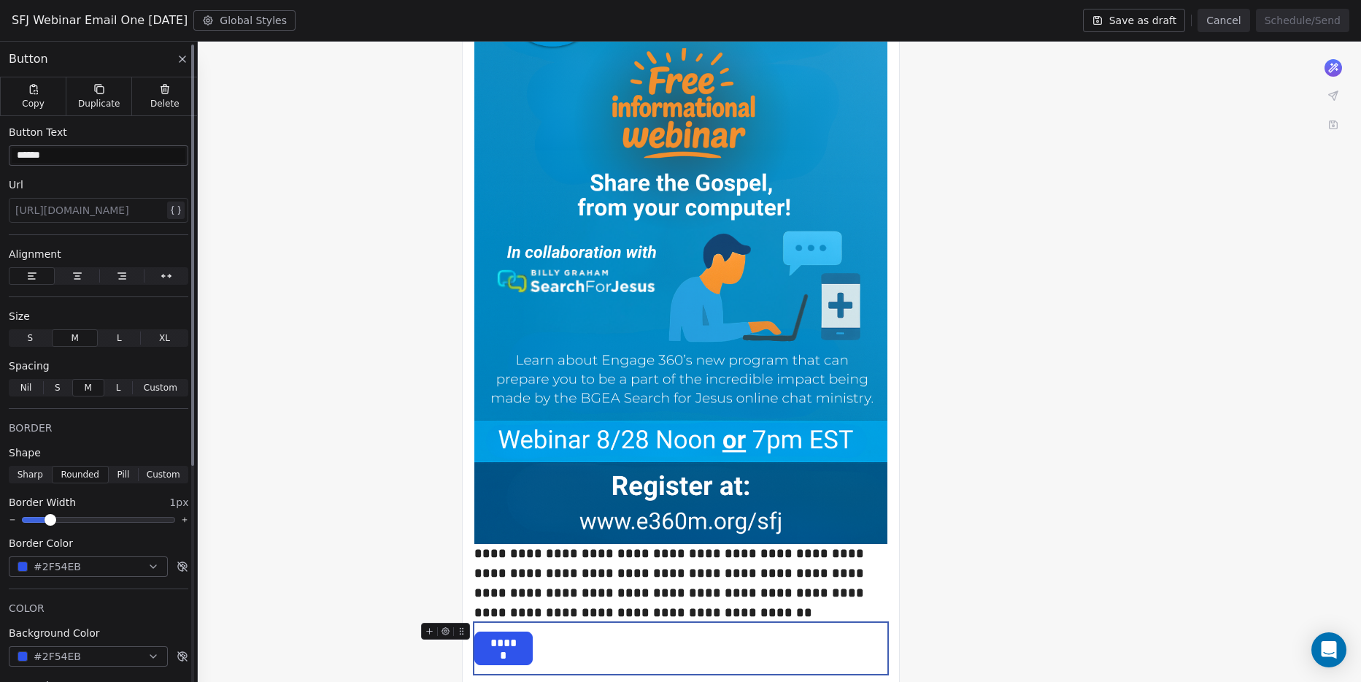
click at [77, 272] on icon "button" at bounding box center [78, 276] width 12 height 12
click at [118, 332] on span "L" at bounding box center [119, 337] width 5 height 13
click at [21, 566] on div "button" at bounding box center [23, 566] width 10 height 10
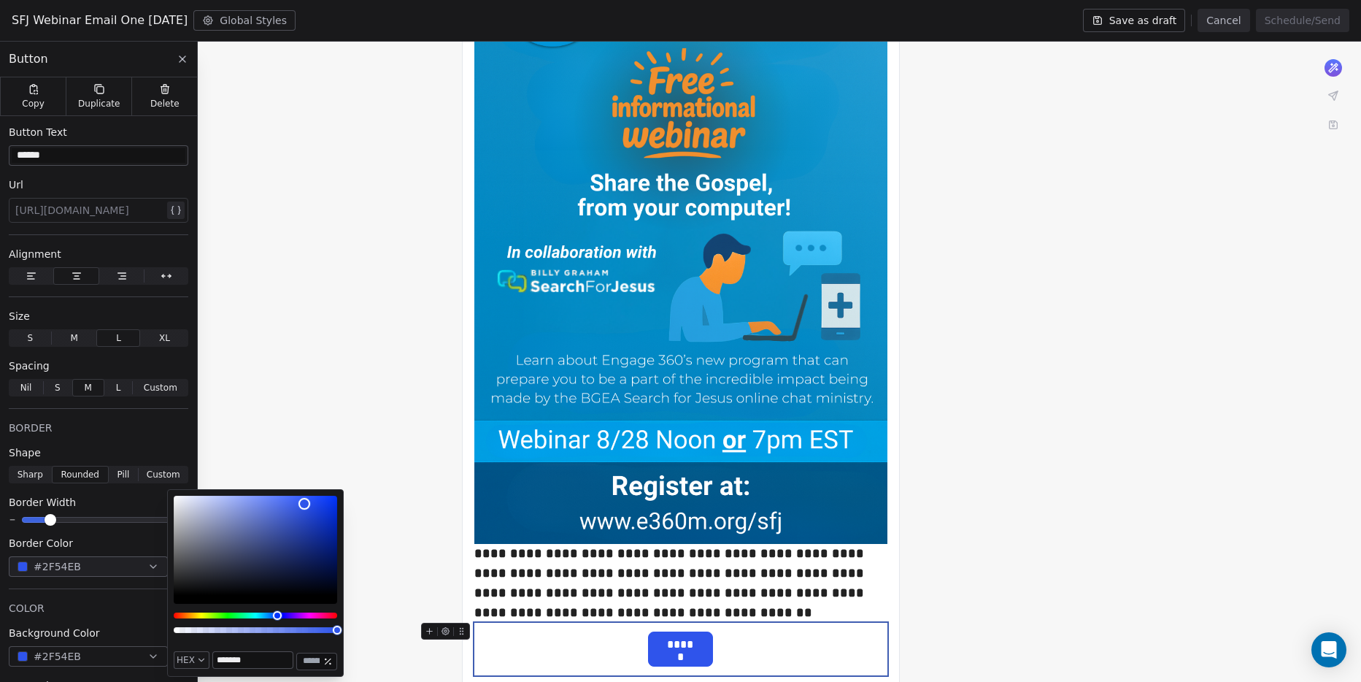
click at [262, 655] on input "*******" at bounding box center [253, 660] width 80 height 16
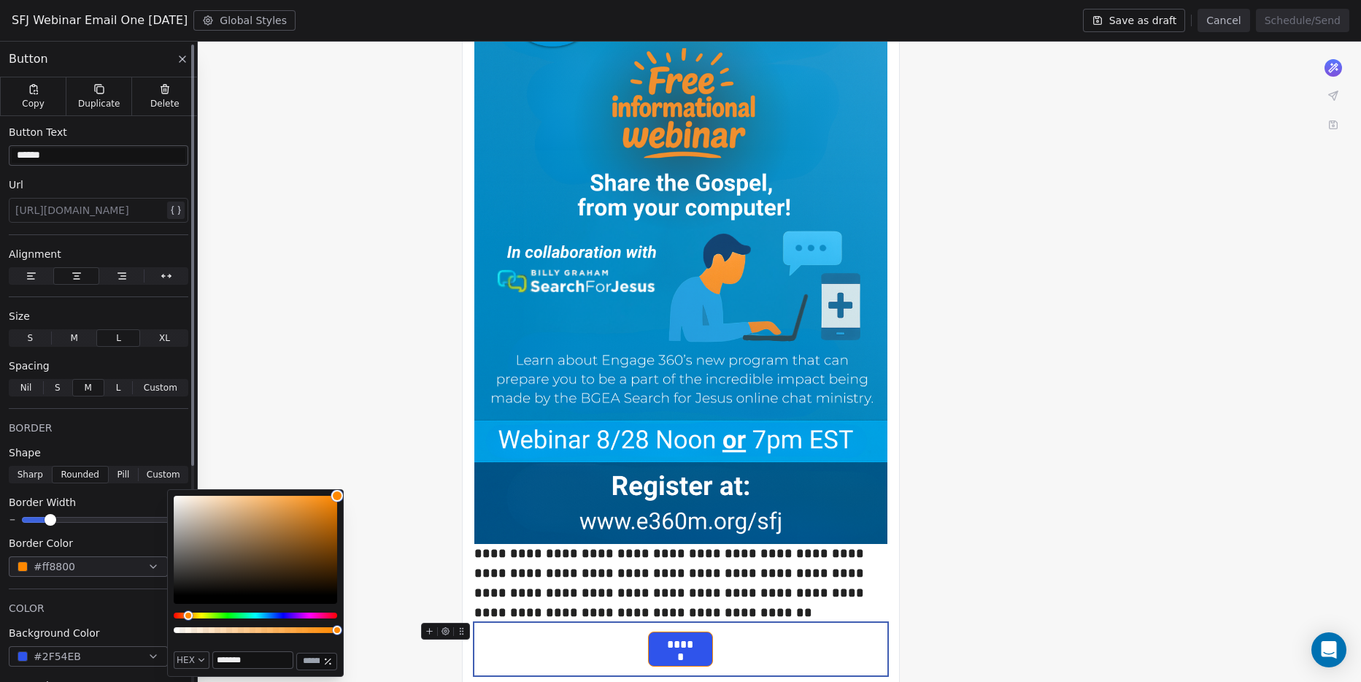
type input "*******"
click at [66, 657] on span "#2F54EB" at bounding box center [57, 656] width 47 height 15
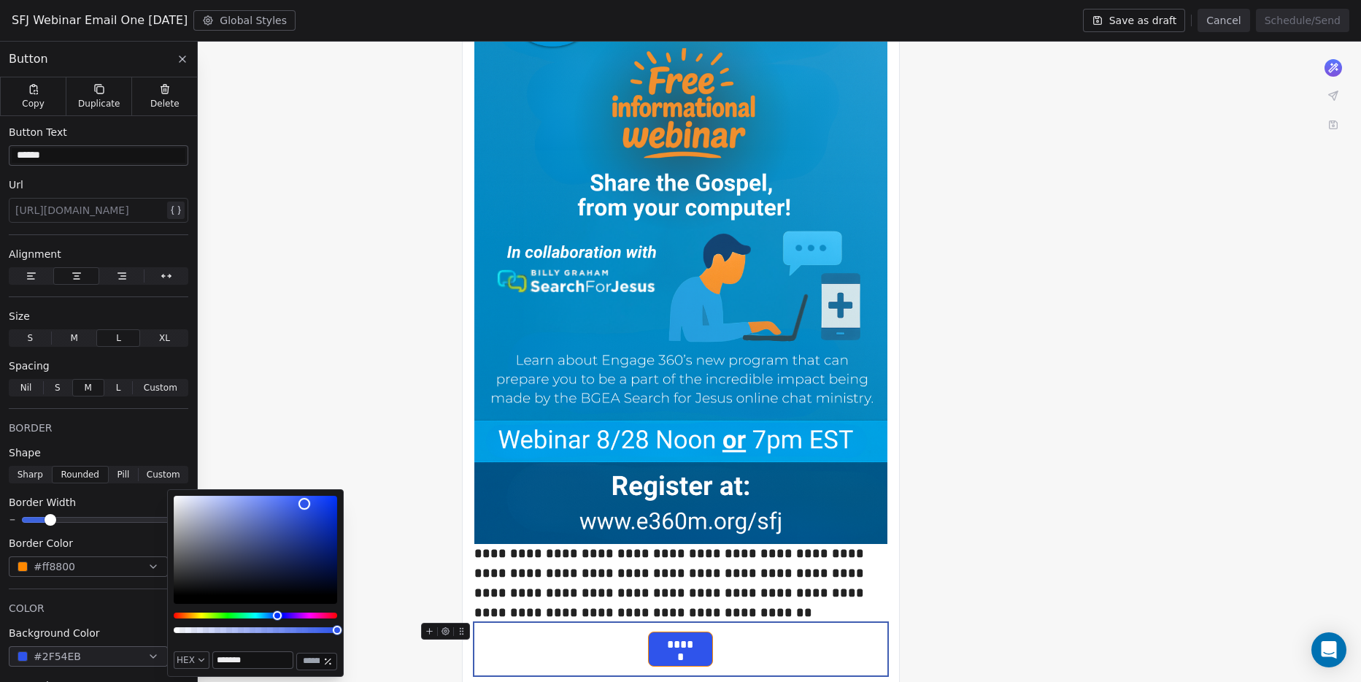
click at [258, 657] on input "*******" at bounding box center [253, 660] width 80 height 16
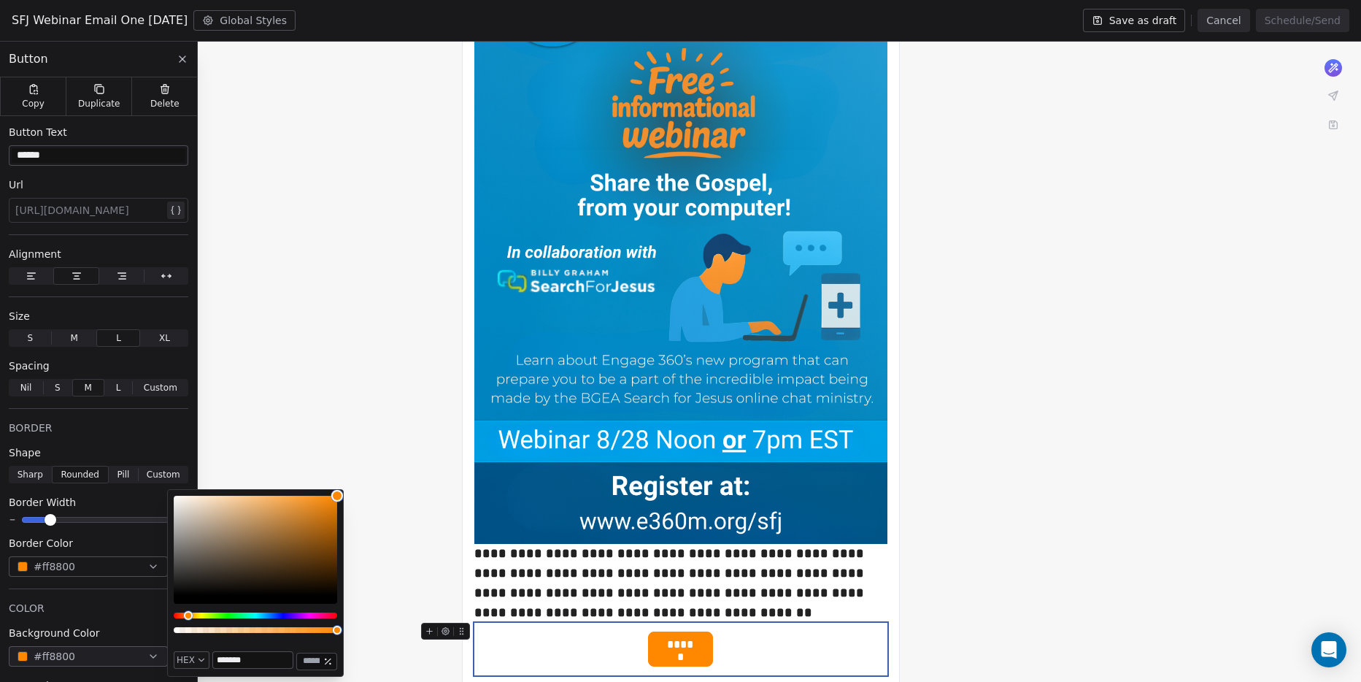
type input "*******"
click at [690, 650] on span "******" at bounding box center [680, 644] width 63 height 25
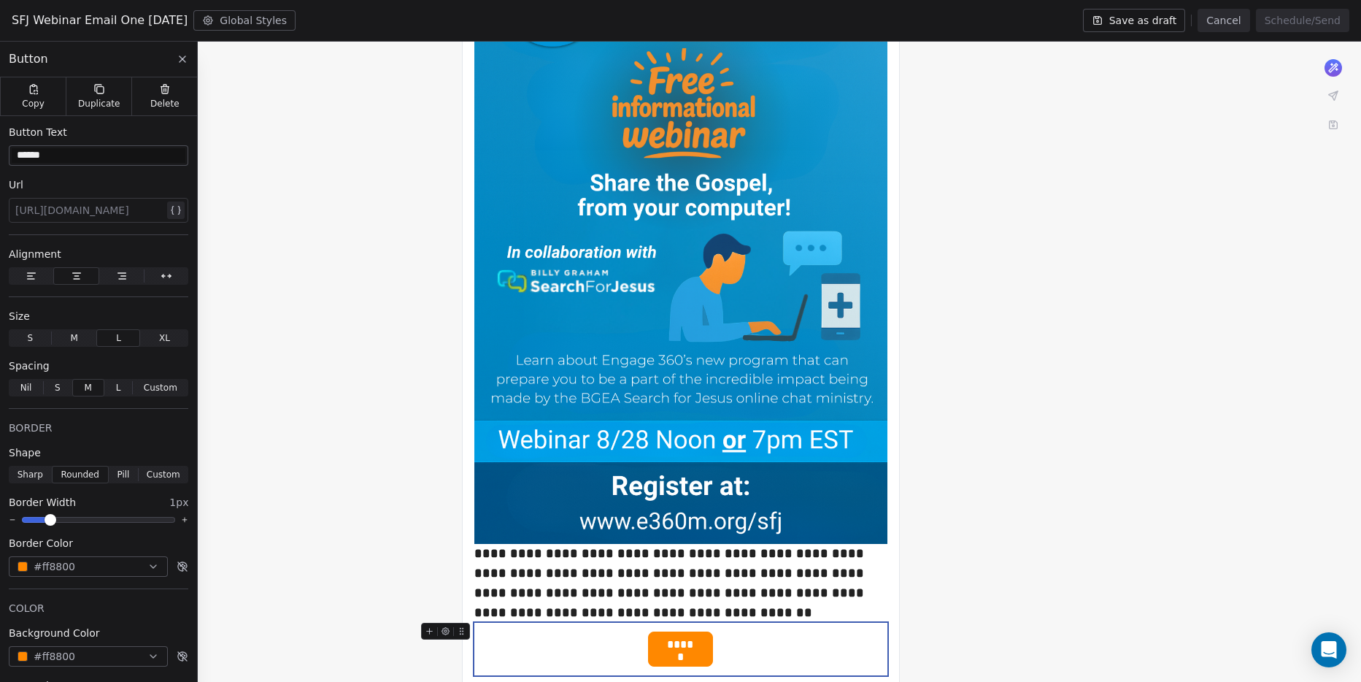
click at [684, 647] on span "******" at bounding box center [680, 644] width 63 height 25
click at [1047, 631] on div "**********" at bounding box center [680, 307] width 1361 height 1001
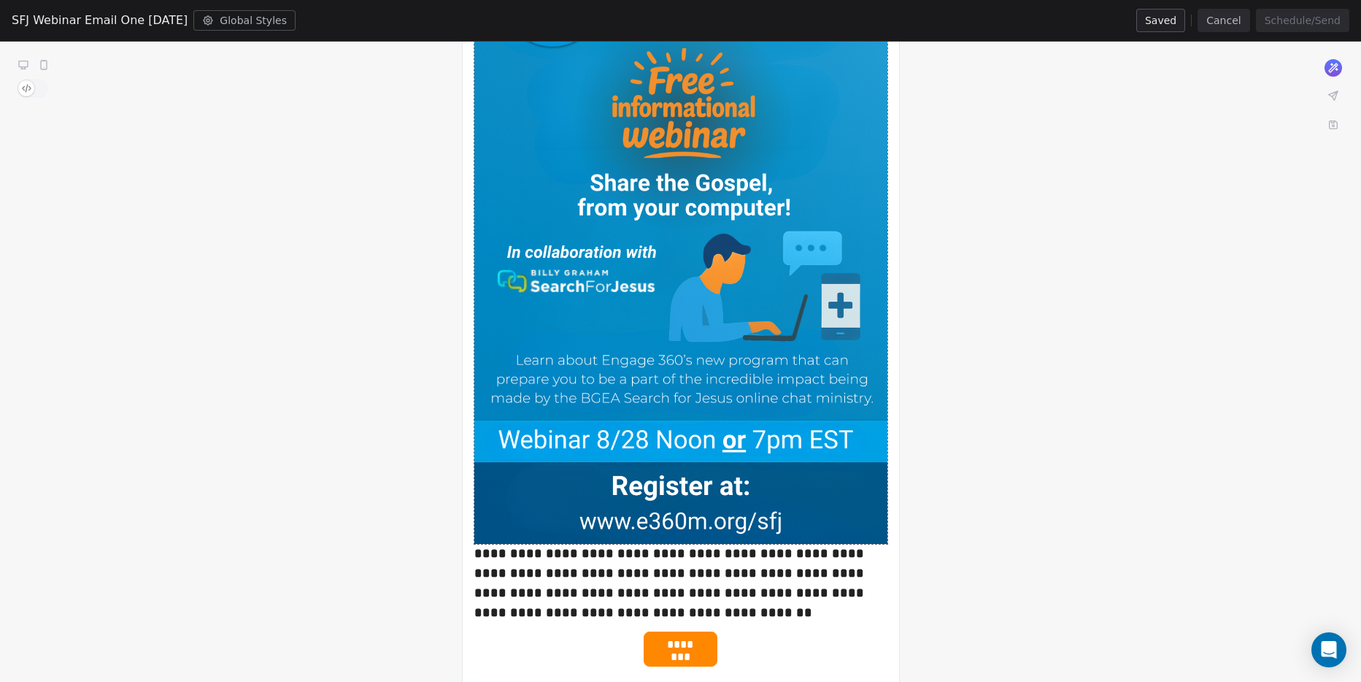
scroll to position [441, 0]
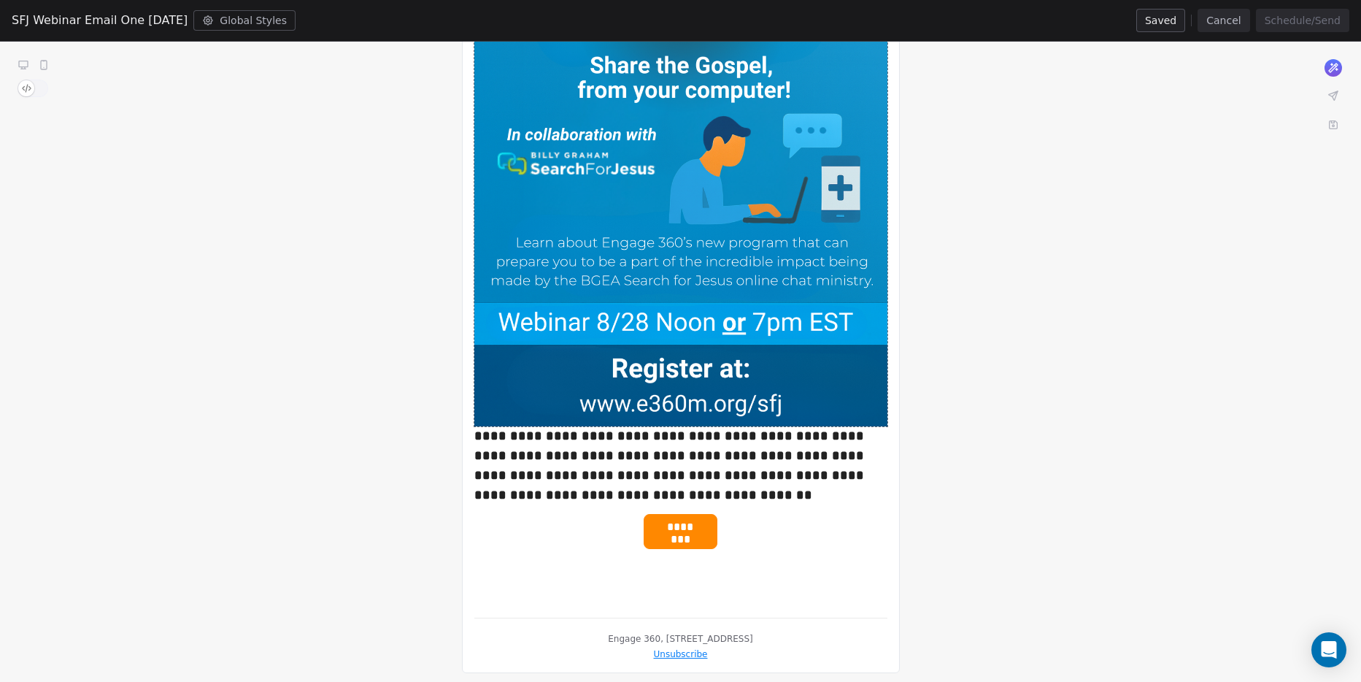
click at [709, 195] on img at bounding box center [680, 117] width 413 height 620
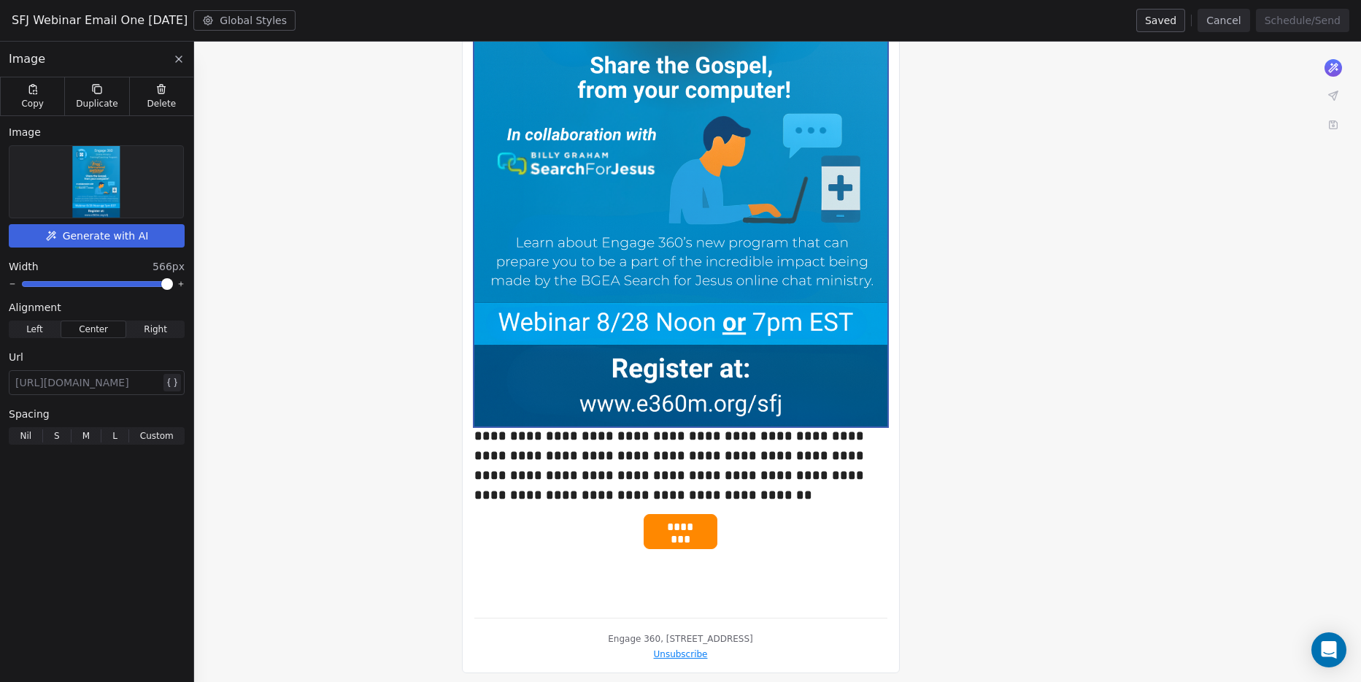
click at [107, 379] on div at bounding box center [87, 383] width 145 height 18
paste div
click at [360, 434] on div "**********" at bounding box center [680, 189] width 1361 height 1001
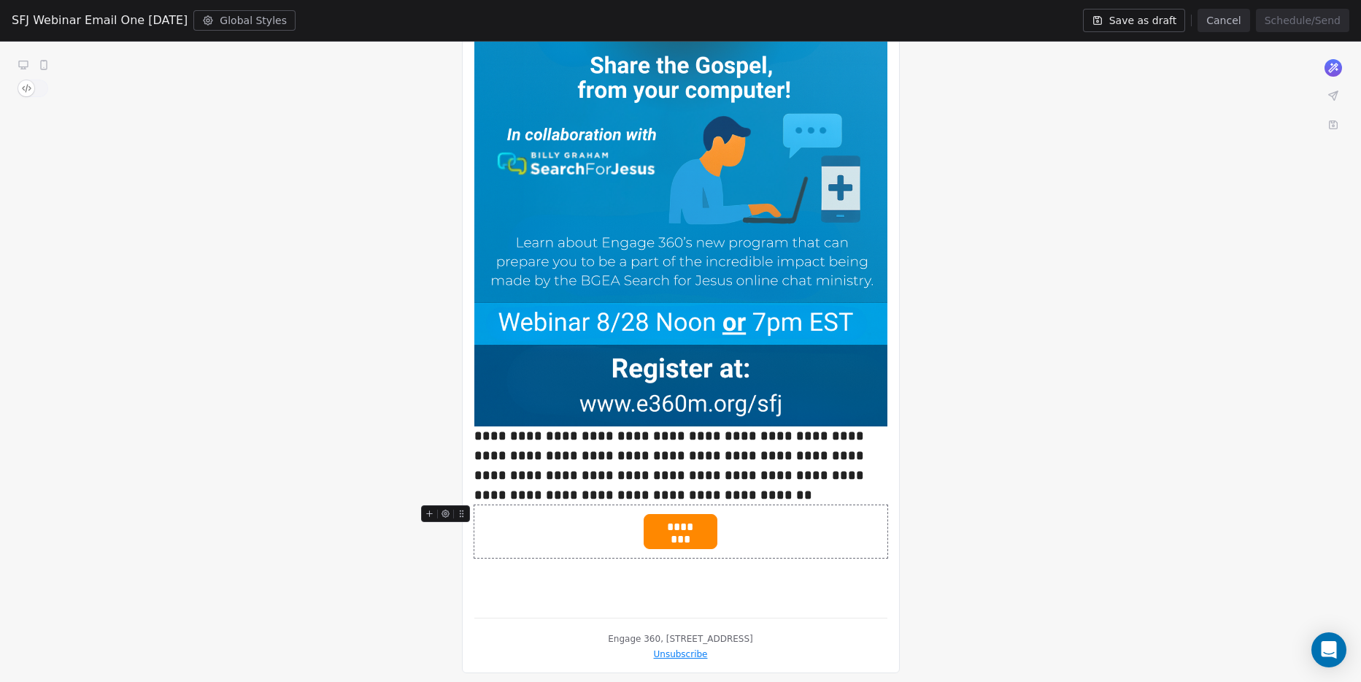
click at [701, 534] on span "********" at bounding box center [680, 526] width 73 height 25
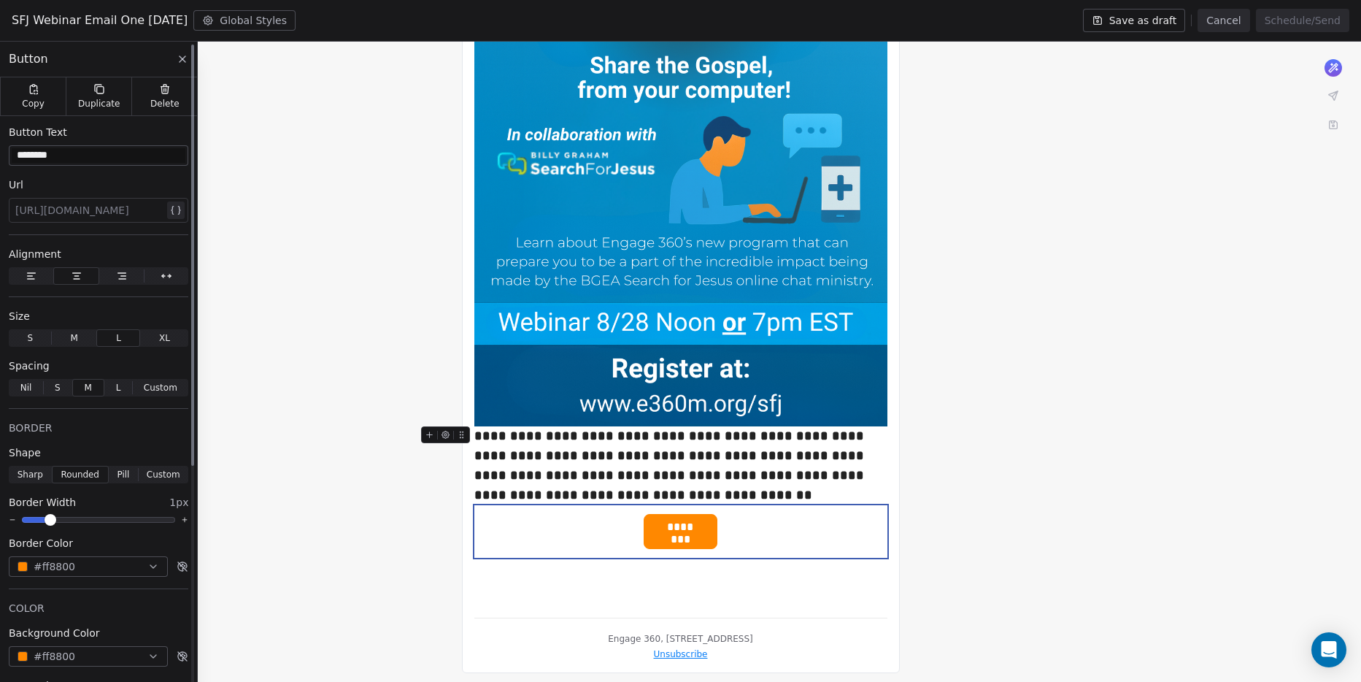
click at [69, 220] on div "[URL][DOMAIN_NAME]" at bounding box center [99, 209] width 169 height 23
click at [68, 204] on div at bounding box center [89, 210] width 149 height 18
paste div
click at [377, 342] on div "**********" at bounding box center [680, 189] width 1361 height 1001
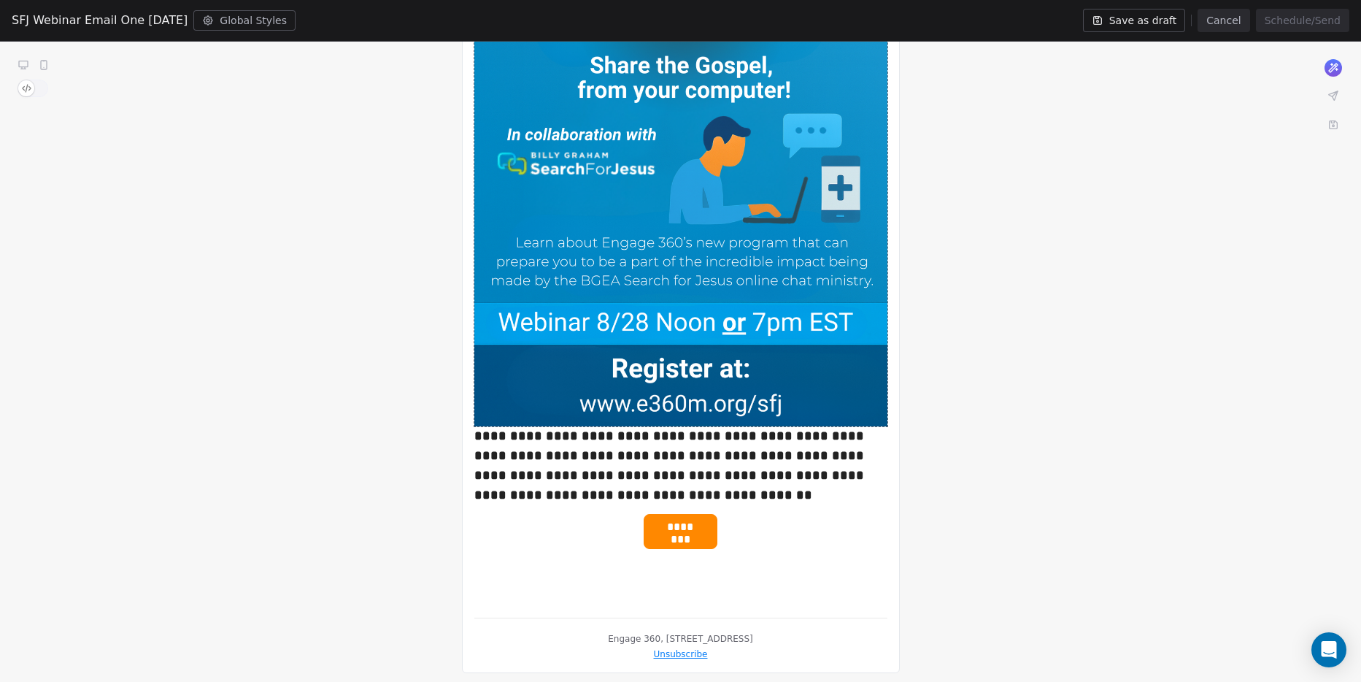
click at [1170, 22] on button "Save as draft" at bounding box center [1134, 20] width 103 height 23
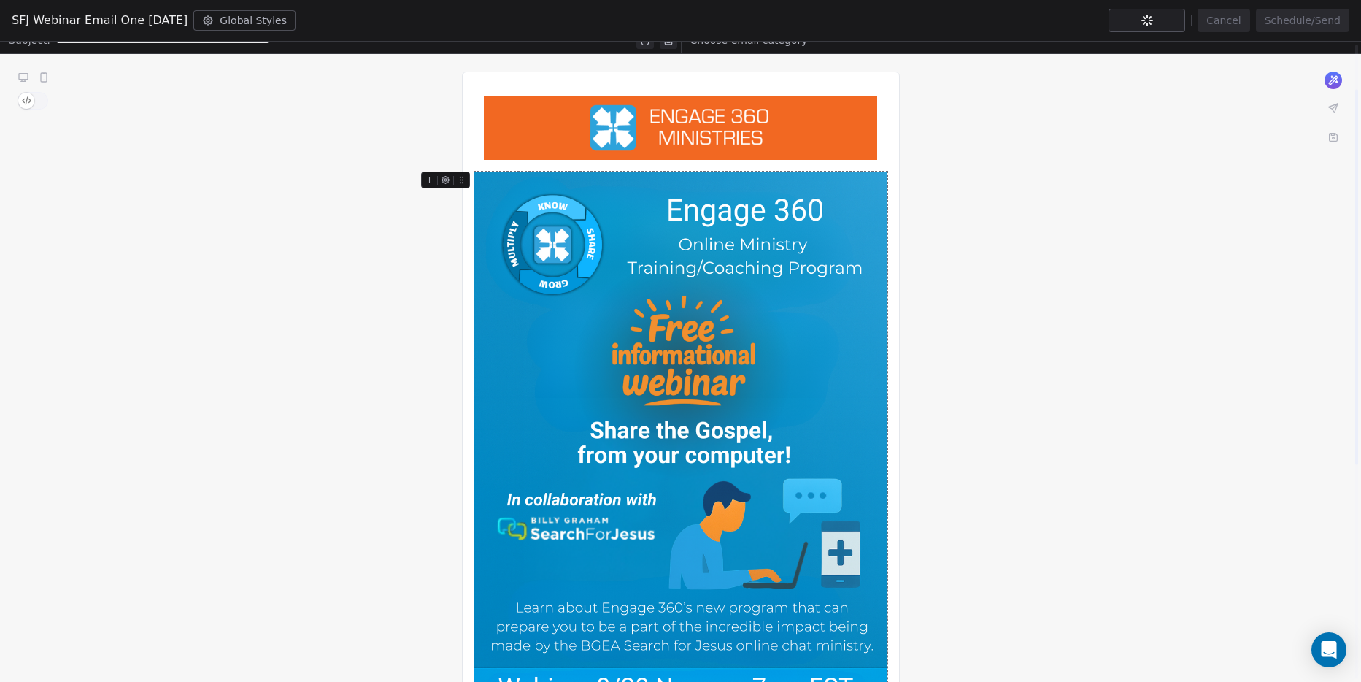
scroll to position [0, 0]
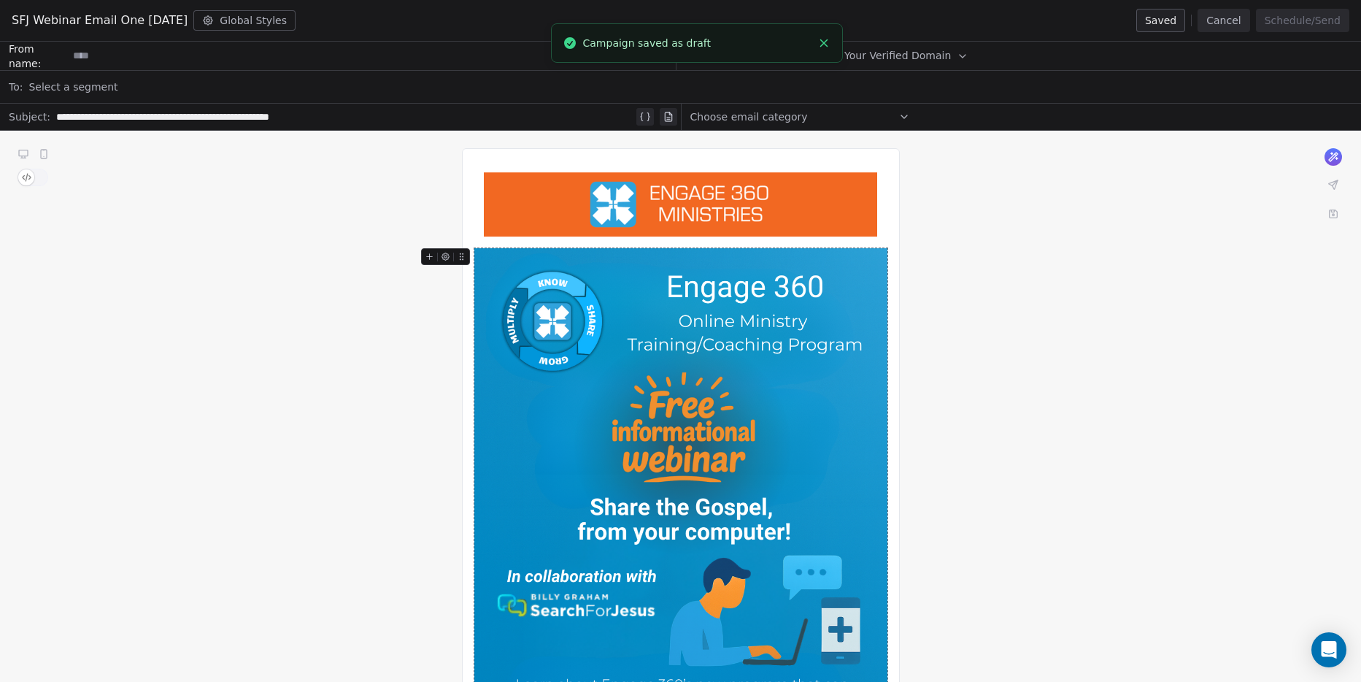
click at [161, 64] on input at bounding box center [371, 55] width 607 height 27
type input "*"
type input "**********"
click at [878, 56] on span "Select Your Verified Domain" at bounding box center [888, 55] width 142 height 15
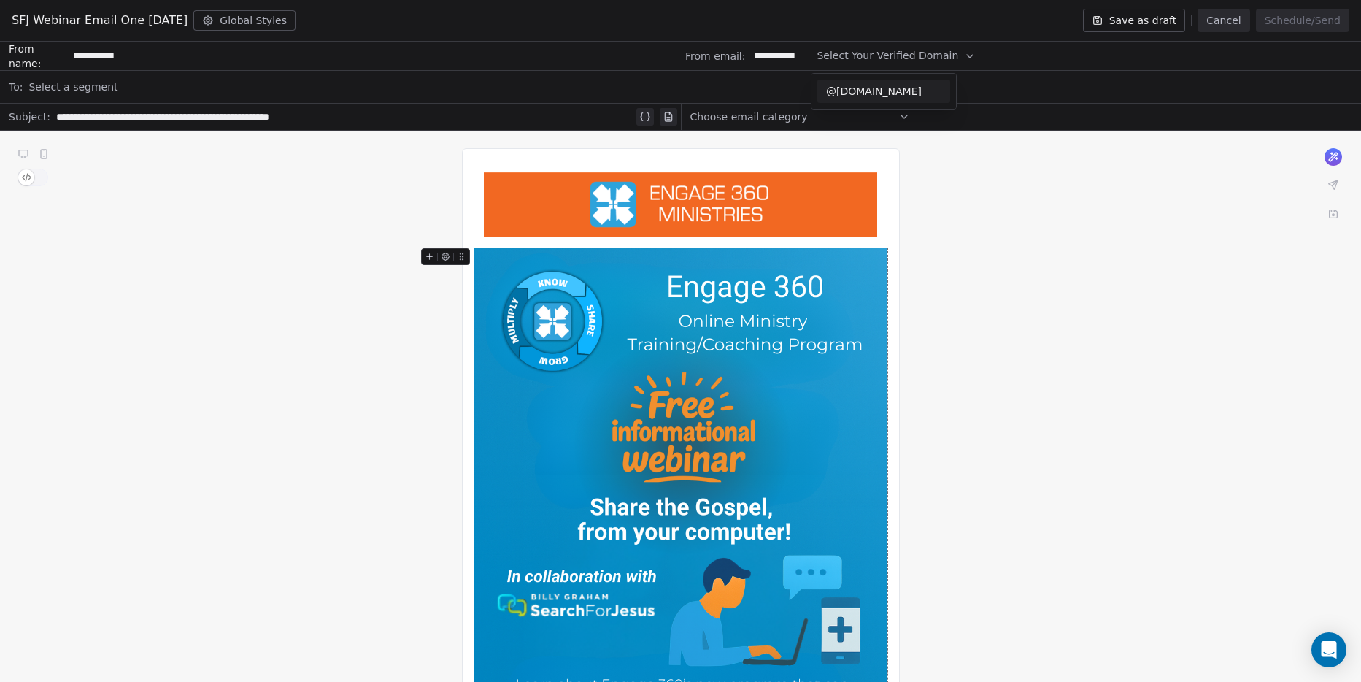
click at [873, 87] on span "@[DOMAIN_NAME]" at bounding box center [883, 91] width 115 height 15
click at [183, 89] on div "Select a segment" at bounding box center [690, 87] width 1324 height 32
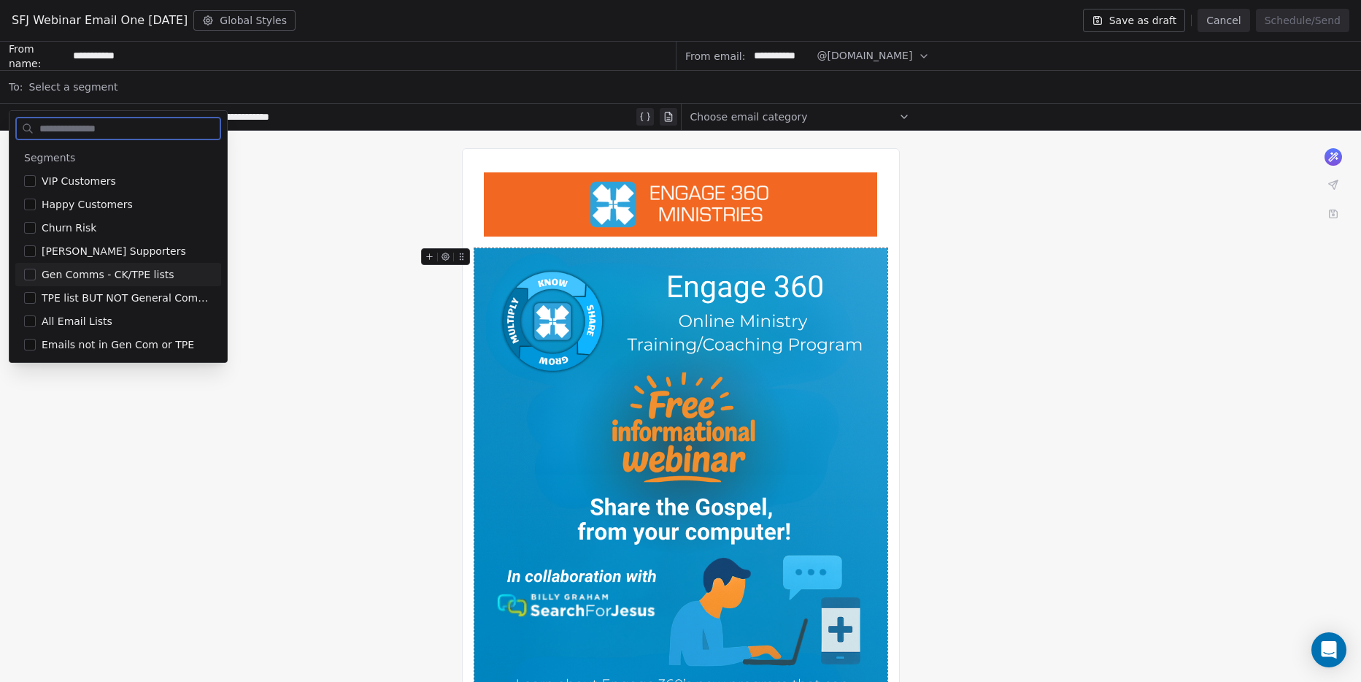
click at [78, 271] on span "Gen Comms - CK/TPE lists" at bounding box center [108, 274] width 132 height 15
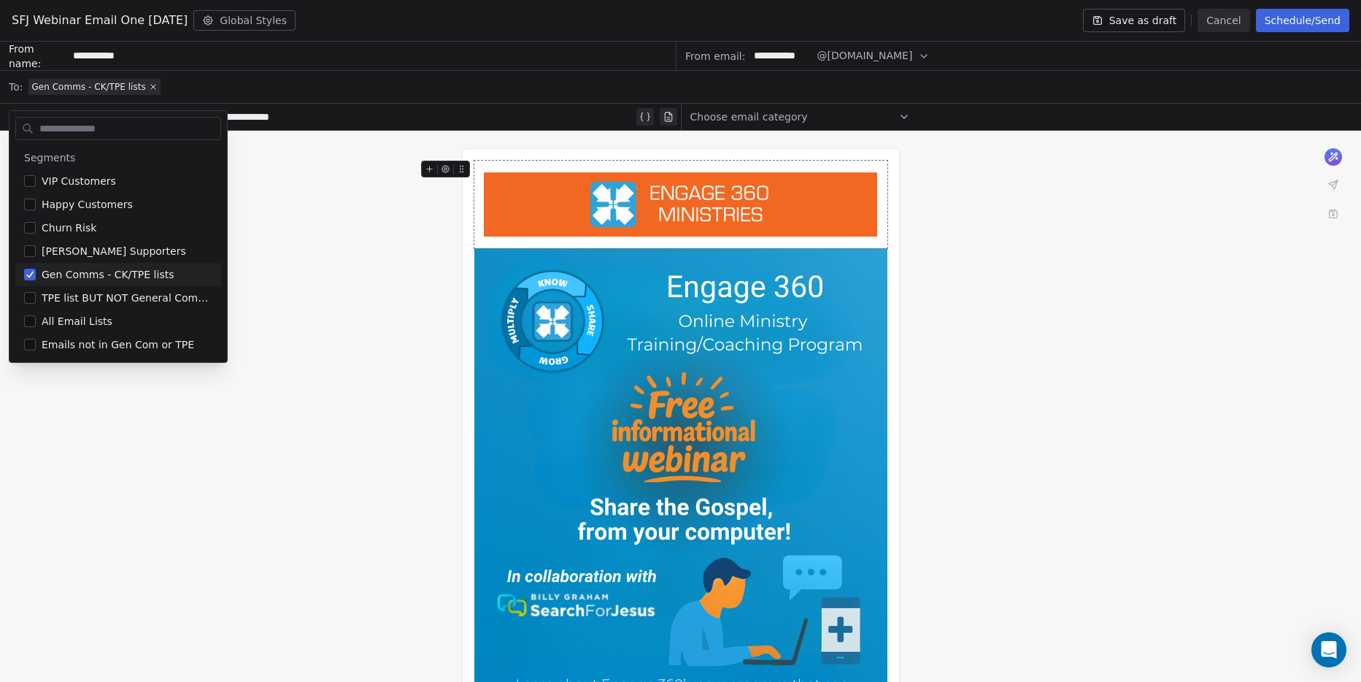
click at [395, 325] on div "**********" at bounding box center [680, 631] width 1361 height 1001
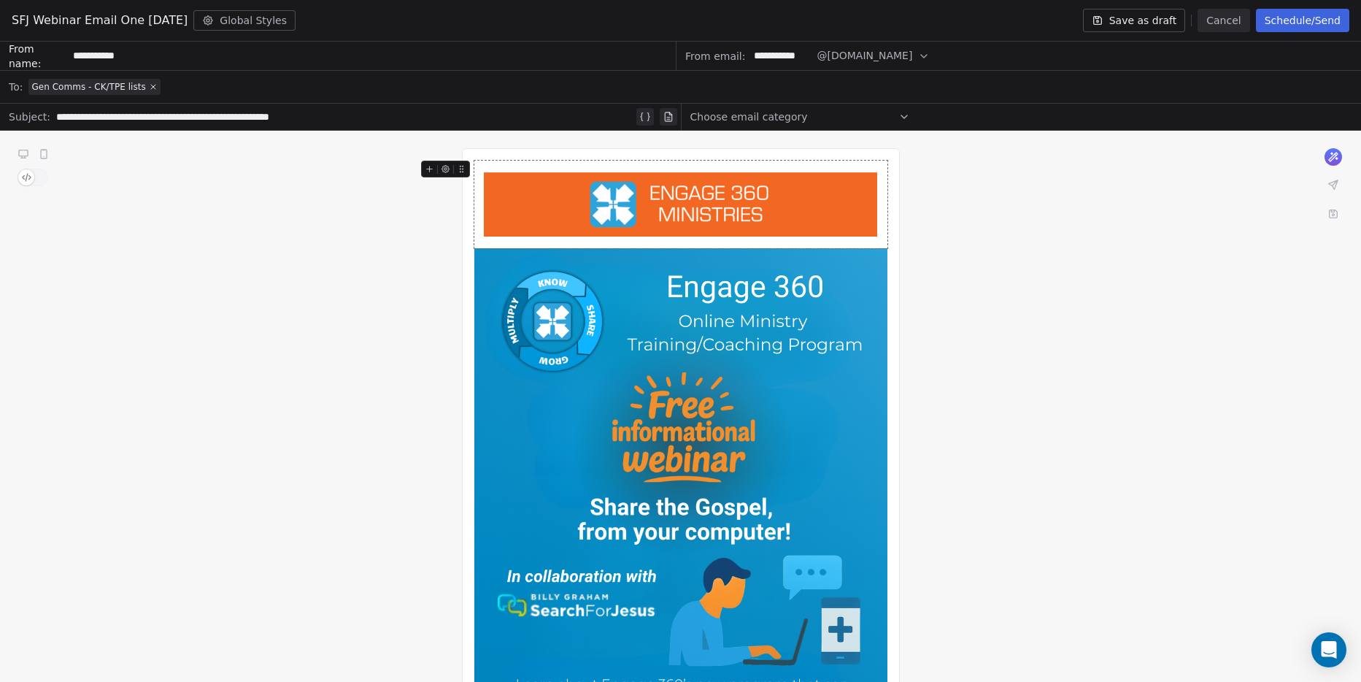
click at [360, 125] on div "**********" at bounding box center [344, 117] width 576 height 18
drag, startPoint x: 309, startPoint y: 116, endPoint x: -37, endPoint y: 82, distance: 348.2
click at [0, 82] on html "Engage 360 Contacts People Marketing Workflows Campaigns Sales Pipelines Sequen…" at bounding box center [680, 341] width 1361 height 682
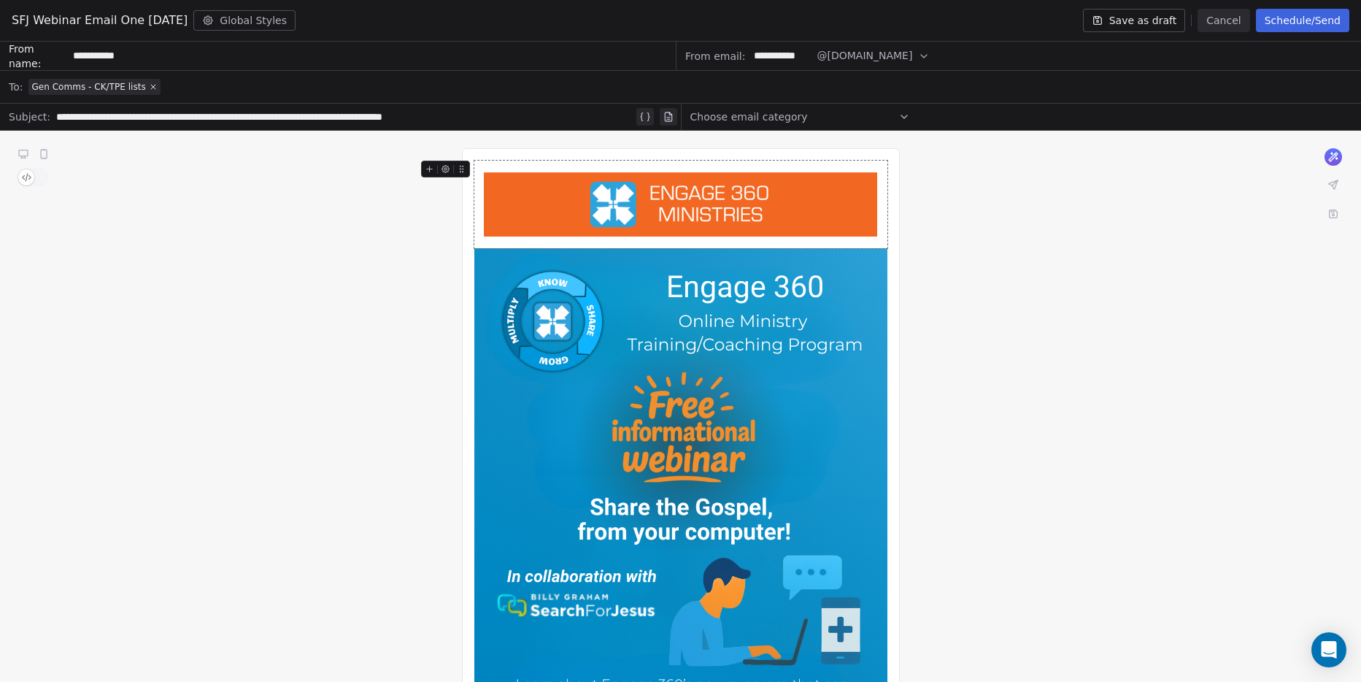
click at [829, 112] on div "Choose email category" at bounding box center [800, 116] width 220 height 23
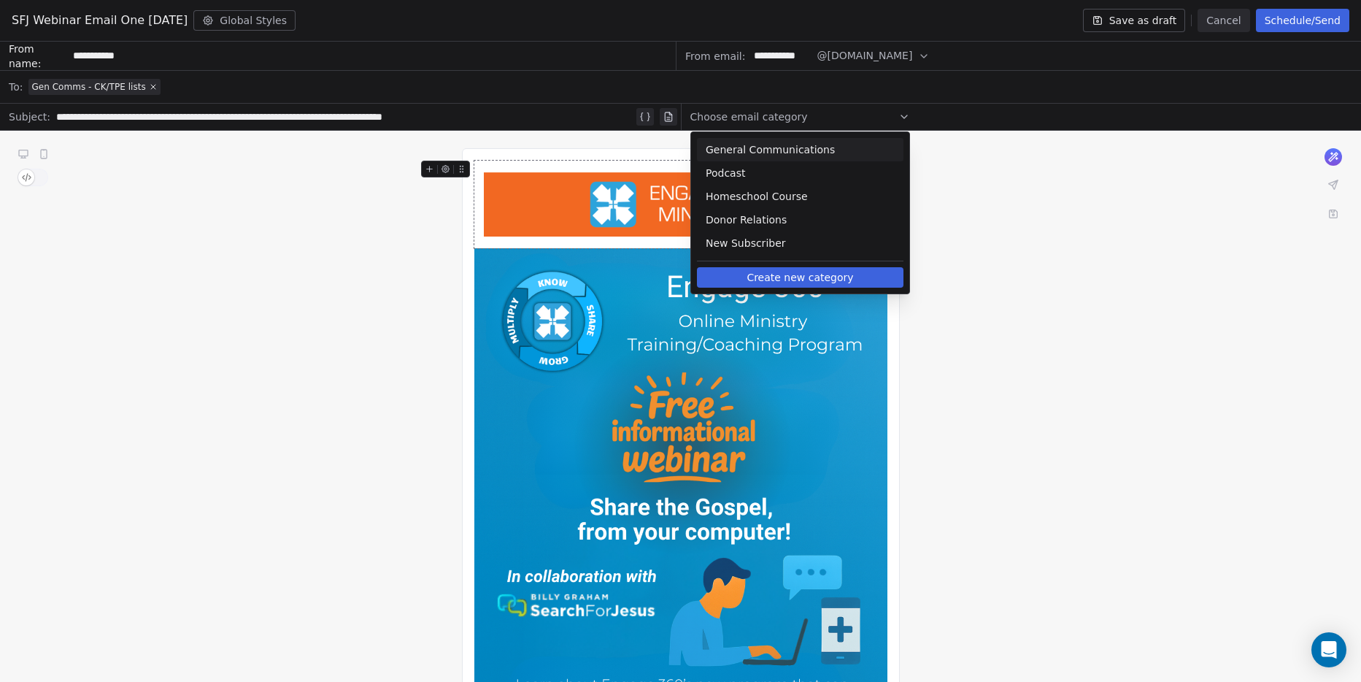
click at [827, 142] on div "General Communications" at bounding box center [800, 149] width 207 height 23
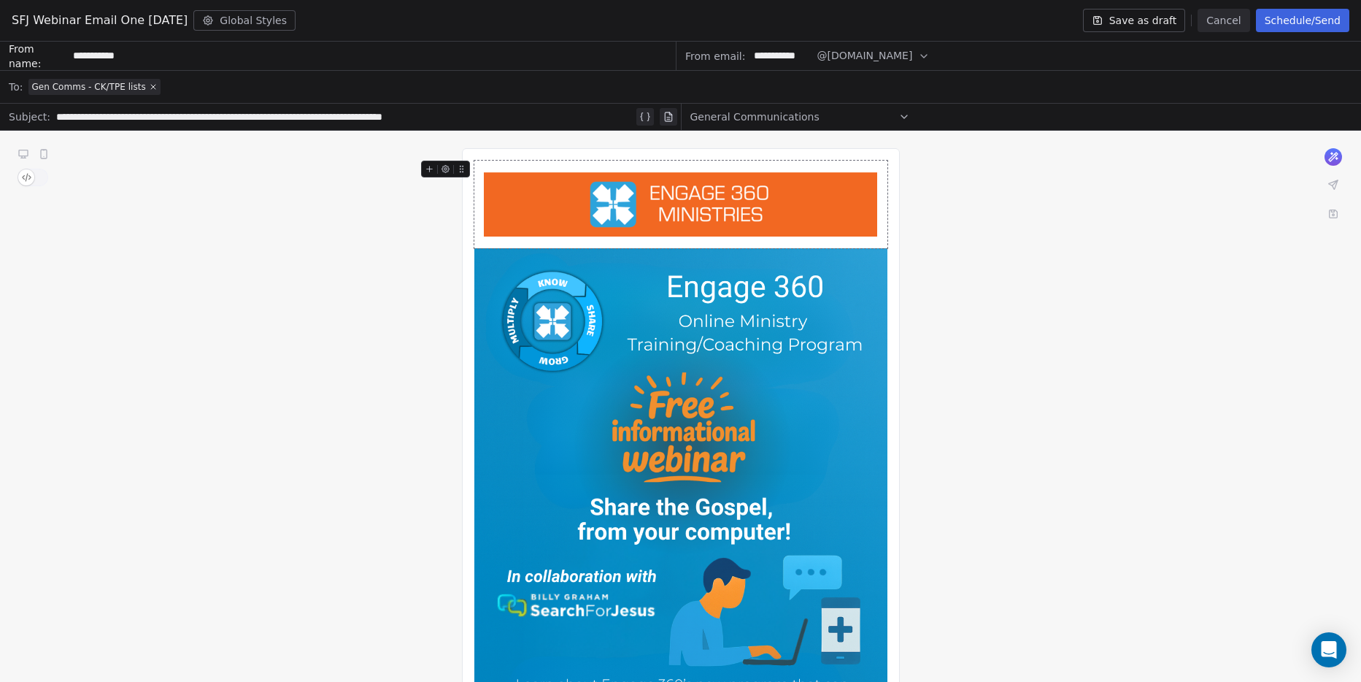
click at [1142, 21] on button "Save as draft" at bounding box center [1134, 20] width 103 height 23
click at [1335, 186] on icon at bounding box center [1333, 184] width 9 height 9
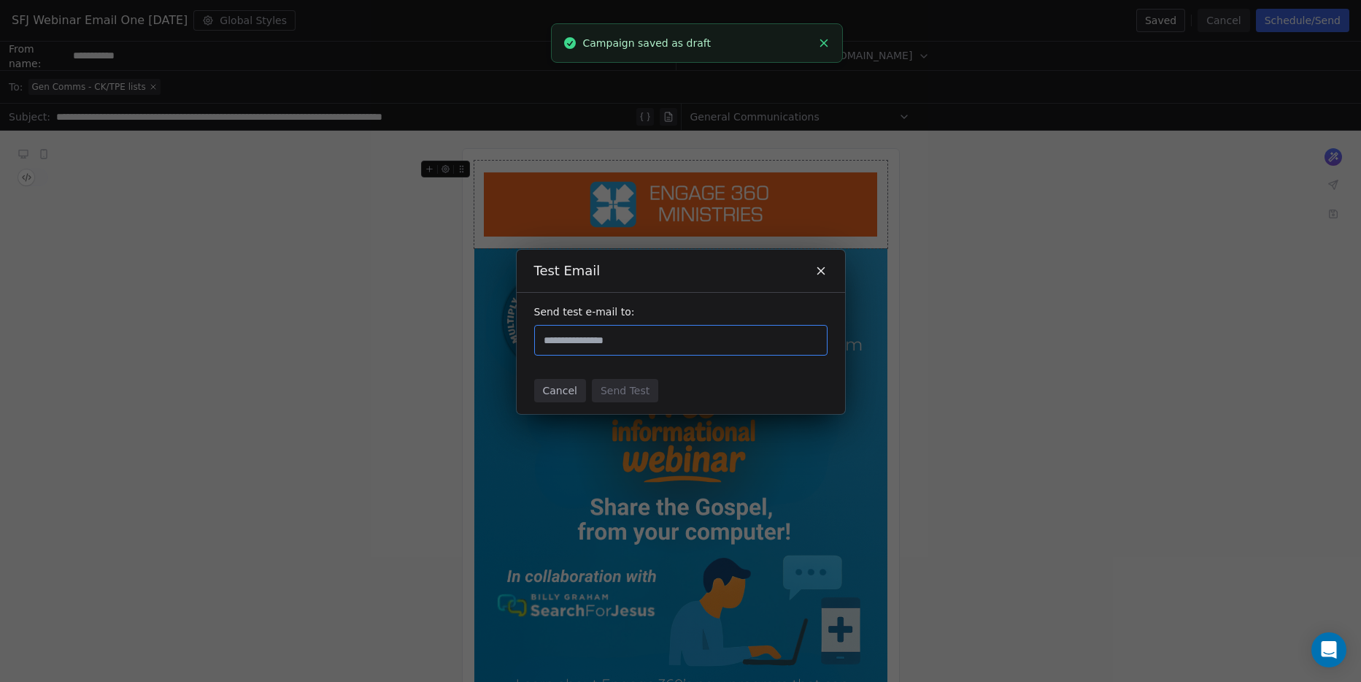
click at [719, 351] on div at bounding box center [680, 340] width 293 height 31
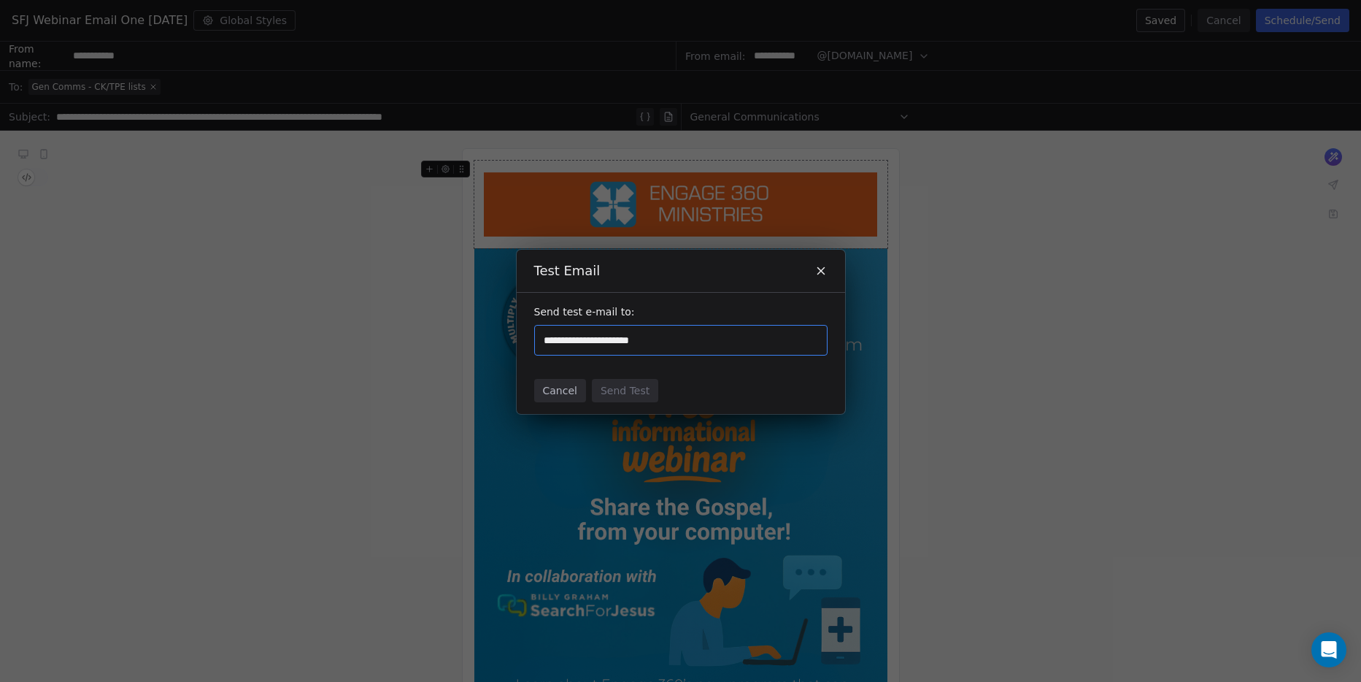
type input "**********"
click at [706, 358] on div "Send test e-mail to:" at bounding box center [681, 330] width 328 height 74
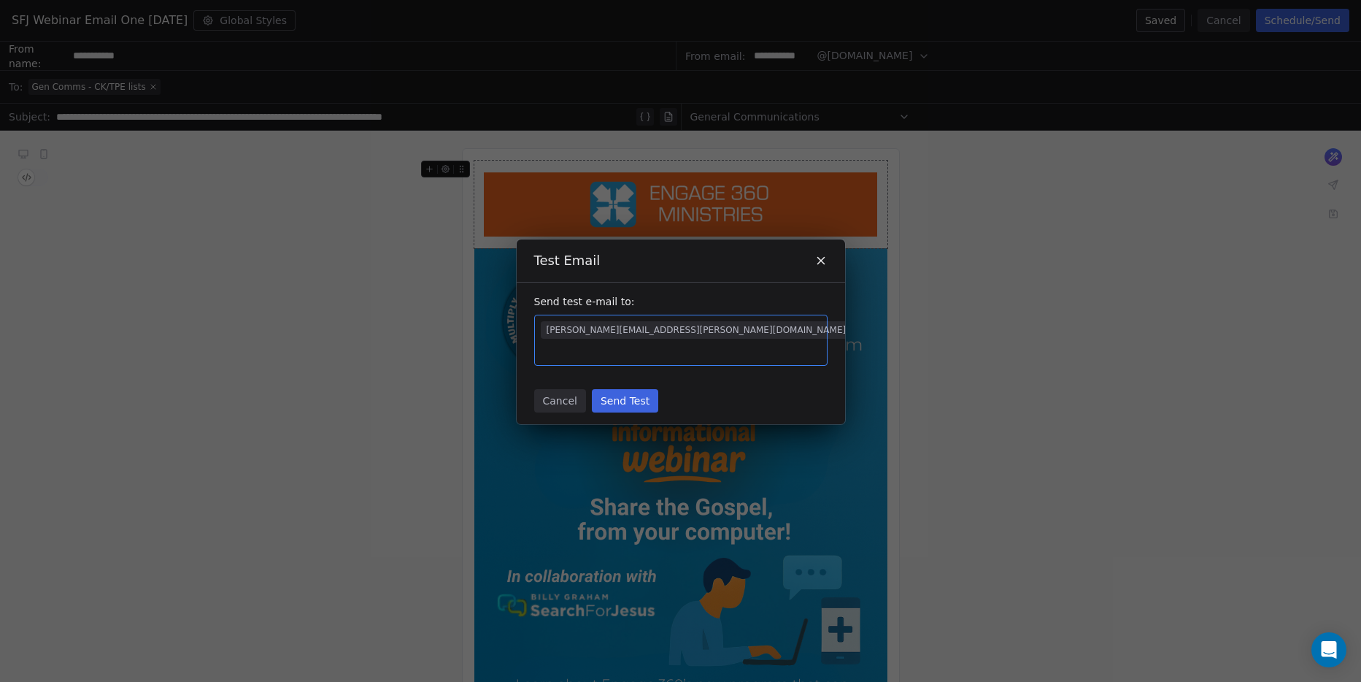
click at [624, 389] on button "Send Test" at bounding box center [625, 400] width 66 height 23
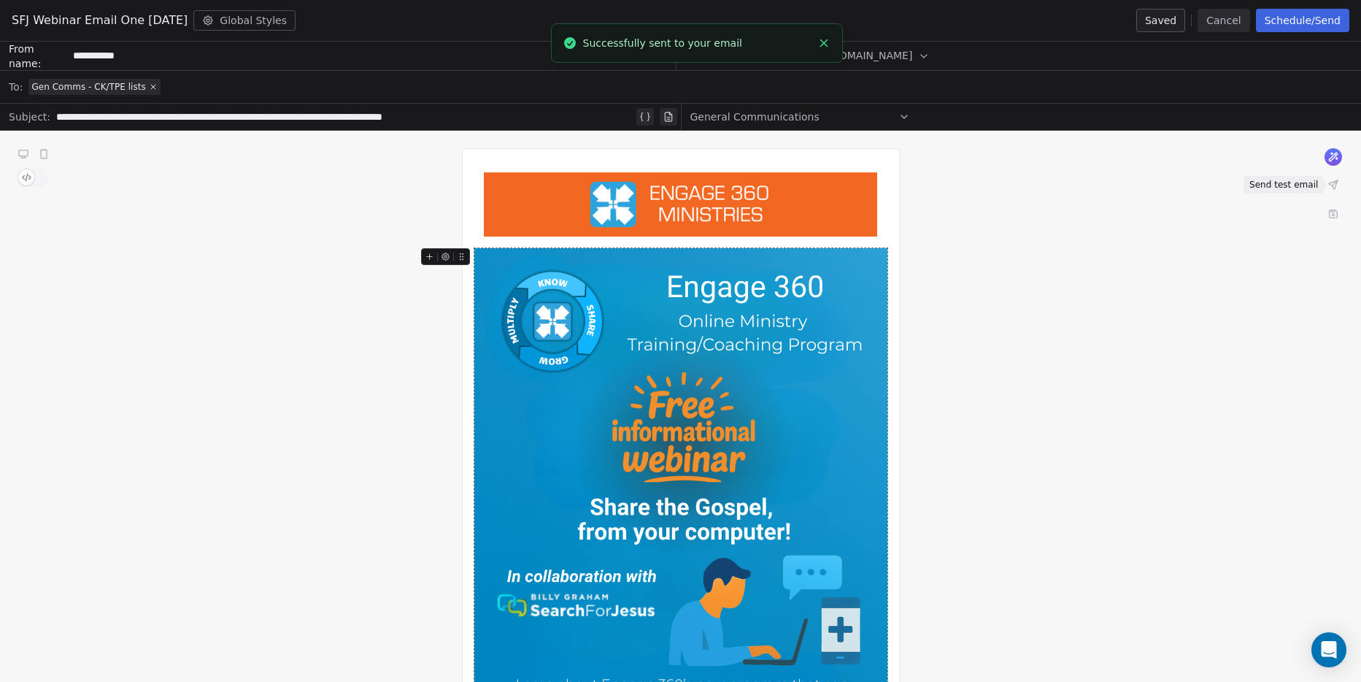
click at [1331, 182] on icon at bounding box center [1333, 185] width 12 height 12
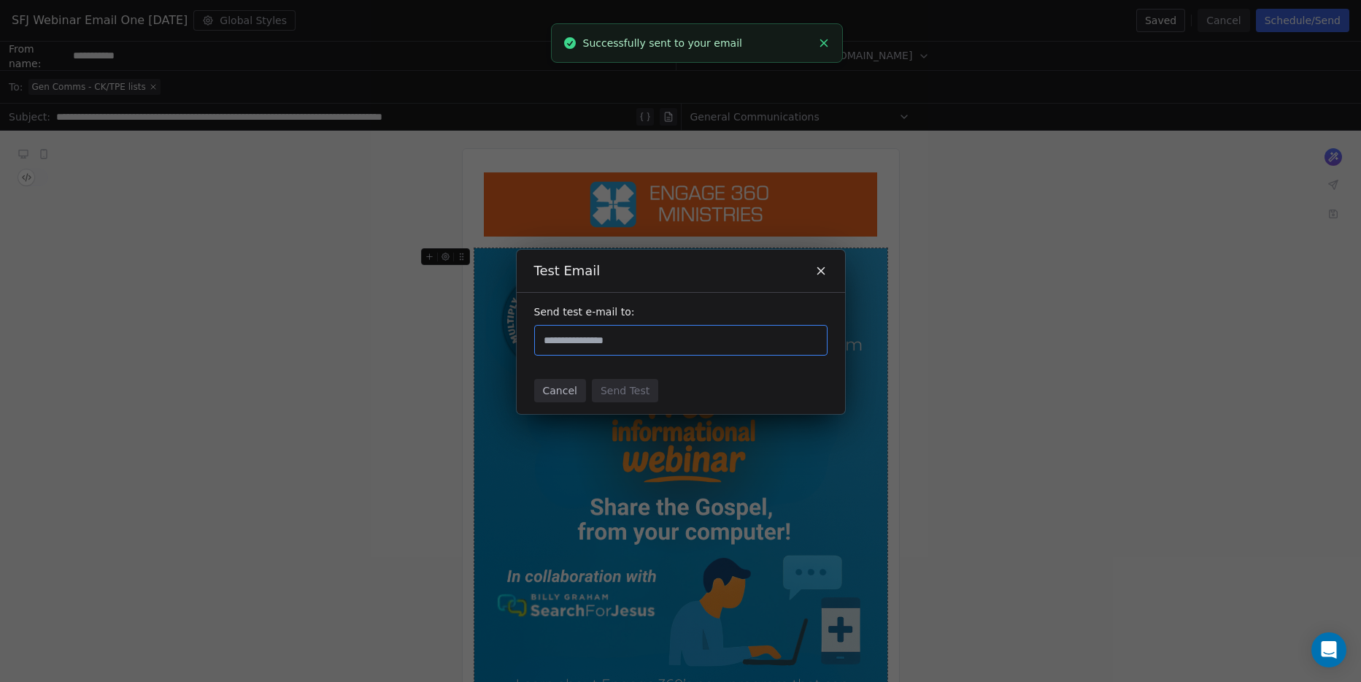
click at [726, 338] on input "text" at bounding box center [681, 340] width 280 height 18
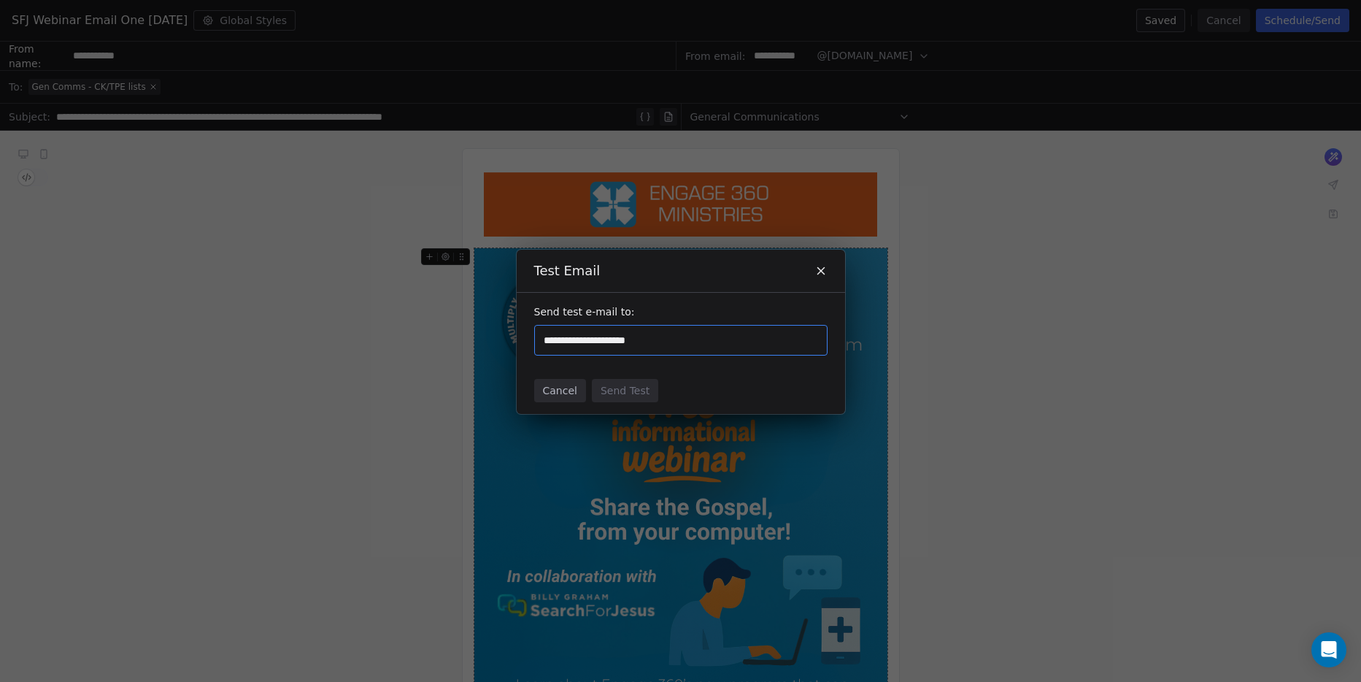
type input "**********"
click at [733, 351] on div at bounding box center [680, 340] width 293 height 31
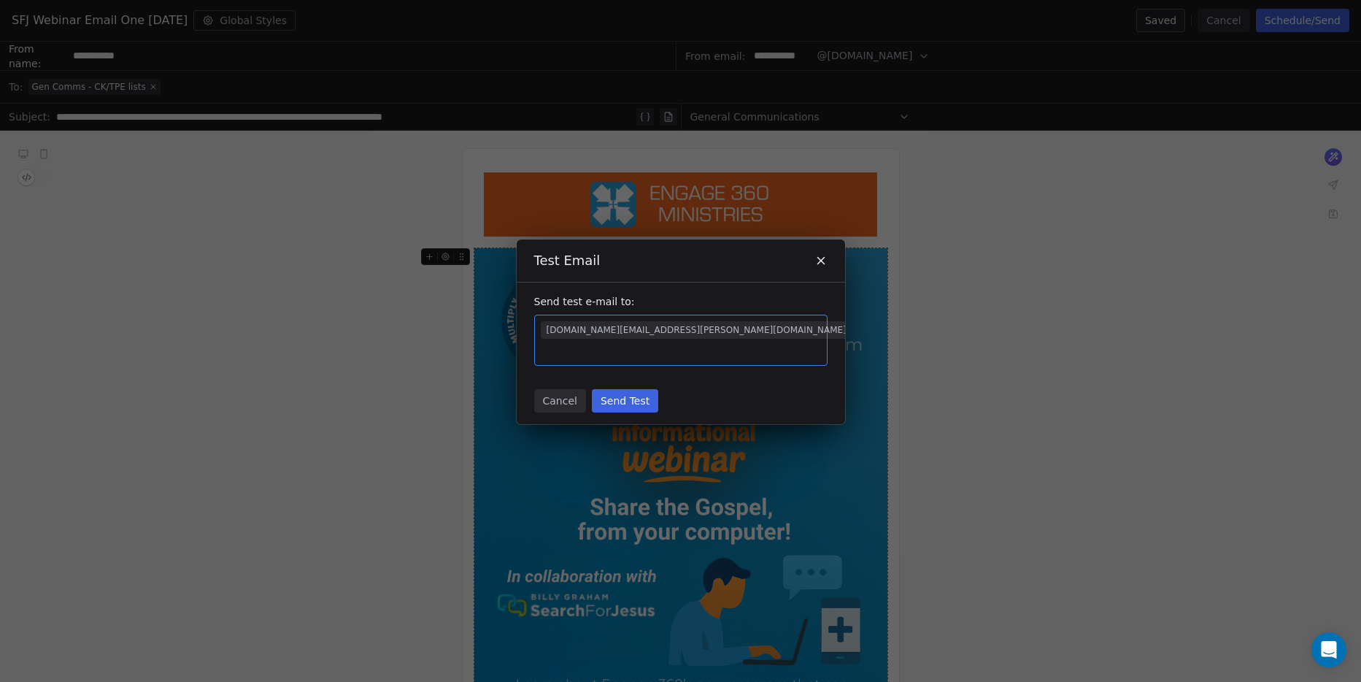
click at [641, 395] on button "Send Test" at bounding box center [625, 400] width 66 height 23
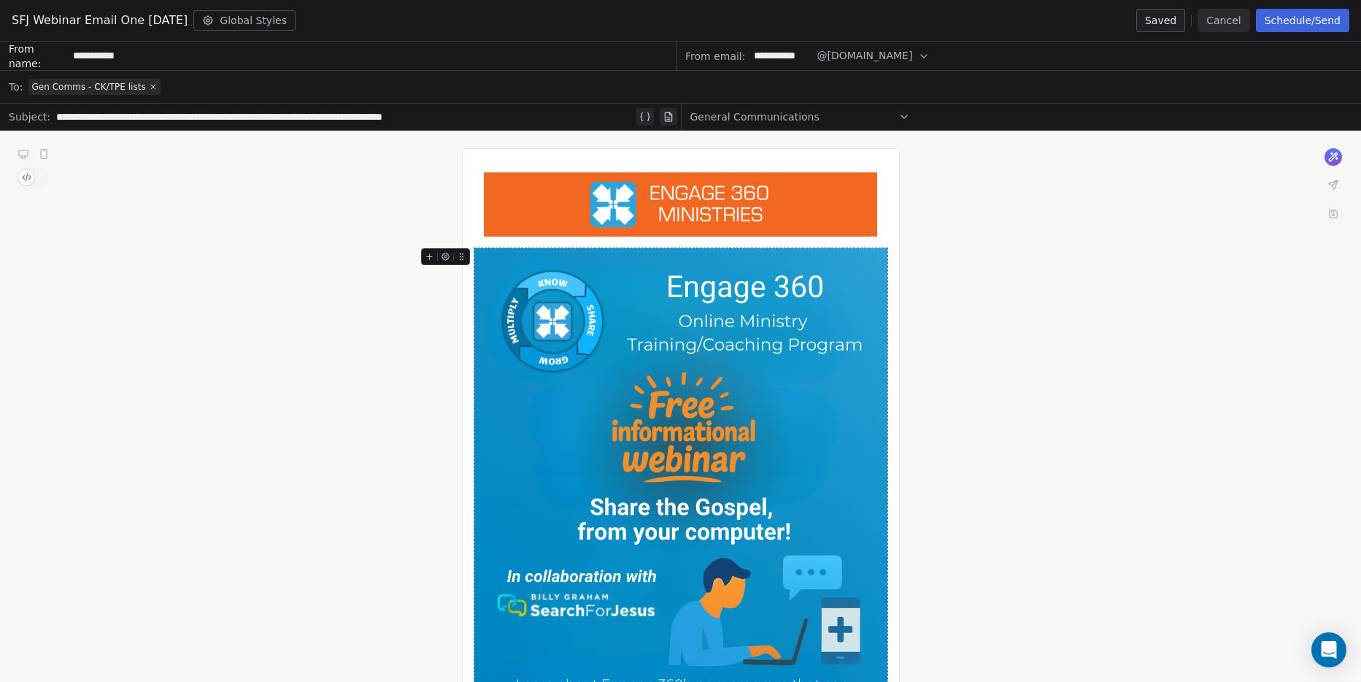
click at [1111, 403] on div "**********" at bounding box center [680, 631] width 1361 height 1001
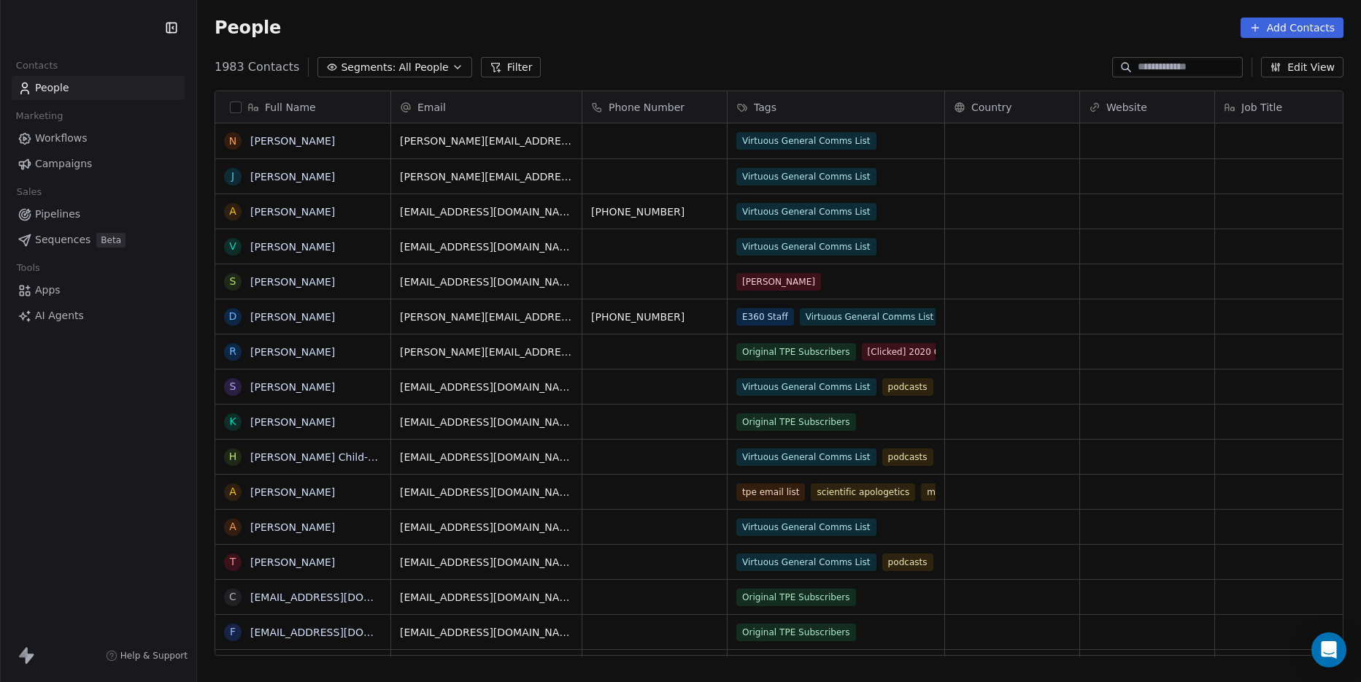
scroll to position [589, 1153]
click at [76, 206] on link "Pipelines" at bounding box center [98, 214] width 173 height 24
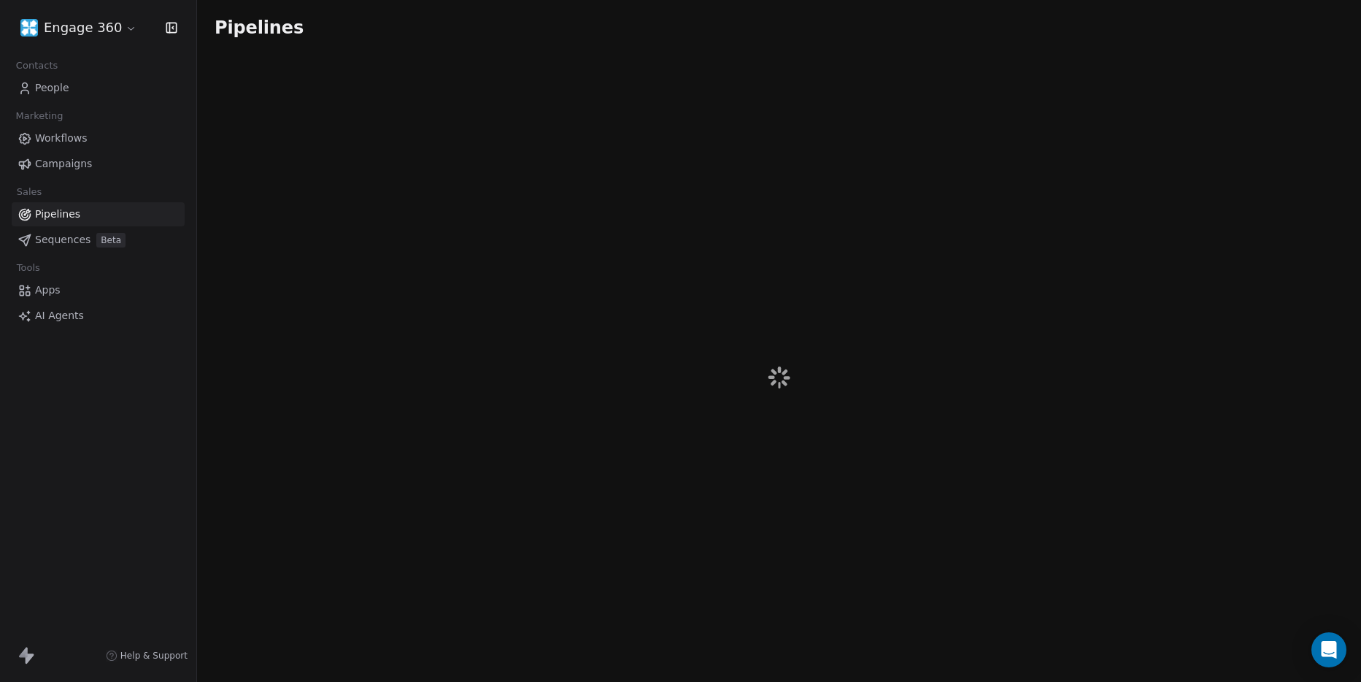
click at [75, 153] on link "Campaigns" at bounding box center [98, 164] width 173 height 24
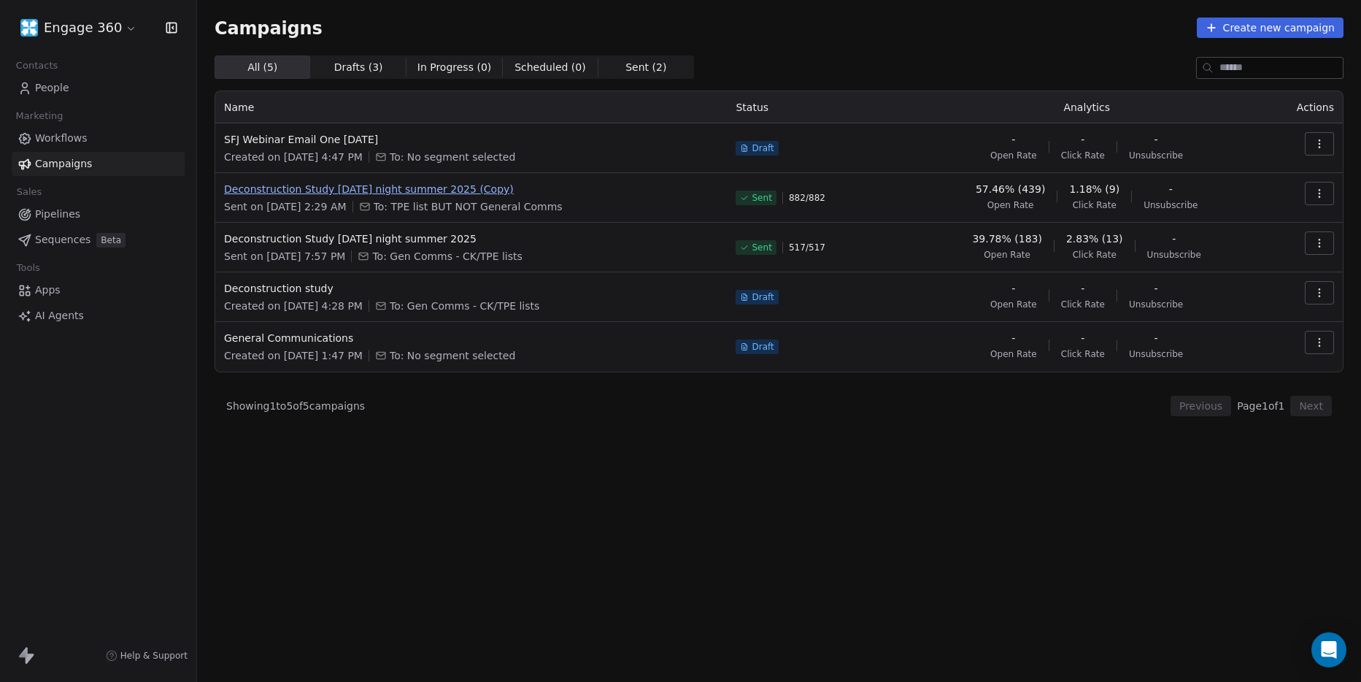
click at [338, 188] on span "Deconstruction Study [DATE] night summer 2025 (Copy)" at bounding box center [471, 189] width 494 height 15
